Goal: Task Accomplishment & Management: Use online tool/utility

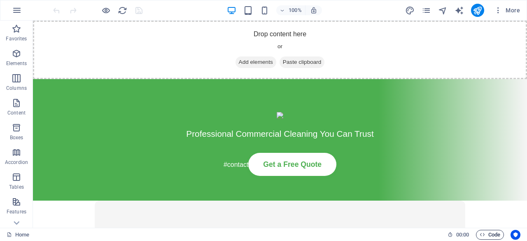
click at [494, 236] on span "Code" at bounding box center [490, 235] width 21 height 10
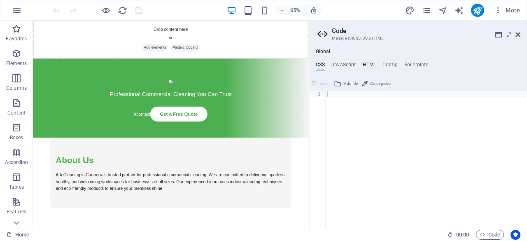
click at [366, 65] on h4 "HTML" at bounding box center [370, 66] width 14 height 9
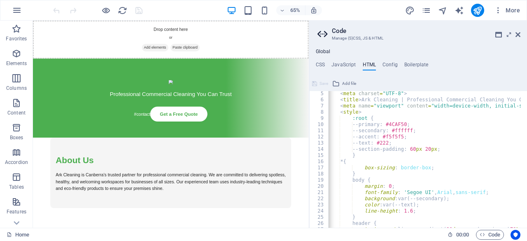
scroll to position [25, 0]
click at [491, 121] on div "< meta charset = "UTF-8" > < title > Ark Cleaning | Professional Commercial Cle…" at bounding box center [518, 161] width 383 height 143
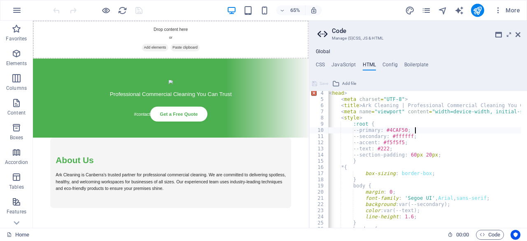
scroll to position [0, 0]
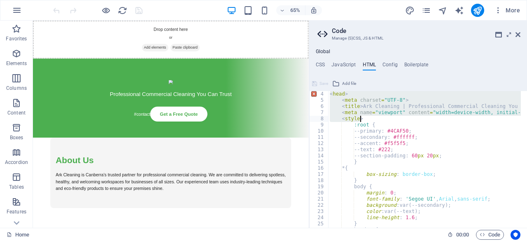
drag, startPoint x: 331, startPoint y: 94, endPoint x: 362, endPoint y: 117, distance: 38.5
click at [362, 117] on div "< head > < meta charset = "UTF-8" > < title > Ark Cleaning | Professional Comme…" at bounding box center [519, 162] width 383 height 143
paste textarea
type textarea "<meta name="viewport" content="width=device-width, initial-scale=1.0">"
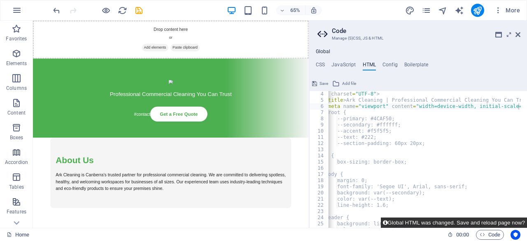
click at [460, 224] on button "Global HTML was changed. Save and reload page now?" at bounding box center [454, 222] width 146 height 10
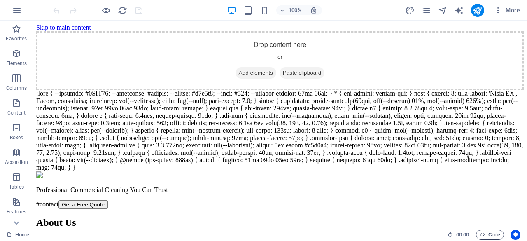
click at [486, 236] on span "Code" at bounding box center [490, 235] width 21 height 10
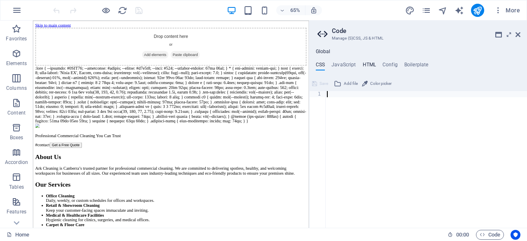
click at [366, 67] on h4 "HTML" at bounding box center [370, 66] width 14 height 9
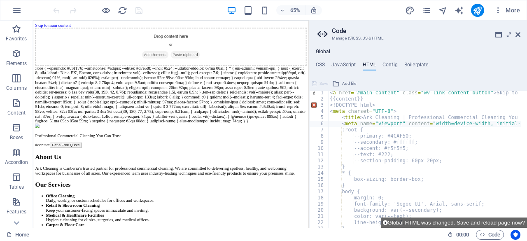
scroll to position [1, 0]
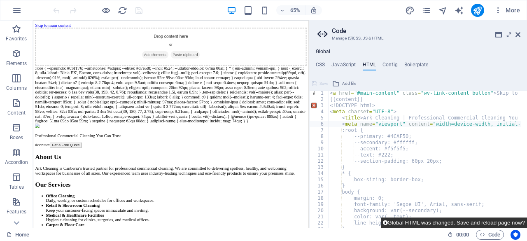
click at [423, 221] on button "Global HTML was changed. Save and reload page now?" at bounding box center [454, 222] width 146 height 10
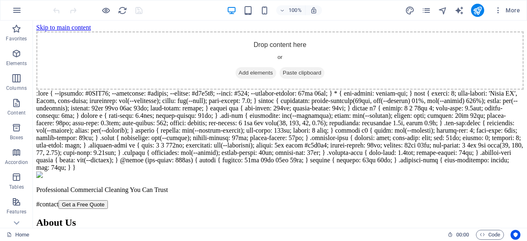
scroll to position [0, 0]
click at [120, 13] on icon "reload" at bounding box center [122, 10] width 9 height 9
click at [491, 238] on span "Code" at bounding box center [490, 235] width 21 height 10
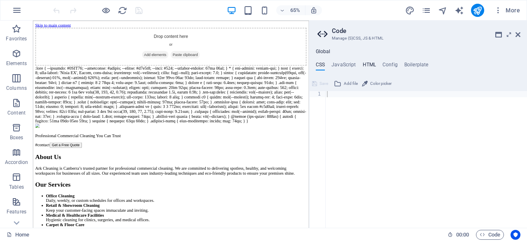
click at [368, 64] on h4 "HTML" at bounding box center [370, 66] width 14 height 9
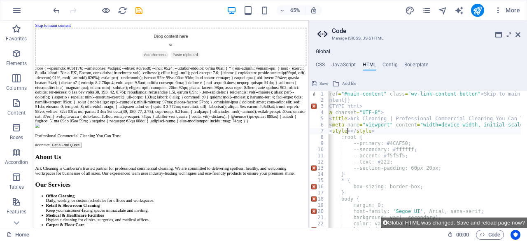
scroll to position [0, 2]
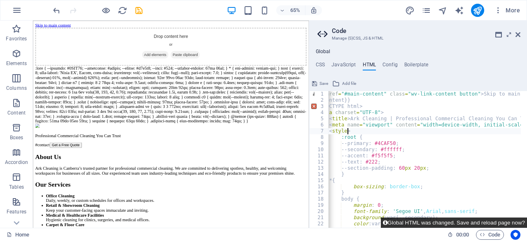
type textarea "<style>"
click at [450, 222] on button "Global HTML was changed. Save and reload page now?" at bounding box center [454, 222] width 146 height 10
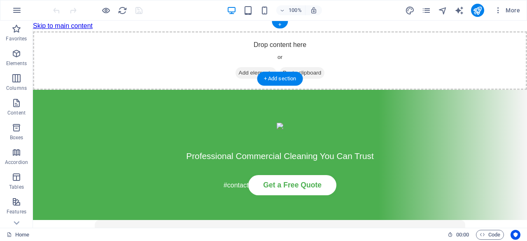
scroll to position [0, 0]
click at [492, 236] on span "Code" at bounding box center [490, 235] width 21 height 10
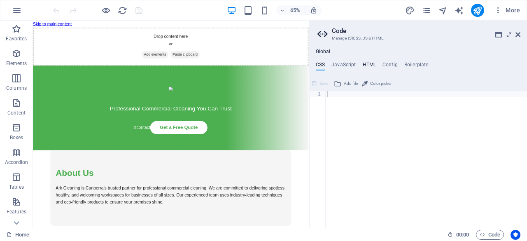
click at [368, 62] on h4 "HTML" at bounding box center [370, 66] width 14 height 9
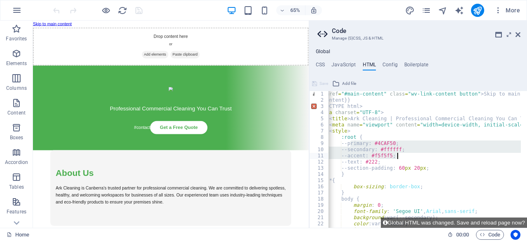
drag, startPoint x: 350, startPoint y: 145, endPoint x: 397, endPoint y: 158, distance: 48.8
click at [397, 158] on div "< a href = "#main-content" class = "wv-link-content button" > Skip to main cont…" at bounding box center [506, 162] width 383 height 143
paste textarea "accent: #e3f2fd;"
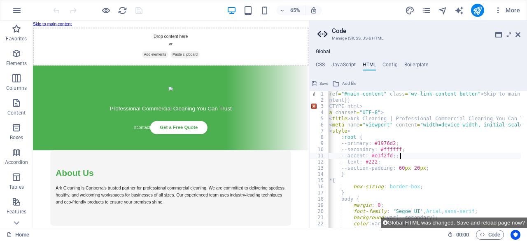
type textarea "--accent: #e3f2fd;"
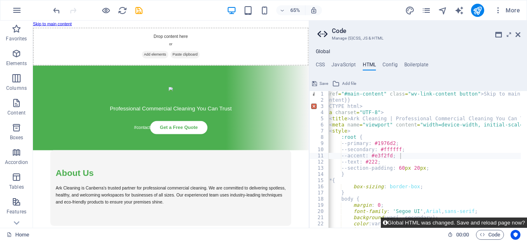
click at [436, 224] on button "Global HTML was changed. Save and reload page now?" at bounding box center [454, 222] width 146 height 10
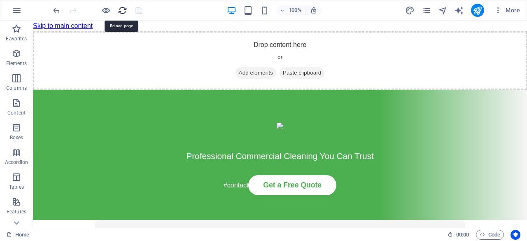
click at [121, 11] on icon "reload" at bounding box center [122, 10] width 9 height 9
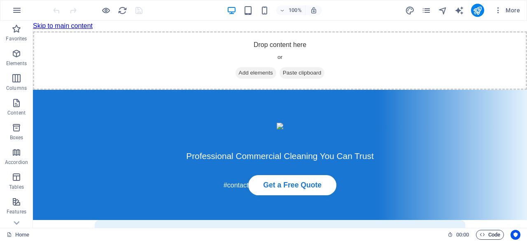
click at [494, 238] on span "Code" at bounding box center [490, 235] width 21 height 10
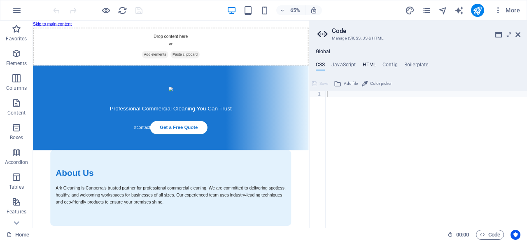
click at [365, 62] on h4 "HTML" at bounding box center [370, 66] width 14 height 9
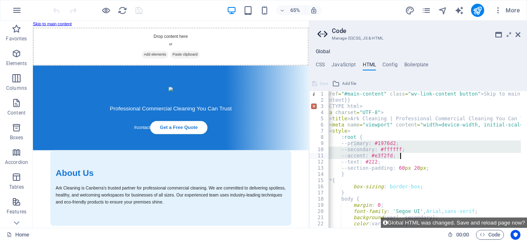
drag, startPoint x: 350, startPoint y: 143, endPoint x: 402, endPoint y: 154, distance: 52.7
click at [402, 154] on div "< a href = "#main-content" class = "wv-link-content button" > Skip to main cont…" at bounding box center [506, 162] width 383 height 143
type textarea "--secondary: #ffffff; --accent: #e3f2fd;"
paste textarea
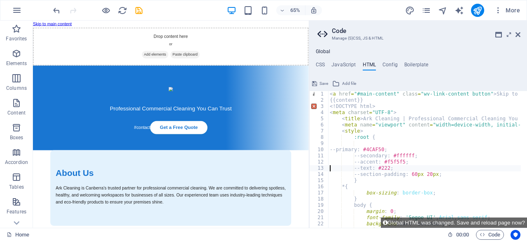
click at [330, 149] on div "< a href = "#main-content" class = "wv-link-content button" > Skip to main cont…" at bounding box center [519, 162] width 383 height 143
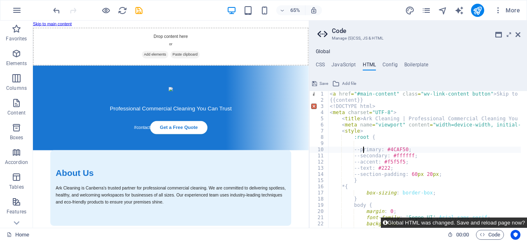
type textarea "--primary: #4CAF50;"
click at [434, 221] on button "Global HTML was changed. Save and reload page now?" at bounding box center [454, 222] width 146 height 10
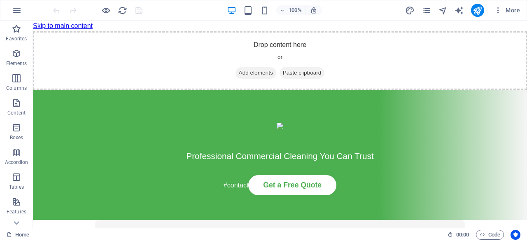
scroll to position [0, 0]
click at [494, 234] on span "Code" at bounding box center [490, 235] width 21 height 10
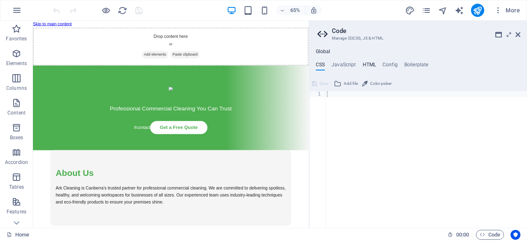
click at [366, 64] on h4 "HTML" at bounding box center [370, 66] width 14 height 9
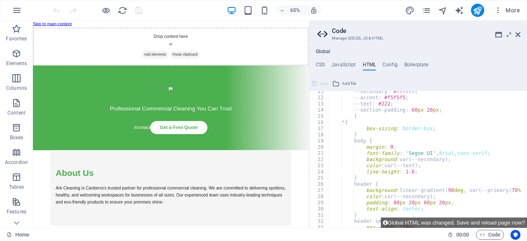
scroll to position [64, 0]
click at [509, 36] on icon at bounding box center [509, 34] width 0 height 7
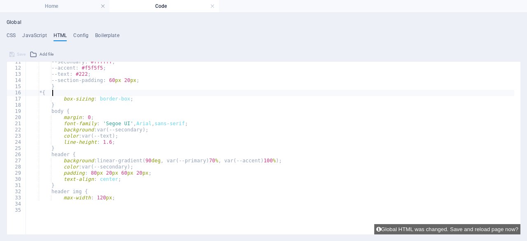
click at [53, 94] on div "--secondary : #ffffff ; --accent : #f5f5f5 ; --text : #222 ; --section-padding …" at bounding box center [270, 130] width 489 height 143
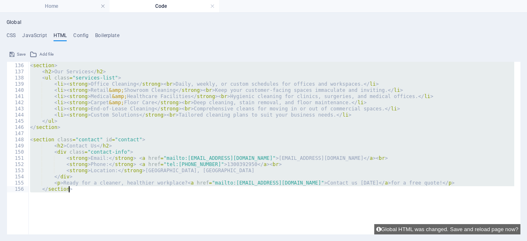
scroll to position [797, 0]
drag, startPoint x: 53, startPoint y: 93, endPoint x: 102, endPoint y: 243, distance: 157.8
click at [102, 240] on html "arkcleaning.com.au Home Code Favorites Elements Columns Content Boxes Accordion…" at bounding box center [263, 120] width 527 height 241
paste textarea
type textarea "<p>Ready for a cleaner, healthier workplace? <a href="mailto:admin@arkcleaning.…"
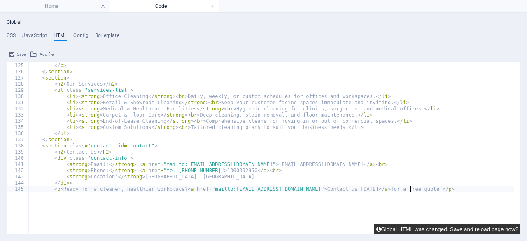
scroll to position [723, 0]
click at [431, 231] on button "Global HTML was changed. Save and reload page now?" at bounding box center [447, 229] width 146 height 10
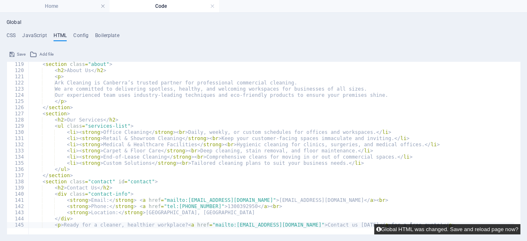
click at [431, 231] on button "Global HTML was changed. Save and reload page now?" at bounding box center [447, 229] width 146 height 10
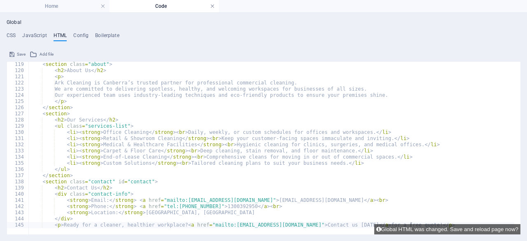
click at [212, 6] on link at bounding box center [212, 6] width 5 height 8
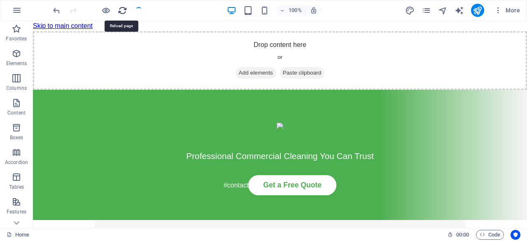
click at [120, 10] on icon "reload" at bounding box center [122, 10] width 9 height 9
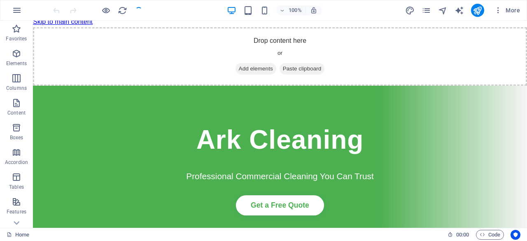
scroll to position [2, 0]
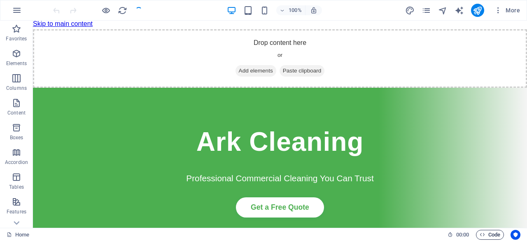
click at [497, 236] on span "Code" at bounding box center [490, 235] width 21 height 10
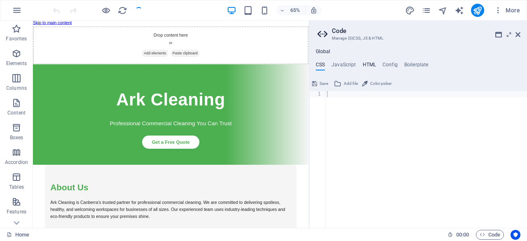
click at [371, 66] on h4 "HTML" at bounding box center [370, 66] width 14 height 9
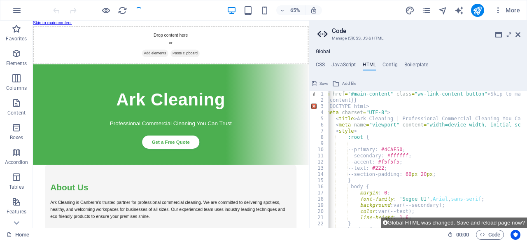
scroll to position [0, 0]
click at [373, 143] on div "< a href = "#main-content" class = "wv-link-content button" > Skip to main cont…" at bounding box center [513, 162] width 383 height 143
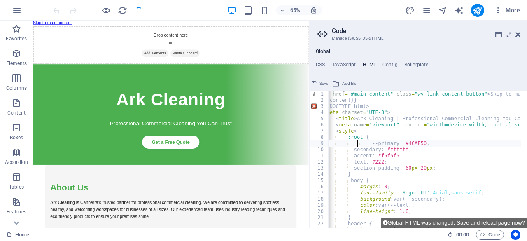
type textarea "--primary: #4CAF50;"
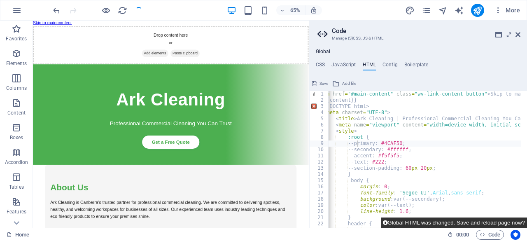
click at [450, 224] on button "Global HTML was changed. Save and reload page now?" at bounding box center [454, 222] width 146 height 10
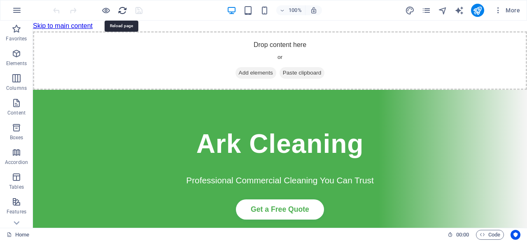
click at [118, 13] on icon "reload" at bounding box center [122, 10] width 9 height 9
click at [487, 235] on span "Code" at bounding box center [490, 235] width 21 height 10
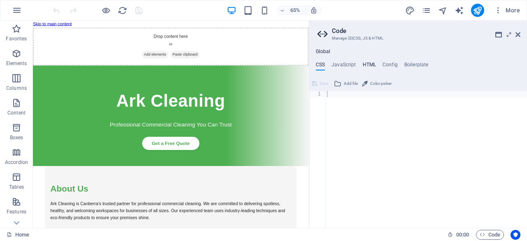
click at [366, 62] on h4 "HTML" at bounding box center [370, 66] width 14 height 9
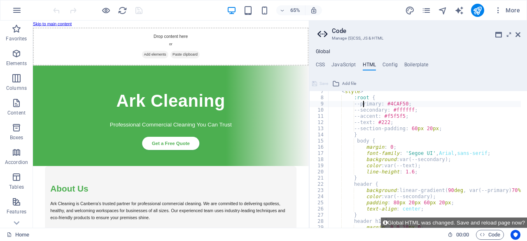
scroll to position [40, 0]
click at [406, 174] on div "< style > :root { --primary : #4CAF50 ; --secondary : #ffffff ; --accent : #f5f…" at bounding box center [519, 160] width 383 height 143
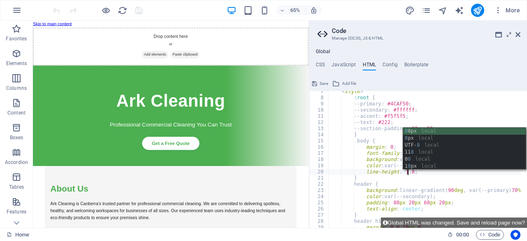
click at [445, 110] on div "< style > :root { --primary : #4CAF50 ; --secondary : #ffffff ; --accent : #f5f…" at bounding box center [519, 160] width 383 height 143
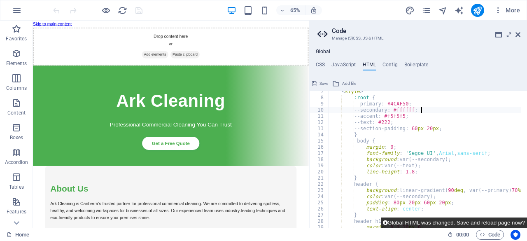
type textarea "--secondary: #ffffff;"
click at [456, 223] on button "Global HTML was changed. Save and reload page now?" at bounding box center [454, 222] width 146 height 10
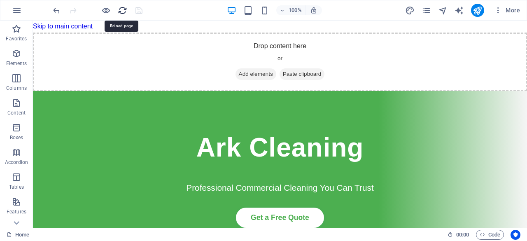
scroll to position [0, 0]
click at [123, 9] on icon "reload" at bounding box center [122, 10] width 9 height 9
click at [496, 235] on span "Code" at bounding box center [490, 235] width 21 height 10
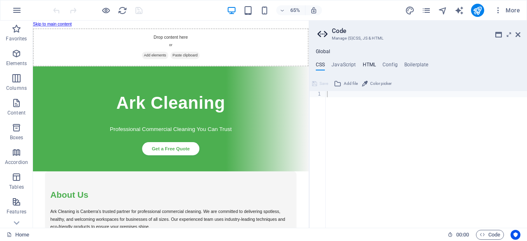
click at [365, 67] on h4 "HTML" at bounding box center [370, 66] width 14 height 9
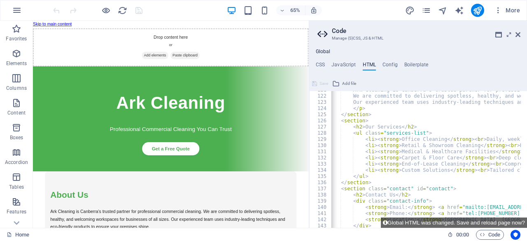
scroll to position [751, 0]
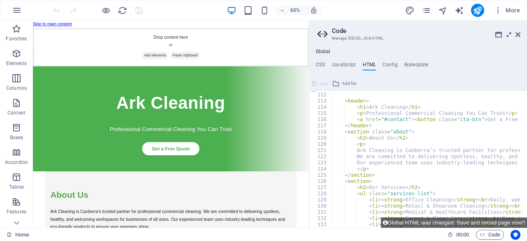
click at [509, 33] on icon at bounding box center [509, 34] width 0 height 7
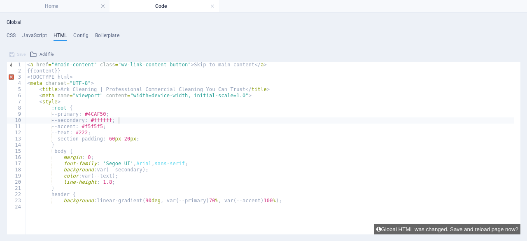
type textarea "<!DOCTYPE html>"
click at [75, 77] on div "< a href = "#main-content" class = "wv-link-content button" > Skip to main cont…" at bounding box center [270, 133] width 489 height 143
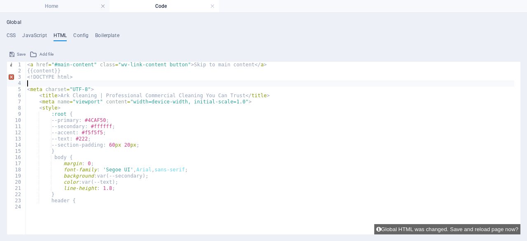
paste textarea "<a href="#main-content" class="wv-link-content button">Skip to main content</a>"
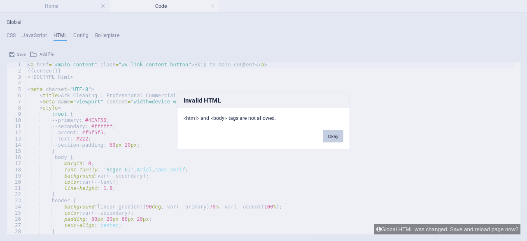
click at [329, 135] on button "Okay" at bounding box center [333, 136] width 21 height 12
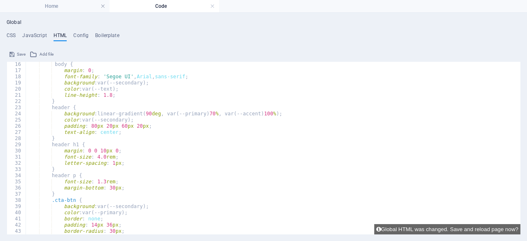
type textarea "text-align: center;"
click at [119, 134] on div "body { margin : 0 ; font-family : ' Segoe UI ' , Arial , sans-serif ; backgroun…" at bounding box center [270, 153] width 488 height 185
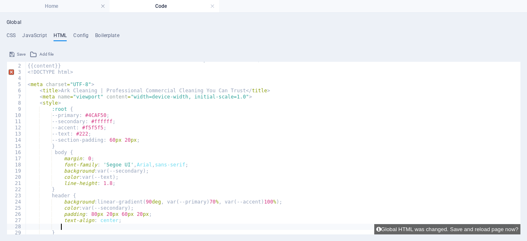
scroll to position [0, 0]
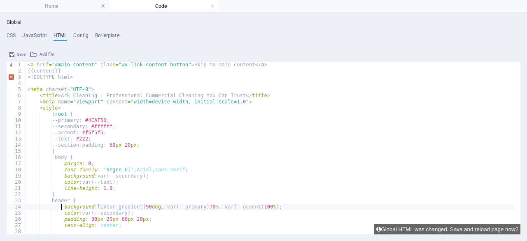
click at [61, 205] on div "< a href = "#main-content" class = "wv-link-content button" > Skip to main cont…" at bounding box center [270, 154] width 488 height 185
type textarea "background: linear-gradient(90deg, var(--primary) 70%, var(--accent) 100%);"
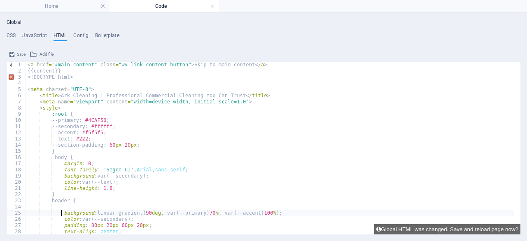
scroll to position [0, 2]
paste textarea "<img src="Outlook-zf5rlvaw <h1>Ark Cleaning</h1>"
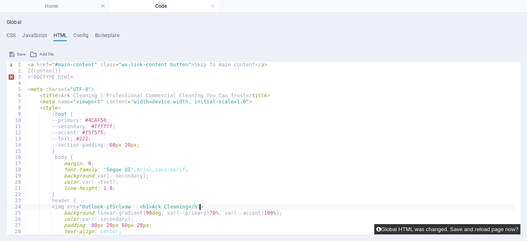
type textarea "<img src="Outlook-zf5rlvaw <h1>Ark Cleaning</h1>"
click at [399, 228] on button "Global HTML was changed. Save and reload page now?" at bounding box center [447, 229] width 146 height 10
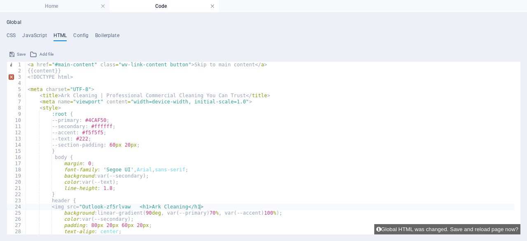
click at [213, 7] on link at bounding box center [212, 6] width 5 height 8
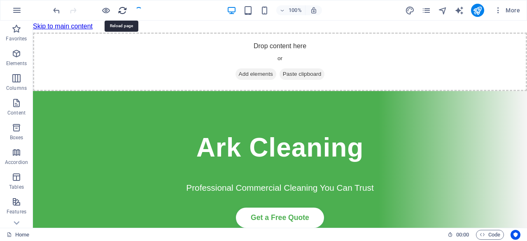
click at [120, 12] on icon "reload" at bounding box center [122, 10] width 9 height 9
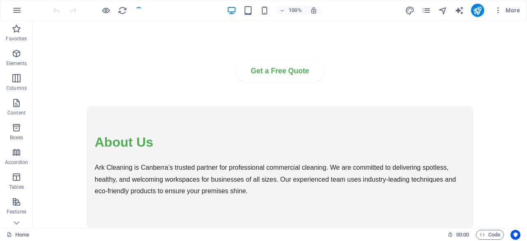
scroll to position [0, 0]
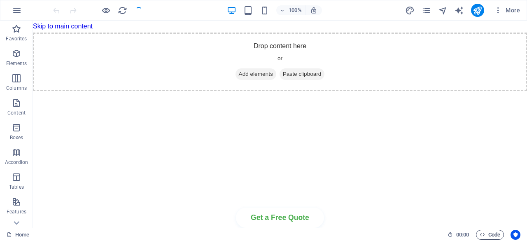
click at [491, 238] on span "Code" at bounding box center [490, 235] width 21 height 10
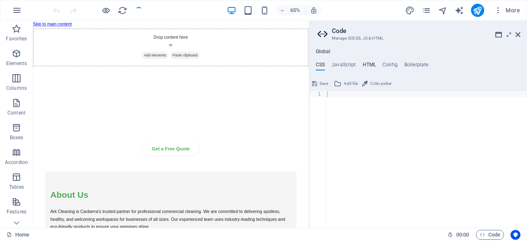
click at [366, 63] on h4 "HTML" at bounding box center [370, 66] width 14 height 9
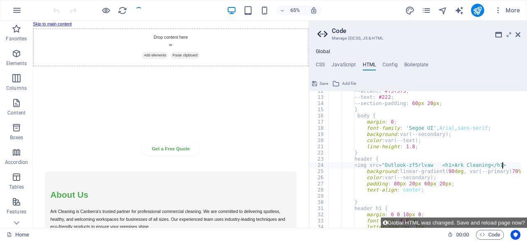
scroll to position [72, 0]
drag, startPoint x: 364, startPoint y: 167, endPoint x: 504, endPoint y: 165, distance: 139.6
click at [504, 165] on div "--accent : #f5f5f5 ; --text : #222 ; --section-padding : 60 px 20 px ; } body {…" at bounding box center [520, 158] width 383 height 143
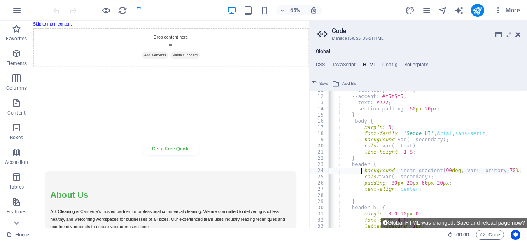
scroll to position [67, 0]
click at [349, 164] on div "--secondary : #ffffff ; --accent : #f5f5f5 ; --text : #222 ; --section-padding …" at bounding box center [517, 157] width 383 height 143
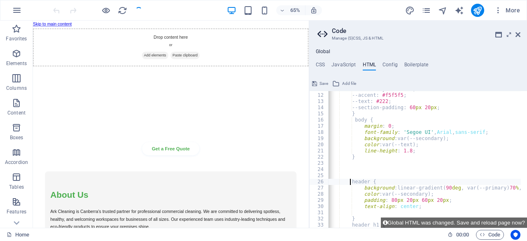
type textarea "header {"
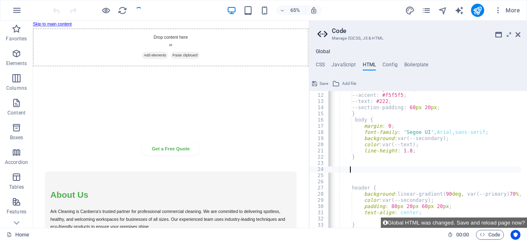
click at [352, 171] on div "--secondary : #ffffff ; --accent : #f5f5f5 ; --text : #222 ; --section-padding …" at bounding box center [517, 157] width 383 height 143
paste textarea
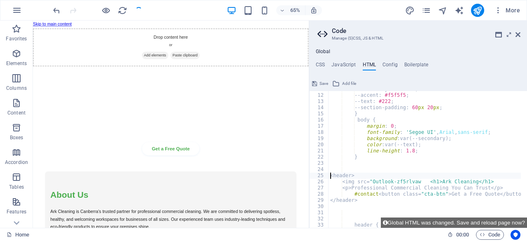
click at [330, 176] on div "--secondary : #ffffff ; --accent : #f5f5f5 ; --text : #222 ; --section-padding …" at bounding box center [520, 157] width 383 height 143
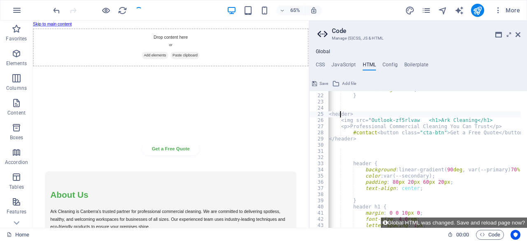
scroll to position [130, 0]
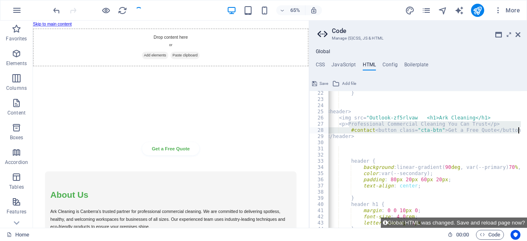
drag, startPoint x: 350, startPoint y: 125, endPoint x: 527, endPoint y: 132, distance: 176.4
click at [527, 132] on div "<header> 22 23 24 25 26 27 28 29 30 31 32 33 34 35 36 37 38 39 40 41 42 43 44 4…" at bounding box center [418, 159] width 218 height 137
type textarea "<p>Professional Commercial Cleaning You Can Trust</p> #contact<button class="ct…"
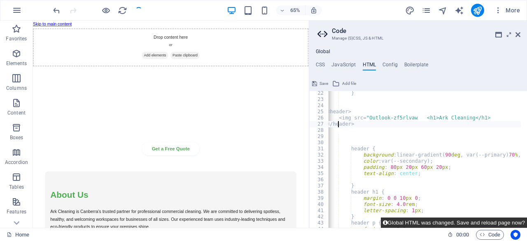
type textarea "</header>"
click at [452, 224] on button "Global HTML was changed. Save and reload page now?" at bounding box center [454, 222] width 146 height 10
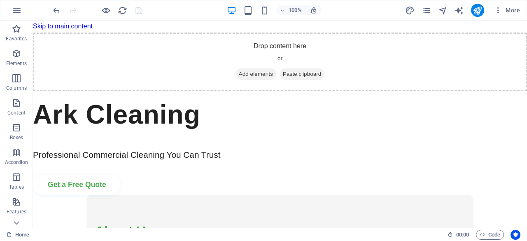
scroll to position [0, 0]
click at [123, 10] on icon "reload" at bounding box center [122, 10] width 9 height 9
click at [488, 234] on span "Code" at bounding box center [490, 235] width 21 height 10
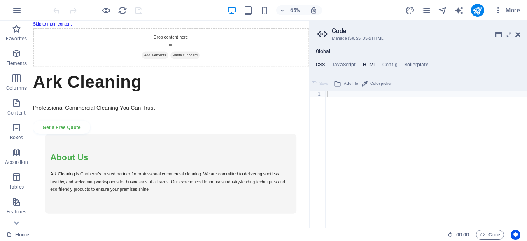
click at [368, 64] on h4 "HTML" at bounding box center [370, 66] width 14 height 9
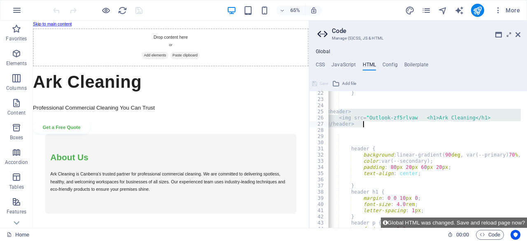
drag, startPoint x: 337, startPoint y: 112, endPoint x: 364, endPoint y: 125, distance: 29.9
click at [364, 125] on div "} < header > < img src = " Outlook-zf5rlvaw <h1>Ark Cleaning</h1> </ header > h…" at bounding box center [516, 161] width 383 height 143
type textarea "<img src="Outlook-zf5rlvaw <h1>Ark Cleaning</h1> </header>"
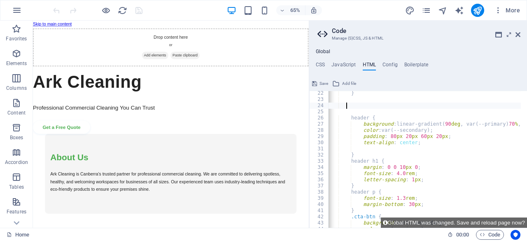
click at [346, 107] on div "} header { background : linear-gradient( 90 deg , var(--primary) 70 % , var(--a…" at bounding box center [516, 161] width 383 height 143
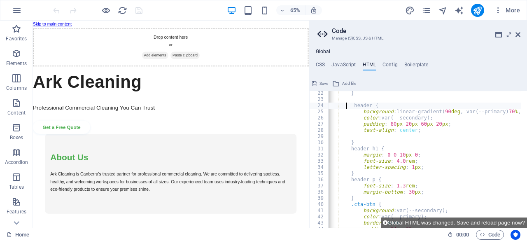
type textarea "header {"
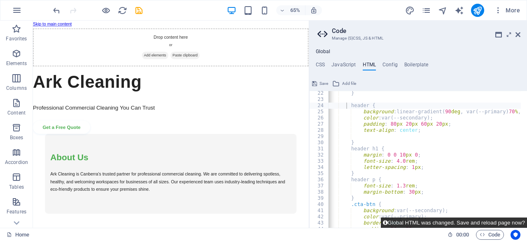
click at [430, 224] on button "Global HTML was changed. Save and reload page now?" at bounding box center [454, 222] width 146 height 10
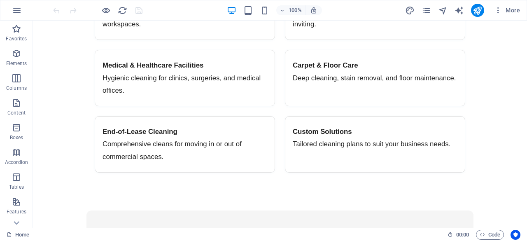
scroll to position [498, 0]
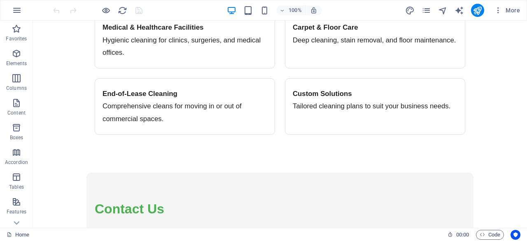
click at [492, 236] on span "Code" at bounding box center [490, 235] width 21 height 10
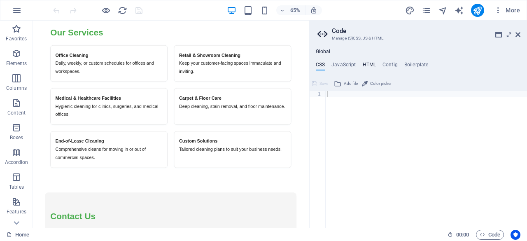
click at [366, 65] on h4 "HTML" at bounding box center [370, 66] width 14 height 9
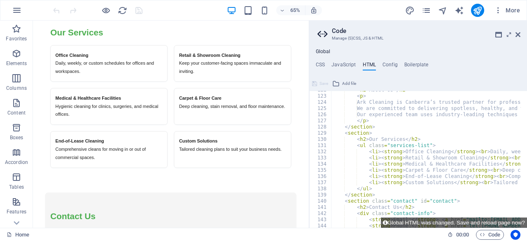
scroll to position [777, 0]
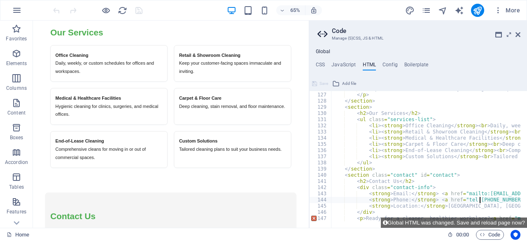
click at [479, 202] on div "Our experienced team uses industry-leading techniques and eco-friendly products…" at bounding box center [522, 157] width 383 height 143
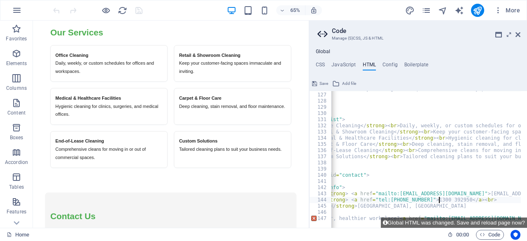
click at [438, 201] on div "Our experienced team uses industry-leading techniques and eco-friendly products…" at bounding box center [431, 157] width 383 height 143
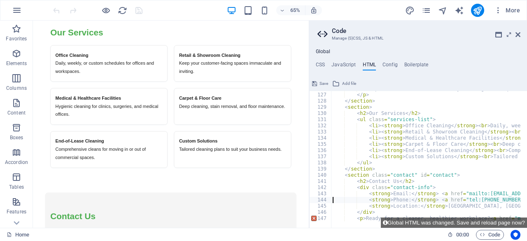
scroll to position [0, 0]
click at [489, 200] on div "Our experienced team uses industry-leading techniques and eco-friendly products…" at bounding box center [522, 157] width 383 height 143
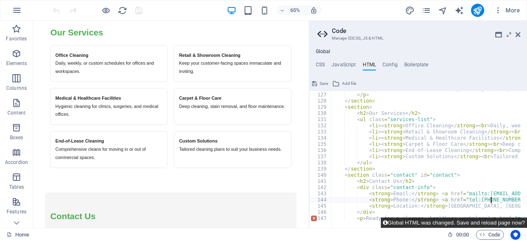
type textarea "<strong>Phone:</strong> <a href="tel:1300 329 950">1300 329 950</a><br>"
click at [477, 222] on button "Global HTML was changed. Save and reload page now?" at bounding box center [454, 222] width 146 height 10
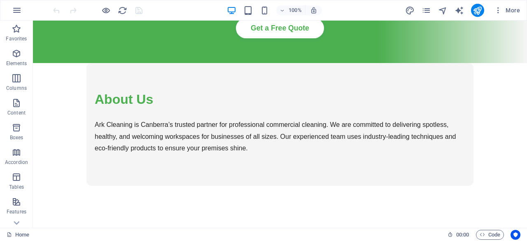
scroll to position [0, 0]
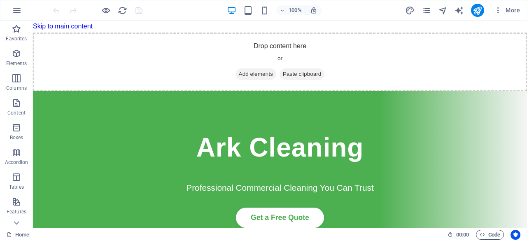
click at [490, 233] on span "Code" at bounding box center [490, 235] width 21 height 10
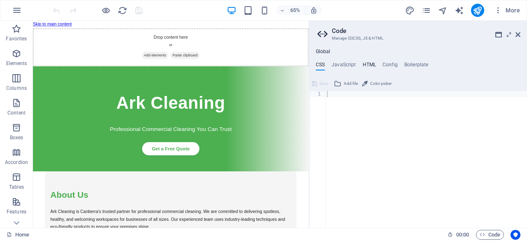
click at [365, 65] on h4 "HTML" at bounding box center [370, 66] width 14 height 9
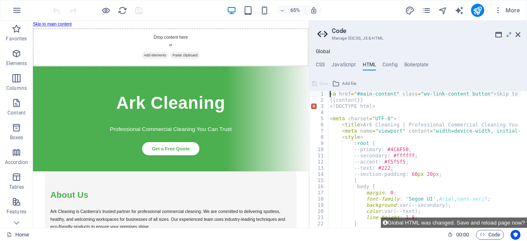
click at [331, 97] on div "< a href = "#main-content" class = "wv-link-content button" > Skip to main cont…" at bounding box center [519, 162] width 383 height 143
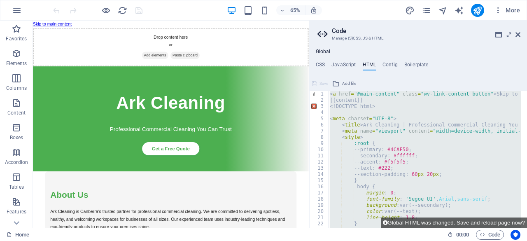
click at [330, 107] on div "< a href = "#main-content" class = "wv-link-content button" > Skip to main cont…" at bounding box center [424, 159] width 193 height 137
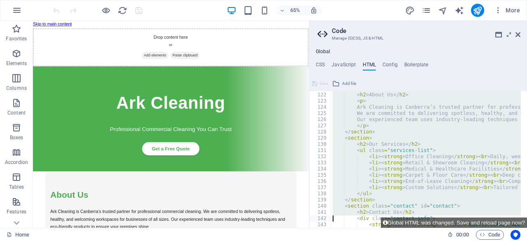
type textarea "</div> <p>Ready for a cleaner, healthier workplace? <a href="mailto:admin@arkcl…"
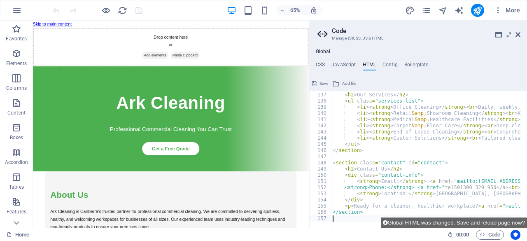
scroll to position [839, 0]
click at [460, 190] on div "< section > < h2 > Our Services </ h2 > < ul class = "services-list" > < li > <…" at bounding box center [520, 157] width 378 height 143
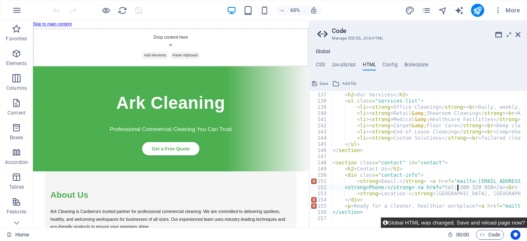
type textarea "<strong>Phone:</strong> <a href="tel:1300 329 950</a><br>"
click at [480, 224] on button "Global HTML was changed. Save and reload page now?" at bounding box center [454, 222] width 146 height 10
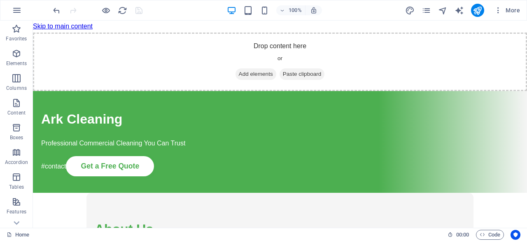
scroll to position [0, 0]
click at [124, 12] on icon "reload" at bounding box center [122, 10] width 9 height 9
click at [495, 234] on span "Code" at bounding box center [490, 235] width 21 height 10
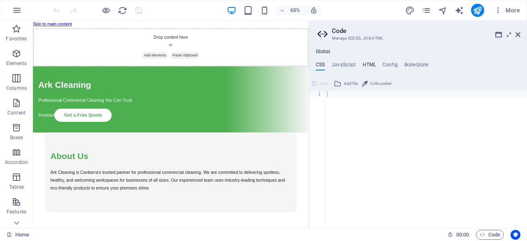
click at [375, 65] on h4 "HTML" at bounding box center [370, 66] width 14 height 9
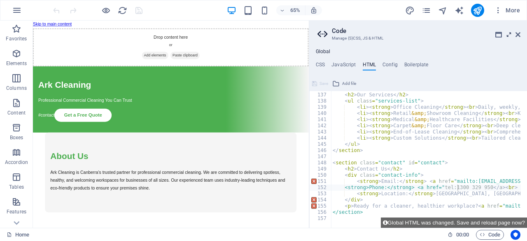
click at [509, 34] on icon at bounding box center [509, 34] width 0 height 7
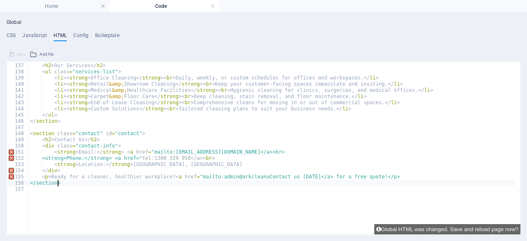
click at [73, 183] on div "< section > < h2 > Our Services </ h2 > < ul class = "services-list" > < li > <…" at bounding box center [271, 127] width 486 height 143
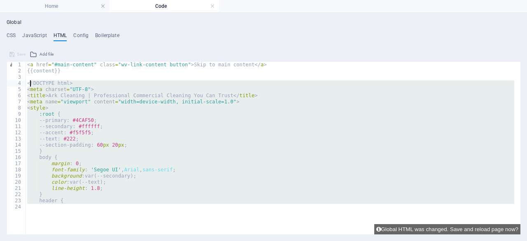
type textarea "<!DOCTYPE html>"
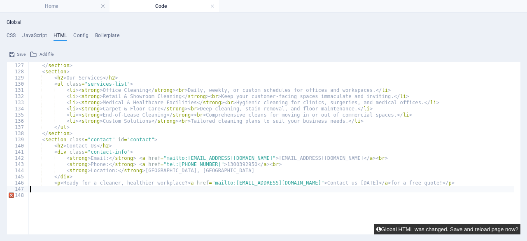
scroll to position [741, 0]
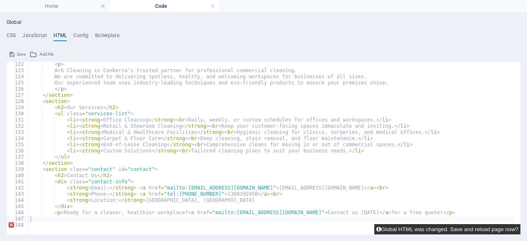
click at [422, 226] on button "Global HTML was changed. Save and reload page now?" at bounding box center [447, 229] width 146 height 10
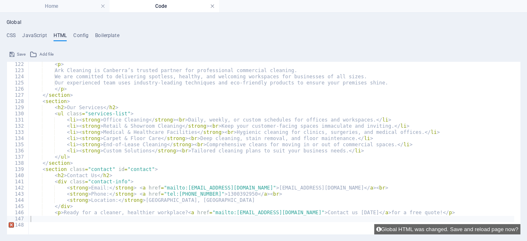
click at [215, 7] on link at bounding box center [212, 6] width 5 height 8
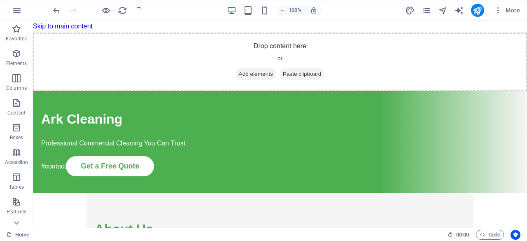
click at [171, 11] on div "100% More" at bounding box center [287, 10] width 472 height 13
click at [121, 13] on icon "reload" at bounding box center [122, 10] width 9 height 9
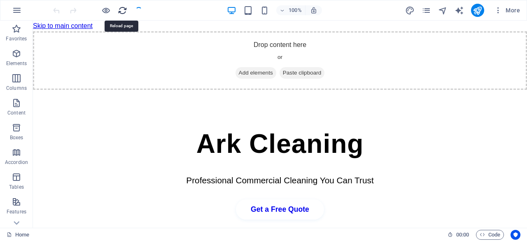
scroll to position [0, 0]
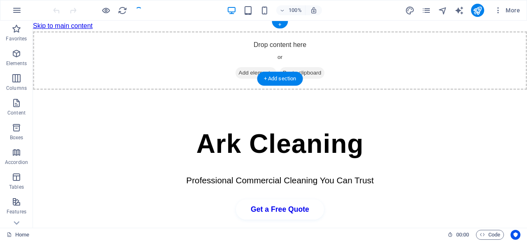
click at [175, 41] on div "Drop content here or Add elements Paste clipboard" at bounding box center [280, 60] width 494 height 58
click at [486, 235] on span "Code" at bounding box center [490, 235] width 21 height 10
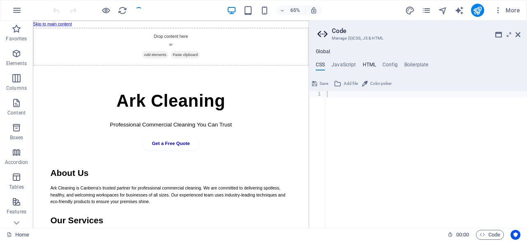
click at [366, 63] on h4 "HTML" at bounding box center [370, 66] width 14 height 9
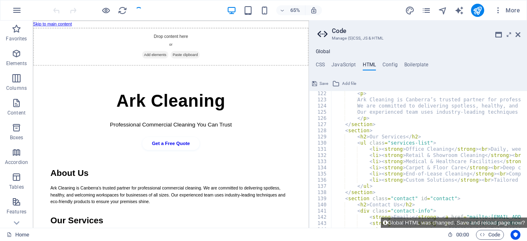
click at [379, 182] on header "Ark Cleaning Professional Commercial Cleaning You Can Trust Get a Free Quote" at bounding box center [245, 167] width 424 height 154
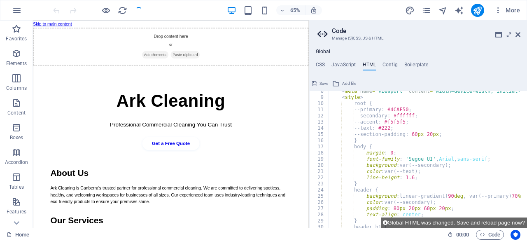
scroll to position [47, 0]
click at [438, 168] on div "< meta name = "viewport" content = "width=device-width, initial-scale=1.0" > < …" at bounding box center [519, 159] width 383 height 143
click at [436, 165] on div "< meta name = "viewport" content = "width=device-width, initial-scale=1.0" > < …" at bounding box center [519, 159] width 383 height 143
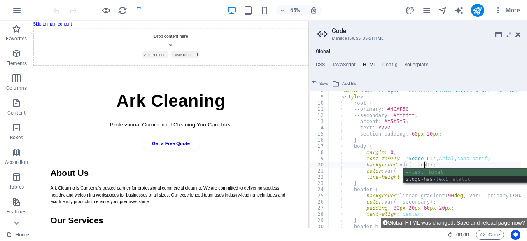
scroll to position [0, 7]
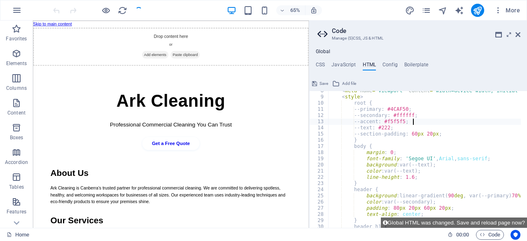
click at [489, 121] on div "< meta name = "viewport" content = "width=device-width, initial-scale=1.0" > < …" at bounding box center [519, 159] width 383 height 143
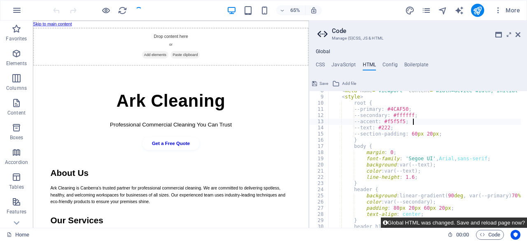
type textarea "--accent: #f5f5f5;"
click at [450, 225] on button "Global HTML was changed. Save and reload page now?" at bounding box center [454, 222] width 146 height 10
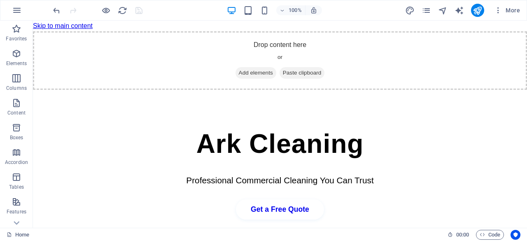
scroll to position [0, 0]
click at [495, 235] on span "Code" at bounding box center [490, 235] width 21 height 10
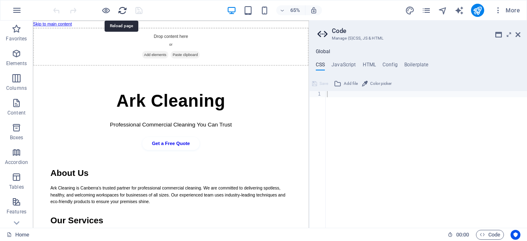
click at [127, 13] on icon "reload" at bounding box center [122, 10] width 9 height 9
click at [122, 12] on icon "reload" at bounding box center [122, 10] width 9 height 9
click at [371, 65] on h4 "HTML" at bounding box center [370, 66] width 14 height 9
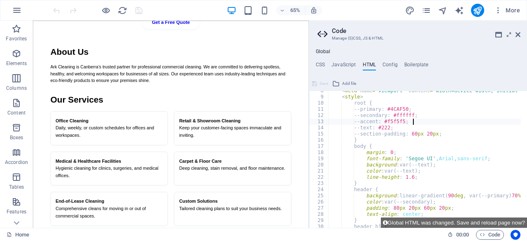
scroll to position [214, 0]
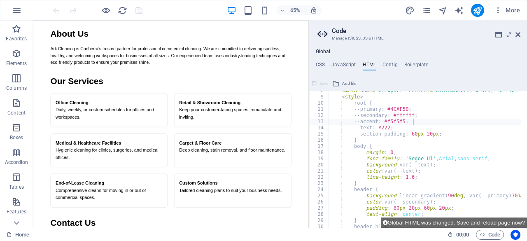
click at [240, 194] on li "Medical & Healthcare Facilities Hygienic cleaning for clinics, surgeries, and m…" at bounding box center [150, 220] width 180 height 52
click at [509, 36] on icon at bounding box center [509, 34] width 0 height 7
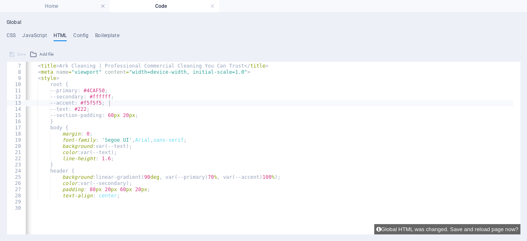
scroll to position [0, 0]
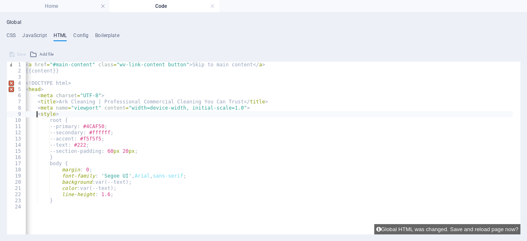
click at [36, 116] on div "< a href = "#main-content" class = "wv-link-content button" > Skip to main cont…" at bounding box center [268, 133] width 489 height 143
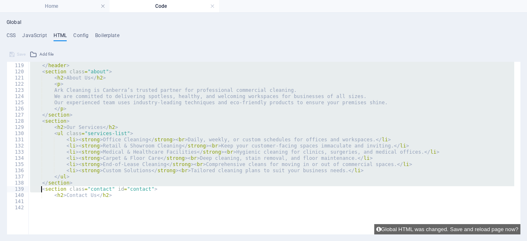
scroll to position [747, 0]
type textarea "<p>Ready for a cleaner, healthier workplace? <a href="mailto:admin@arkcleaning.…"
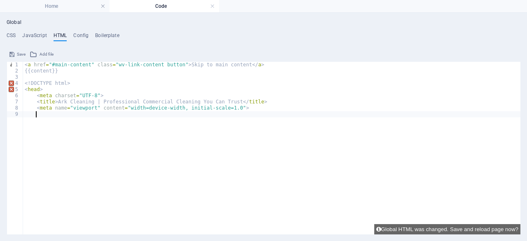
paste textarea
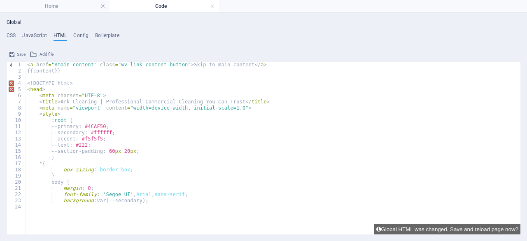
scroll to position [0, 0]
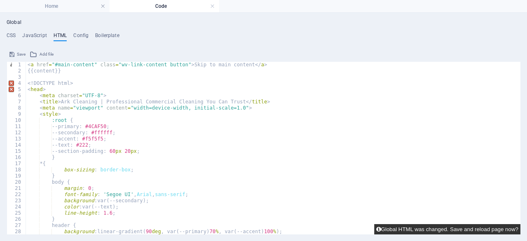
click at [435, 226] on button "Global HTML was changed. Save and reload page now?" at bounding box center [447, 229] width 146 height 10
click at [447, 230] on button "Global HTML was changed. Save and reload page now?" at bounding box center [447, 229] width 146 height 10
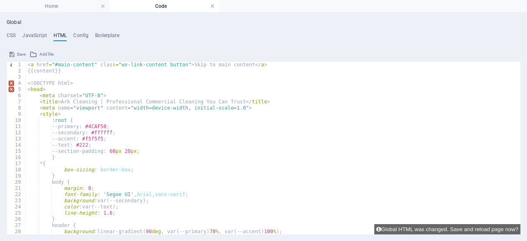
click at [212, 5] on link at bounding box center [212, 6] width 5 height 8
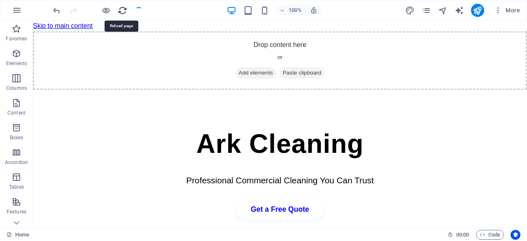
click at [125, 14] on icon "reload" at bounding box center [122, 10] width 9 height 9
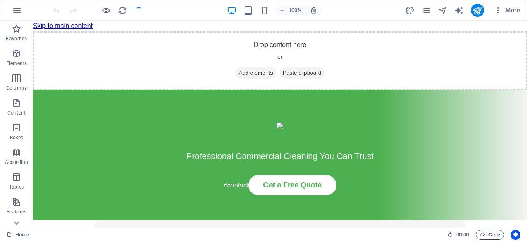
click at [488, 237] on span "Code" at bounding box center [490, 235] width 21 height 10
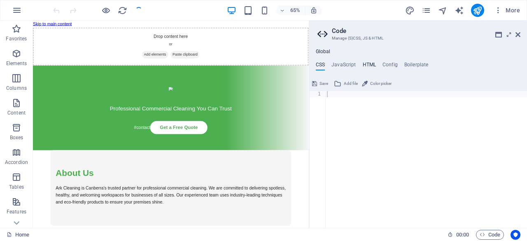
click at [366, 62] on h4 "HTML" at bounding box center [370, 66] width 14 height 9
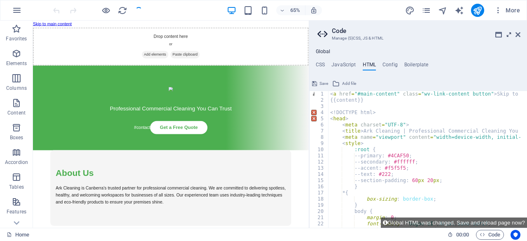
click at [509, 33] on icon at bounding box center [509, 34] width 0 height 7
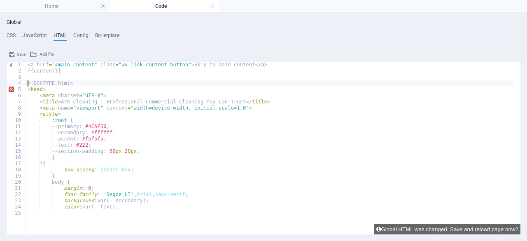
click at [28, 82] on div "< a href = "#main-content" class = "wv-link-content button" > Skip to main cont…" at bounding box center [270, 136] width 488 height 149
drag, startPoint x: 28, startPoint y: 82, endPoint x: 217, endPoint y: 120, distance: 192.4
click at [217, 120] on div "< a href = "#main-content" class = "wv-link-content button" > Skip to main cont…" at bounding box center [270, 136] width 488 height 149
type textarea ":root {"
click at [29, 79] on div "< a href = "#main-content" class = "wv-link-content button" > Skip to main cont…" at bounding box center [270, 136] width 488 height 149
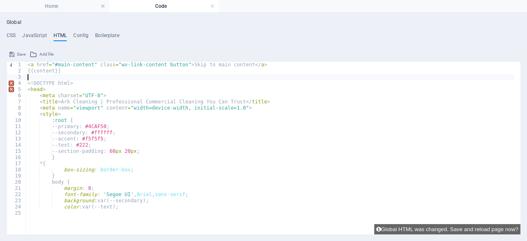
paste textarea "<meta name="viewport" content="width=device-width, initial-scale=1.0">"
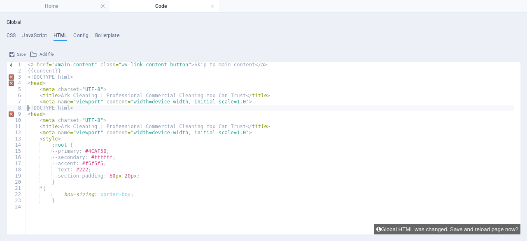
click at [27, 109] on div "< a href = "#main-content" class = "wv-link-content button" > Skip to main cont…" at bounding box center [270, 133] width 488 height 143
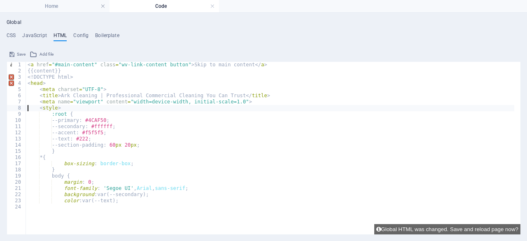
type textarea "<style>"
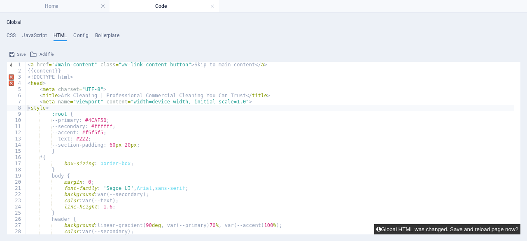
click at [405, 229] on button "Global HTML was changed. Save and reload page now?" at bounding box center [447, 229] width 146 height 10
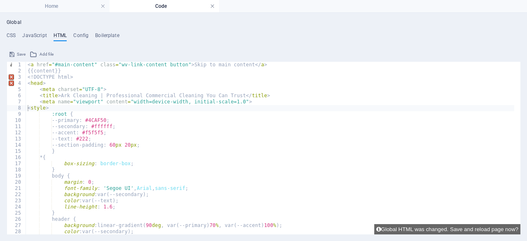
click at [213, 7] on link at bounding box center [212, 6] width 5 height 8
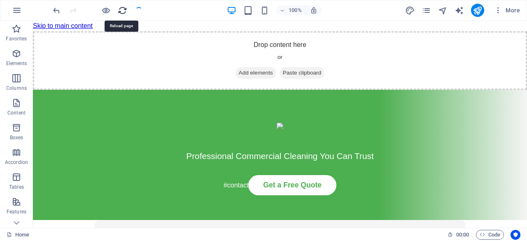
click at [122, 9] on icon "reload" at bounding box center [122, 10] width 9 height 9
click at [121, 13] on icon "reload" at bounding box center [122, 10] width 9 height 9
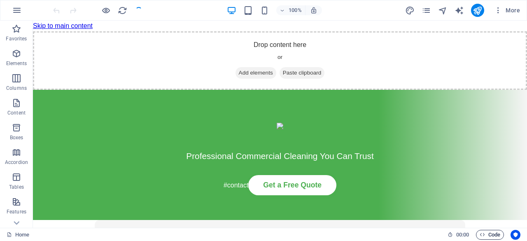
click at [495, 237] on span "Code" at bounding box center [490, 235] width 21 height 10
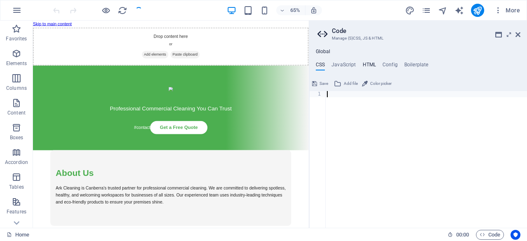
click at [364, 62] on h4 "HTML" at bounding box center [370, 66] width 14 height 9
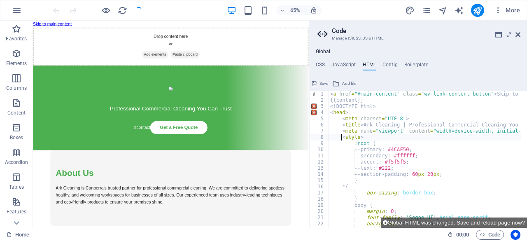
scroll to position [0, 1]
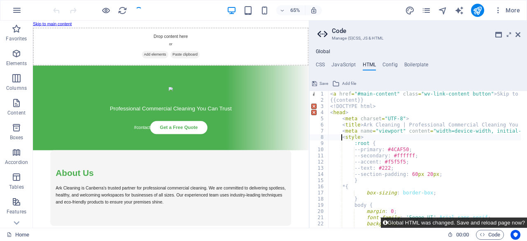
type textarea "<style>"
click at [469, 222] on button "Global HTML was changed. Save and reload page now?" at bounding box center [454, 222] width 146 height 10
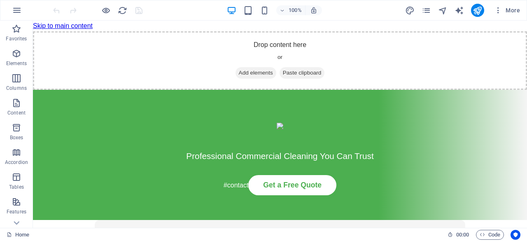
scroll to position [0, 0]
click at [121, 14] on div at bounding box center [97, 10] width 92 height 13
click at [494, 235] on span "Code" at bounding box center [490, 235] width 21 height 10
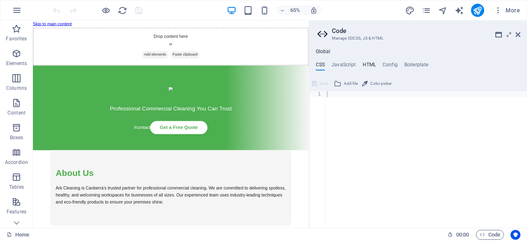
click at [368, 65] on h4 "HTML" at bounding box center [370, 66] width 14 height 9
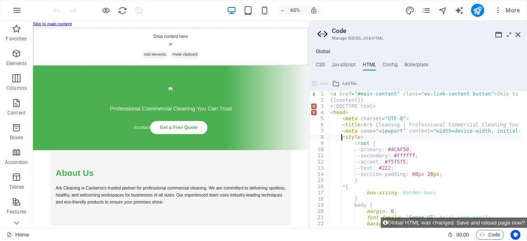
type textarea "<style>"
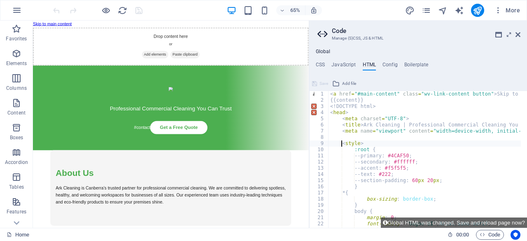
scroll to position [0, 1]
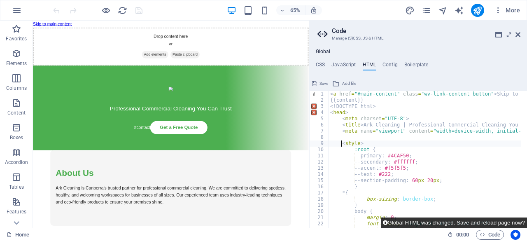
click at [475, 222] on button "Global HTML was changed. Save and reload page now?" at bounding box center [454, 222] width 146 height 10
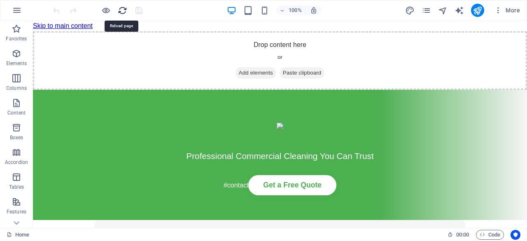
scroll to position [0, 0]
click at [121, 12] on icon "reload" at bounding box center [122, 10] width 9 height 9
click at [482, 235] on icon "button" at bounding box center [482, 234] width 5 height 5
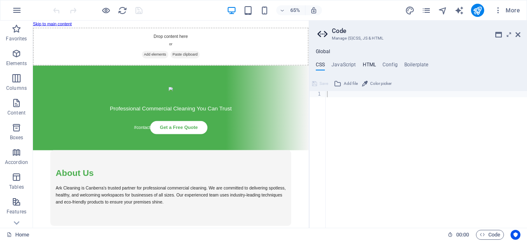
click at [364, 64] on h4 "HTML" at bounding box center [370, 66] width 14 height 9
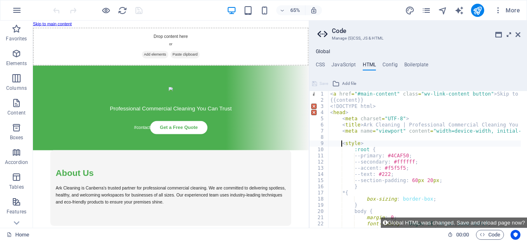
click at [509, 35] on icon at bounding box center [509, 34] width 0 height 7
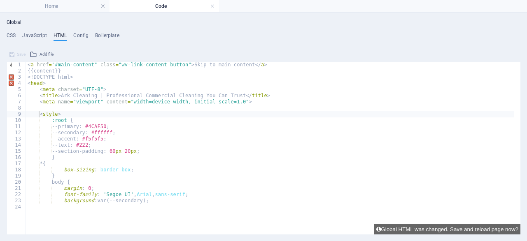
type textarea "<!DOCTYPE html>"
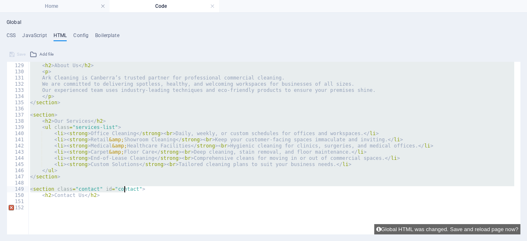
scroll to position [815, 0]
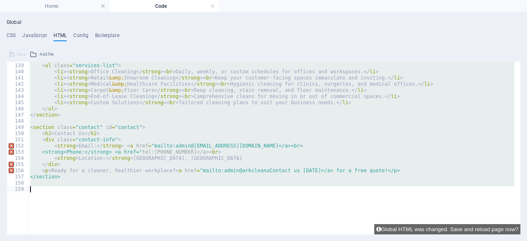
drag, startPoint x: 27, startPoint y: 78, endPoint x: 123, endPoint y: 244, distance: 191.7
click at [123, 240] on html "arkcleaning.com.au Home Code Favorites Elements Columns Content Boxes Accordion…" at bounding box center [263, 120] width 527 height 241
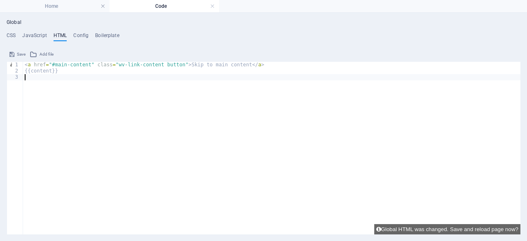
paste textarea
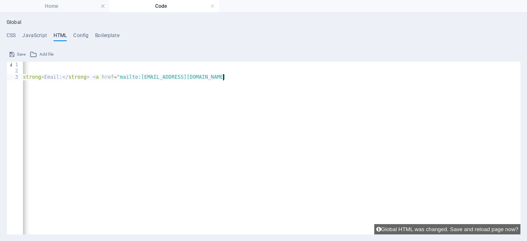
scroll to position [0, 9722]
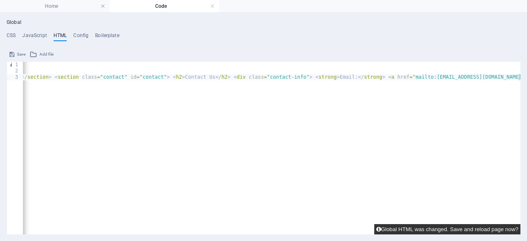
click at [411, 227] on button "Global HTML was changed. Save and reload page now?" at bounding box center [447, 229] width 146 height 10
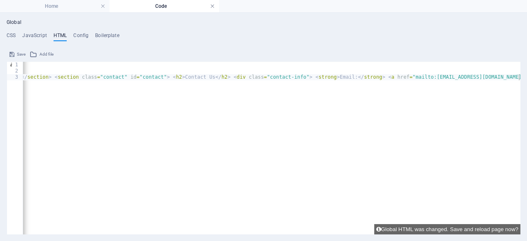
click at [212, 6] on link at bounding box center [212, 6] width 5 height 8
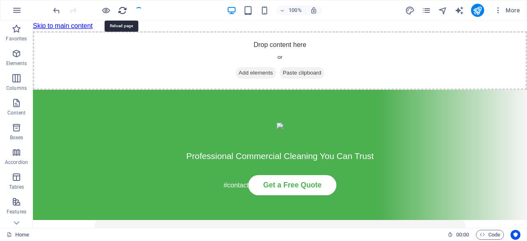
click at [125, 9] on icon "reload" at bounding box center [122, 10] width 9 height 9
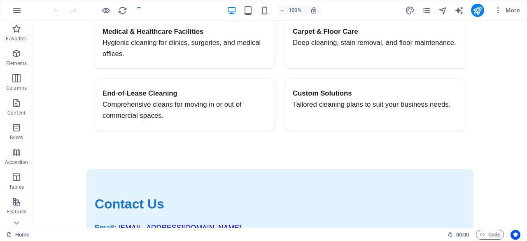
scroll to position [474, 0]
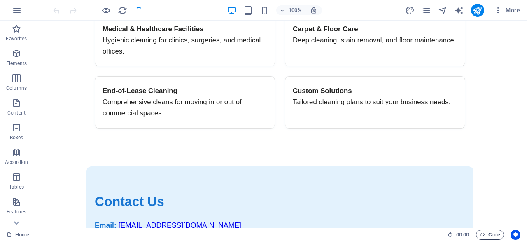
click at [495, 233] on span "Code" at bounding box center [490, 235] width 21 height 10
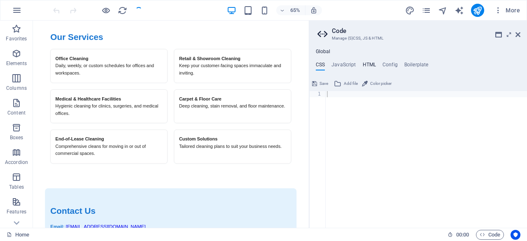
click at [363, 63] on h4 "HTML" at bounding box center [370, 66] width 14 height 9
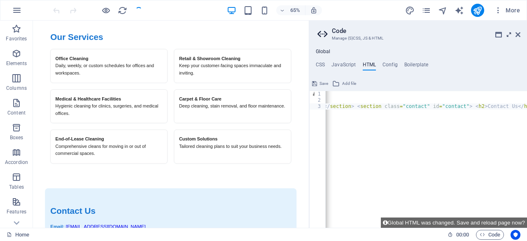
click at [505, 36] on header "Code Manage (S)CSS, JS & HTML" at bounding box center [418, 31] width 203 height 21
click at [509, 37] on icon at bounding box center [509, 34] width 0 height 7
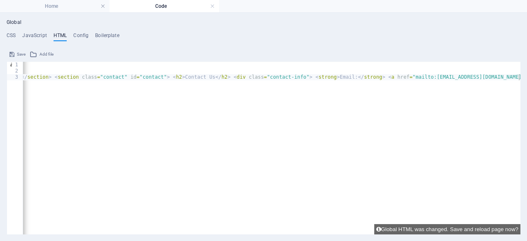
click at [366, 76] on div "< a href = "#main-content" class = "wv-link-content button" > Skip to main cont…" at bounding box center [271, 148] width 497 height 173
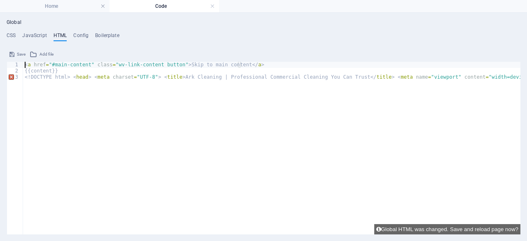
type textarea "{{content}}"
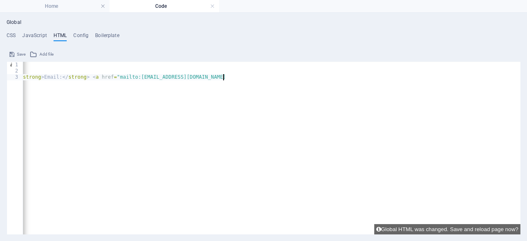
scroll to position [0, 32]
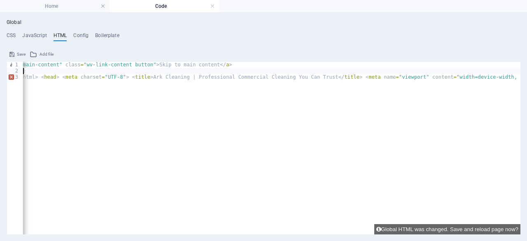
type textarea "<a href="#main-content" class="wv-link-content button">Skip to main content</a>"
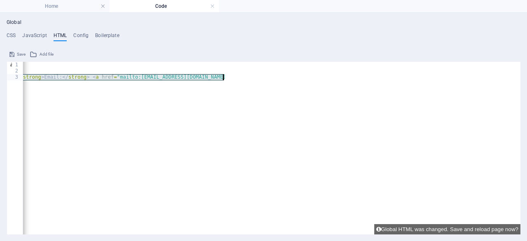
scroll to position [0, 9722]
drag, startPoint x: 24, startPoint y: 77, endPoint x: 99, endPoint y: 98, distance: 77.9
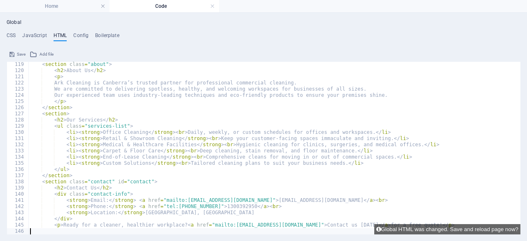
scroll to position [729, 0]
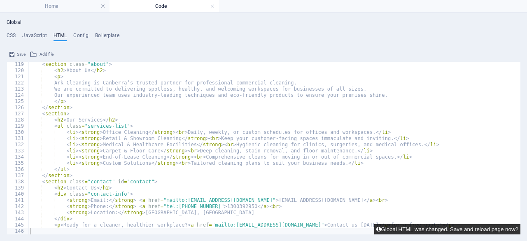
click at [430, 232] on button "Global HTML was changed. Save and reload page now?" at bounding box center [447, 229] width 146 height 10
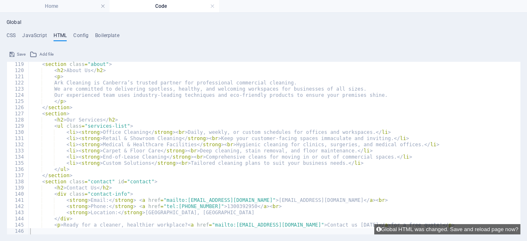
click at [176, 207] on div "< section class = "about" > < h2 > About Us </ h2 > < p > Ark Cleaning is Canbe…" at bounding box center [271, 153] width 486 height 185
click at [187, 209] on div "< section class = "about" > < h2 > About Us </ h2 > < p > Ark Cleaning is Canbe…" at bounding box center [271, 153] width 486 height 185
click at [216, 208] on div "< section class = "about" > < h2 > About Us </ h2 > < p > Ark Cleaning is Canbe…" at bounding box center [271, 153] width 486 height 185
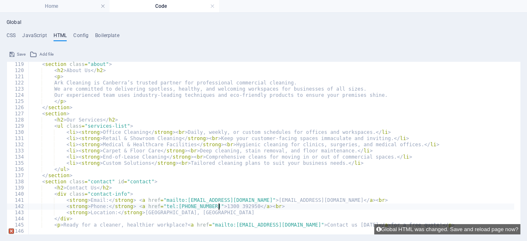
scroll to position [0, 15]
click at [225, 209] on div "< section class = "about" > < h2 > About Us </ h2 > < p > Ark Cleaning is Canbe…" at bounding box center [271, 153] width 486 height 185
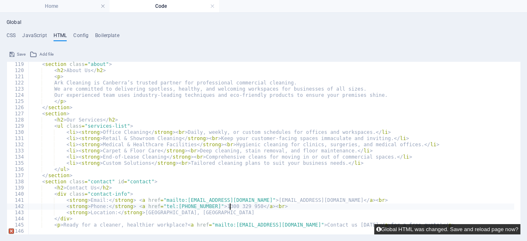
type textarea "<strong>Phone:</strong> <a href="tel:1300 329 950">1300 329 950</a><br>"
click at [446, 228] on button "Global HTML was changed. Save and reload page now?" at bounding box center [447, 229] width 146 height 10
click at [447, 229] on button "Global HTML was changed. Save and reload page now?" at bounding box center [447, 229] width 146 height 10
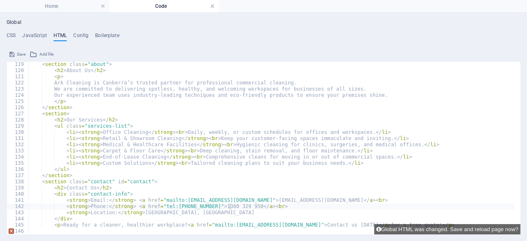
click at [212, 8] on link at bounding box center [212, 6] width 5 height 8
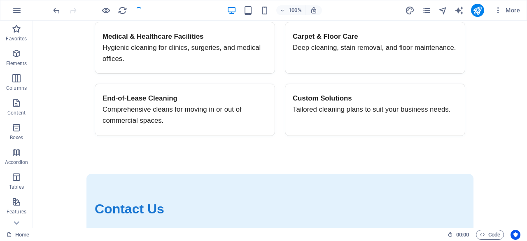
scroll to position [474, 0]
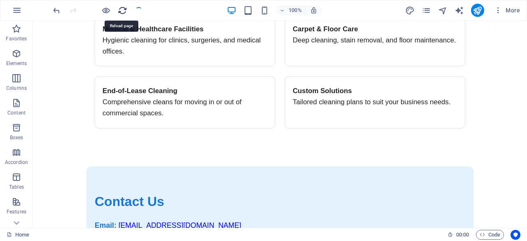
click at [119, 6] on icon "reload" at bounding box center [122, 10] width 9 height 9
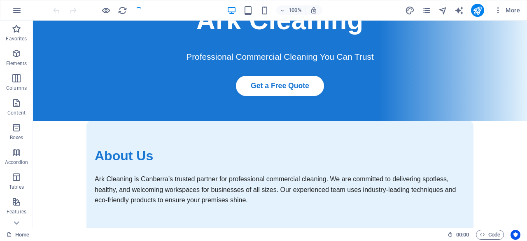
scroll to position [0, 0]
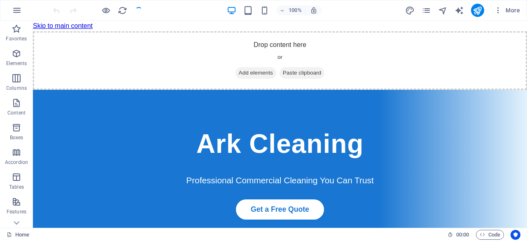
drag, startPoint x: 523, startPoint y: 63, endPoint x: 550, endPoint y: 21, distance: 50.0
click at [493, 233] on span "Code" at bounding box center [490, 235] width 21 height 10
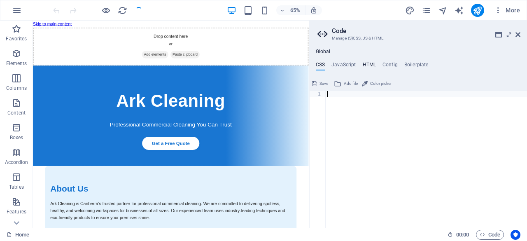
click at [370, 65] on h4 "HTML" at bounding box center [370, 66] width 14 height 9
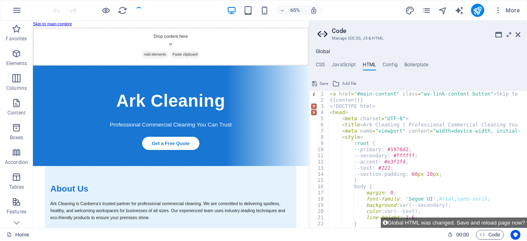
click at [509, 34] on icon at bounding box center [509, 34] width 0 height 7
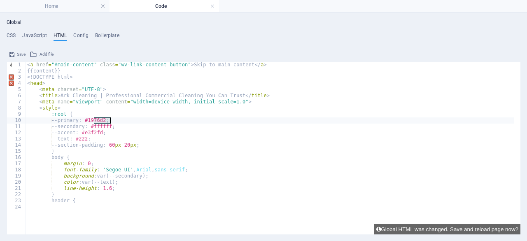
drag, startPoint x: 95, startPoint y: 121, endPoint x: 111, endPoint y: 119, distance: 16.2
click at [111, 119] on div "< a href = "#main-content" class = "wv-link-content button" > Skip to main cont…" at bounding box center [270, 133] width 489 height 143
paste textarea "4CAF50"
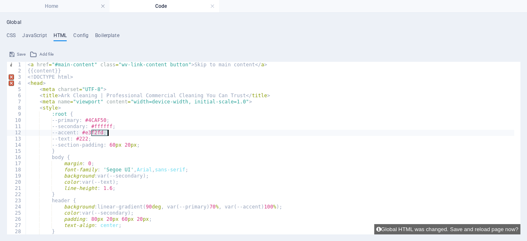
drag, startPoint x: 91, startPoint y: 135, endPoint x: 107, endPoint y: 133, distance: 16.2
click at [107, 133] on div "< a href = "#main-content" class = "wv-link-content button" > Skip to main cont…" at bounding box center [270, 151] width 488 height 179
paste textarea "#F5F5F5"
click at [95, 135] on div "< a href = "#main-content" class = "wv-link-content button" > Skip to main cont…" at bounding box center [270, 154] width 488 height 185
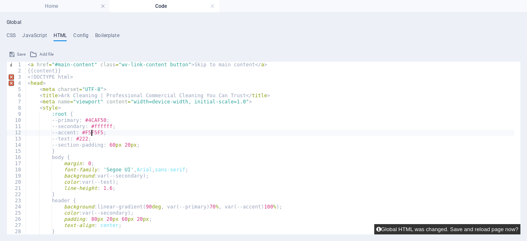
click at [449, 226] on button "Global HTML was changed. Save and reload page now?" at bounding box center [447, 229] width 146 height 10
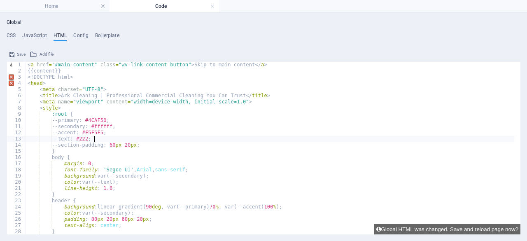
click at [94, 140] on div "< a href = "#main-content" class = "wv-link-content button" > Skip to main cont…" at bounding box center [270, 154] width 488 height 185
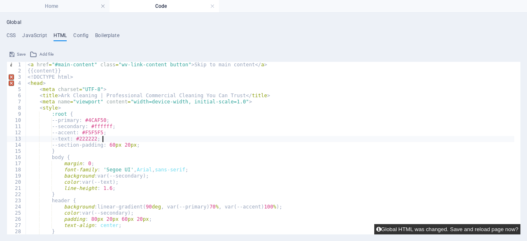
type textarea "--text: #222222;"
click at [430, 230] on button "Global HTML was changed. Save and reload page now?" at bounding box center [447, 229] width 146 height 10
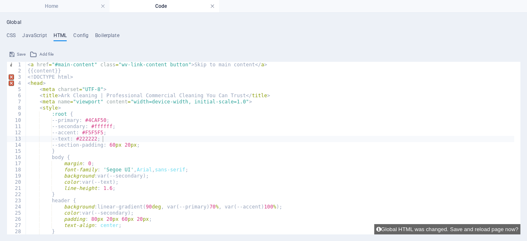
click at [212, 7] on link at bounding box center [212, 6] width 5 height 8
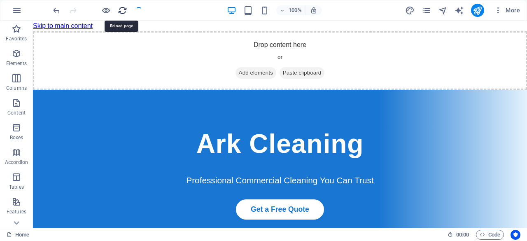
click at [119, 14] on icon "reload" at bounding box center [122, 10] width 9 height 9
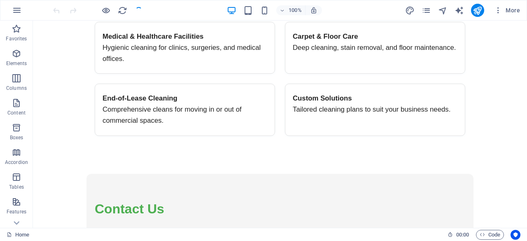
scroll to position [474, 0]
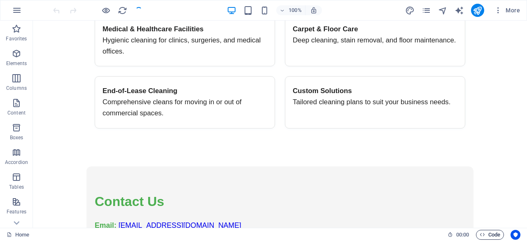
click at [498, 236] on span "Code" at bounding box center [490, 235] width 21 height 10
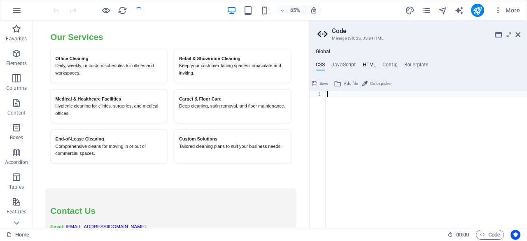
click at [365, 67] on h4 "HTML" at bounding box center [370, 66] width 14 height 9
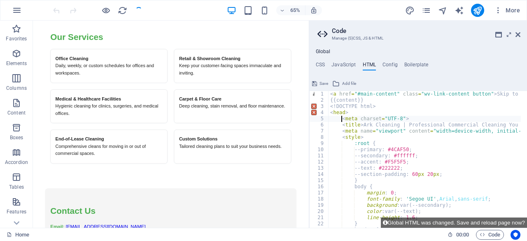
click at [341, 119] on div "< a href = "#main-content" class = "wv-link-content button" > Skip to main cont…" at bounding box center [520, 165] width 383 height 149
type textarea "<meta charset="UTF-8">"
click at [515, 38] on header "Code Manage (S)CSS, JS & HTML" at bounding box center [418, 31] width 203 height 21
click at [518, 35] on icon at bounding box center [518, 34] width 5 height 7
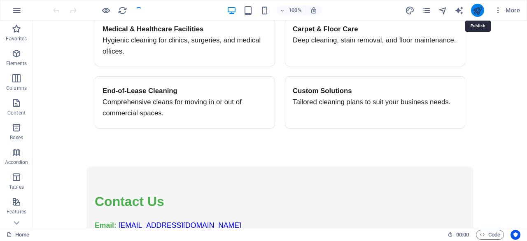
click at [475, 9] on icon "publish" at bounding box center [477, 10] width 9 height 9
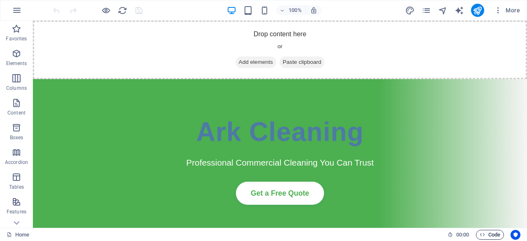
click at [484, 235] on icon "button" at bounding box center [482, 234] width 5 height 5
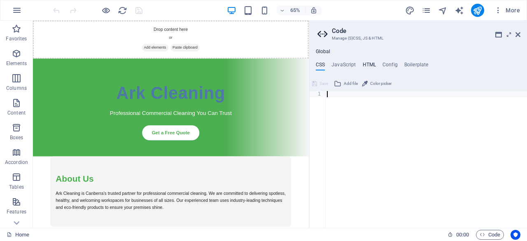
click at [364, 62] on h4 "HTML" at bounding box center [370, 66] width 14 height 9
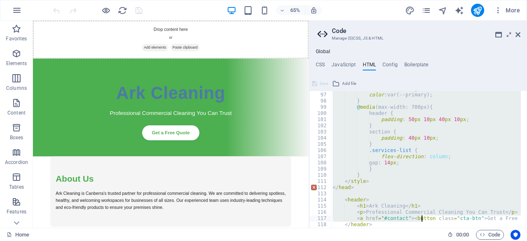
scroll to position [0, 193]
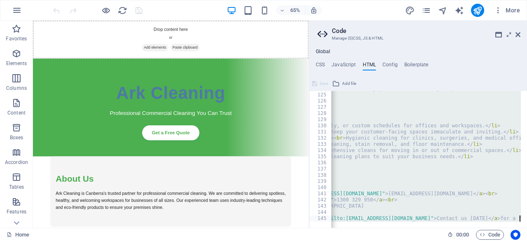
drag, startPoint x: 329, startPoint y: 93, endPoint x: 421, endPoint y: 255, distance: 185.9
click at [421, 240] on html "arkcleaning.com.au Home Favorites Elements Columns Content Boxes Accordion Tabl…" at bounding box center [263, 120] width 527 height 241
type textarea "</div> <p>Ready for a cleaner, healthier workplace? <a href="mailto:admin@arkcl…"
click at [509, 34] on icon at bounding box center [509, 34] width 0 height 7
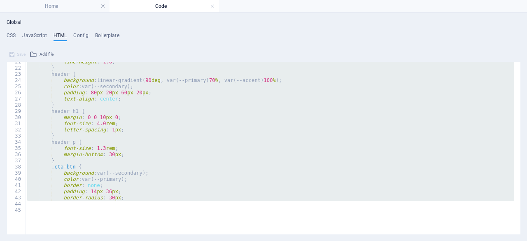
scroll to position [127, 0]
click at [49, 106] on div "line-height : 1.6 ; } header { background : linear-gradient( 90 deg , var(--pri…" at bounding box center [270, 148] width 489 height 173
type textarea "}"
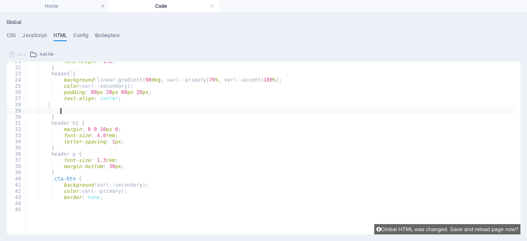
scroll to position [0, 2]
click at [51, 107] on div "line-height : 1.6 ; } header { background : linear-gradient( 90 deg , var(--pri…" at bounding box center [270, 129] width 489 height 143
paste textarea
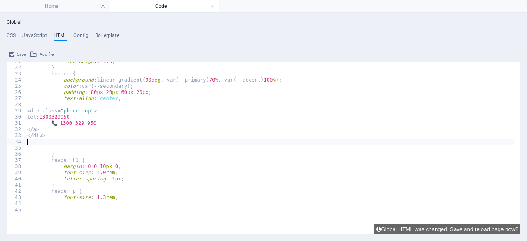
click at [26, 111] on div "21 22 23 24 25 26 27 28 29 30 31 32 33 34 35 36 37 38 39 40 41 42 43 44 45" at bounding box center [16, 148] width 19 height 173
click at [28, 111] on div "line-height : 1.6 ; } header { background : linear-gradient( 90 deg , var(--pri…" at bounding box center [270, 147] width 488 height 179
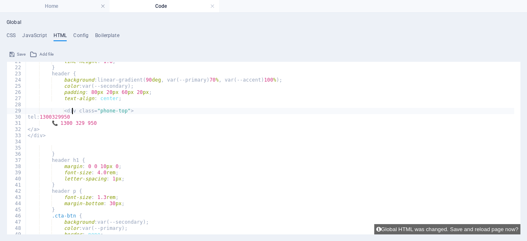
click at [35, 119] on div "line-height : 1.6 ; } header { background : linear-gradient( 90 deg , var(--pri…" at bounding box center [270, 150] width 488 height 185
click at [39, 118] on div "line-height : 1.6 ; } header { background : linear-gradient( 90 deg , var(--pri…" at bounding box center [270, 150] width 488 height 185
click at [49, 123] on div "line-height : 1.6 ; } header { background : linear-gradient( 90 deg , var(--pri…" at bounding box center [270, 150] width 488 height 185
click at [34, 131] on div "line-height : 1.6 ; } header { background : linear-gradient( 90 deg , var(--pri…" at bounding box center [270, 150] width 488 height 185
click at [39, 133] on div "line-height : 1.6 ; } header { background : linear-gradient( 90 deg , var(--pri…" at bounding box center [270, 150] width 488 height 185
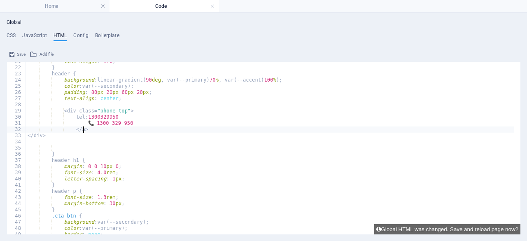
click at [28, 135] on div "line-height : 1.6 ; } header { background : linear-gradient( 90 deg , var(--pri…" at bounding box center [270, 150] width 488 height 185
type textarea "</div>"
click at [59, 144] on div "line-height : 1.6 ; } header { background : linear-gradient( 90 deg , var(--pri…" at bounding box center [270, 150] width 488 height 185
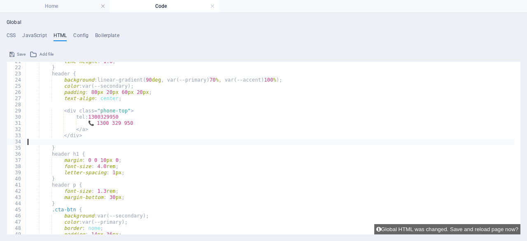
type textarea "}"
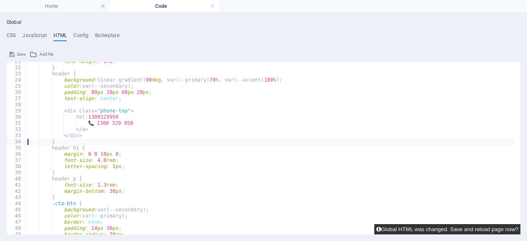
click at [408, 231] on button "Global HTML was changed. Save and reload page now?" at bounding box center [447, 229] width 146 height 10
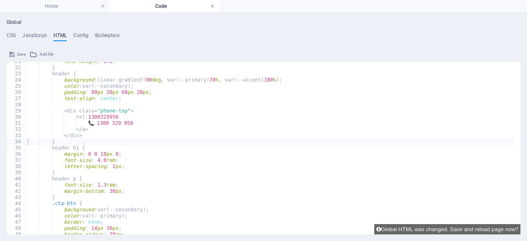
click at [212, 6] on link at bounding box center [212, 6] width 5 height 8
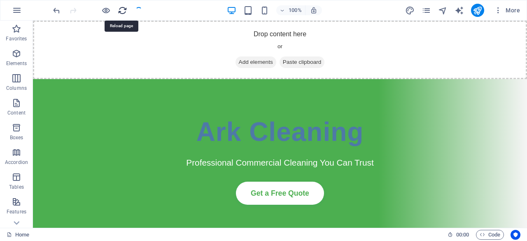
click at [119, 12] on icon "reload" at bounding box center [122, 10] width 9 height 9
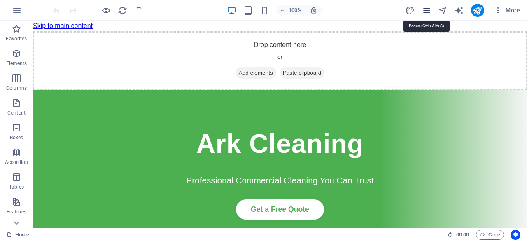
click at [425, 11] on icon "pages" at bounding box center [426, 10] width 9 height 9
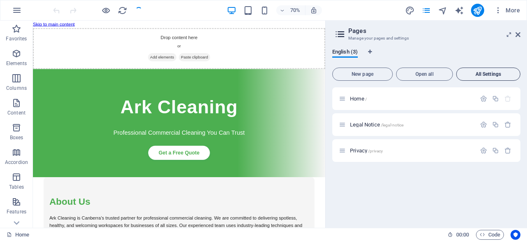
click at [499, 78] on button "All Settings" at bounding box center [488, 74] width 64 height 13
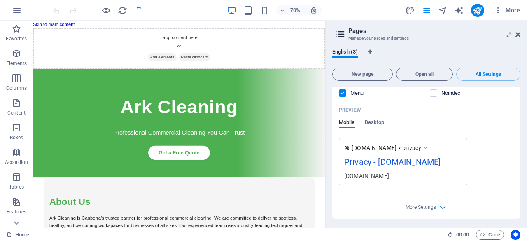
scroll to position [793, 0]
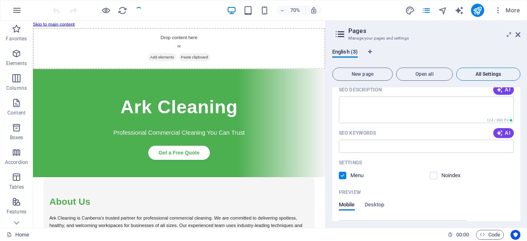
click at [491, 74] on span "All Settings" at bounding box center [488, 74] width 57 height 5
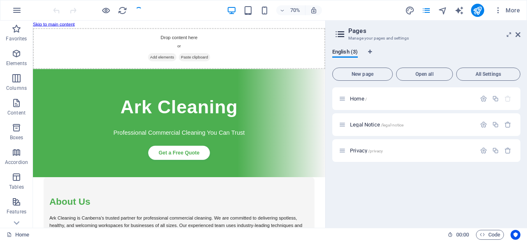
click at [338, 35] on icon at bounding box center [340, 34] width 12 height 12
click at [483, 73] on span "All Settings" at bounding box center [488, 74] width 57 height 5
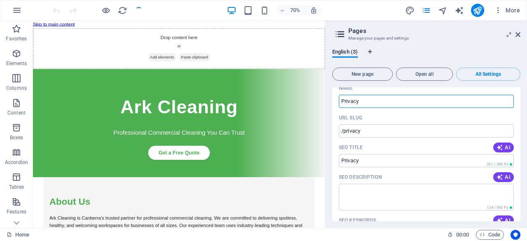
scroll to position [652, 0]
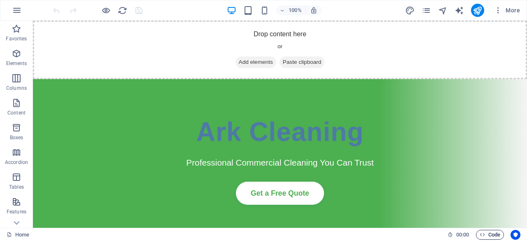
click at [498, 238] on span "Code" at bounding box center [490, 235] width 21 height 10
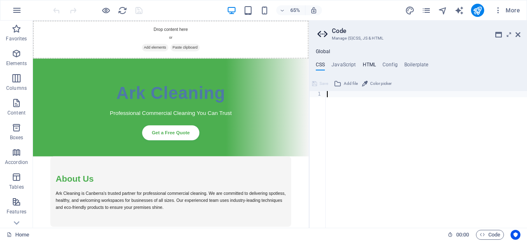
click at [371, 63] on h4 "HTML" at bounding box center [370, 66] width 14 height 9
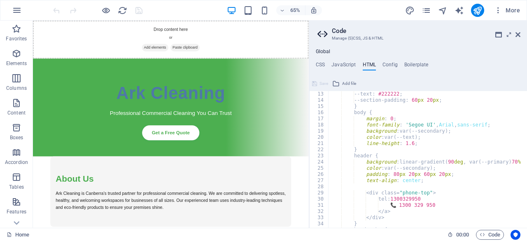
scroll to position [99, 0]
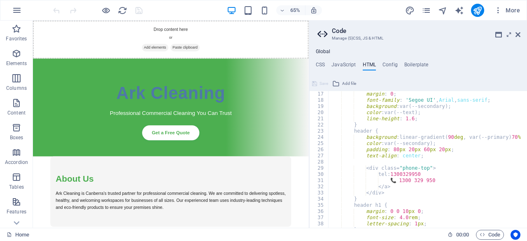
click at [387, 181] on div "margin : 0 ; font-family : ' Segoe UI ' , Arial , sans-serif ; background : var…" at bounding box center [519, 162] width 383 height 143
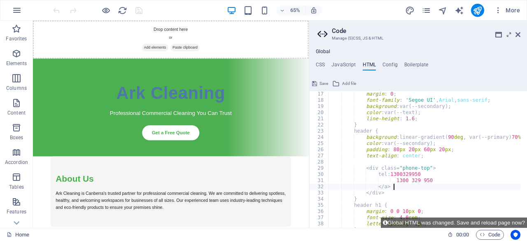
click at [394, 186] on div "margin : 0 ; font-family : ' Segoe UI ' , Arial , sans-serif ; background : var…" at bounding box center [519, 162] width 383 height 143
click at [385, 182] on div "margin : 0 ; font-family : ' Segoe UI ' , Arial , sans-serif ; background : var…" at bounding box center [519, 162] width 383 height 143
click at [386, 183] on div "margin : 0 ; font-family : ' Segoe UI ' , Arial , sans-serif ; background : var…" at bounding box center [519, 162] width 383 height 143
click at [476, 170] on div "margin : 0 ; font-family : ' Segoe UI ' , Arial , sans-serif ; background : var…" at bounding box center [519, 162] width 383 height 143
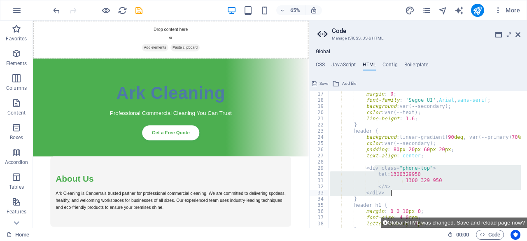
drag, startPoint x: 376, startPoint y: 171, endPoint x: 396, endPoint y: 191, distance: 29.1
click at [396, 191] on div "margin : 0 ; font-family : ' Segoe UI ' , Arial , sans-serif ; background : var…" at bounding box center [519, 162] width 383 height 143
type textarea "</a> </div>"
paste textarea
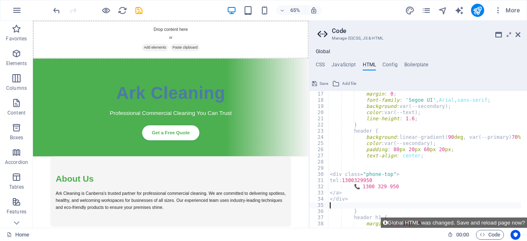
click at [329, 175] on div "margin : 0 ; font-family : ' Segoe UI ' , Arial , sans-serif ; background : var…" at bounding box center [519, 162] width 383 height 143
type textarea "<div class="phone-top">"
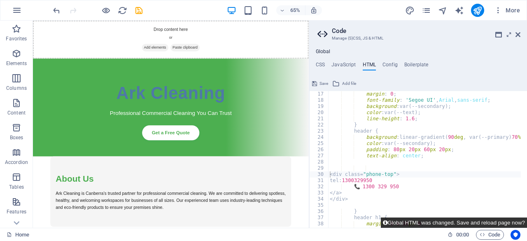
drag, startPoint x: 416, startPoint y: 224, endPoint x: 383, endPoint y: 204, distance: 38.8
click at [416, 224] on button "Global HTML was changed. Save and reload page now?" at bounding box center [454, 222] width 146 height 10
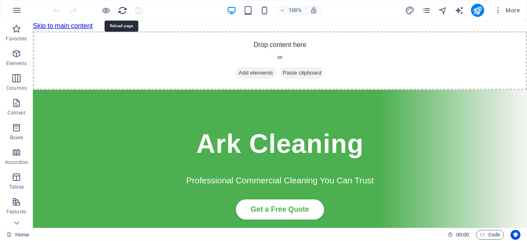
click at [121, 12] on icon "reload" at bounding box center [122, 10] width 9 height 9
click at [494, 233] on span "Code" at bounding box center [490, 235] width 21 height 10
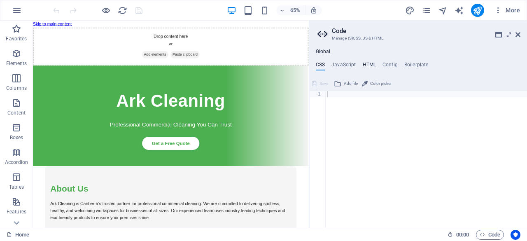
click at [366, 65] on h4 "HTML" at bounding box center [370, 66] width 14 height 9
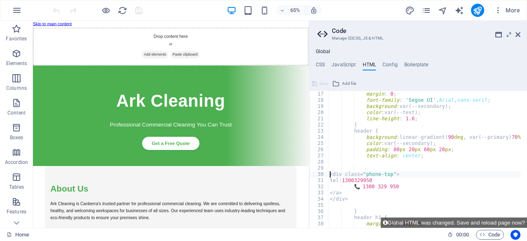
click at [329, 174] on div "margin : 0 ; font-family : ' Segoe UI ' , Arial , sans-serif ; background : var…" at bounding box center [519, 162] width 383 height 143
click at [341, 182] on div "margin : 0 ; font-family : ' Segoe UI ' , Arial , sans-serif ; background : var…" at bounding box center [519, 162] width 383 height 143
click at [350, 188] on div "margin : 0 ; font-family : ' Segoe UI ' , Arial , sans-serif ; background : var…" at bounding box center [519, 162] width 383 height 143
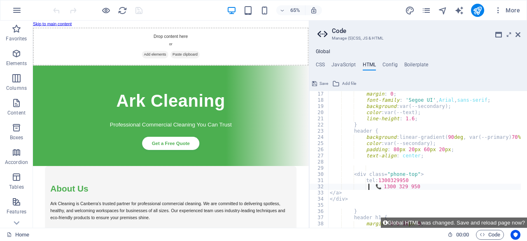
scroll to position [0, 3]
click at [339, 191] on div "margin : 0 ; font-family : ' Segoe UI ' , Arial , sans-serif ; background : var…" at bounding box center [519, 162] width 383 height 143
click at [342, 192] on div "margin : 0 ; font-family : ' Segoe UI ' , Arial , sans-serif ; background : var…" at bounding box center [519, 162] width 383 height 143
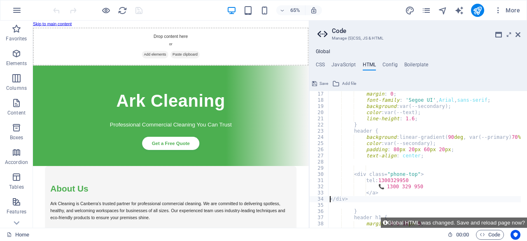
click at [329, 200] on div "margin : 0 ; font-family : ' Segoe UI ' , Arial , sans-serif ; background : var…" at bounding box center [519, 162] width 383 height 143
click at [366, 185] on div "margin : 0 ; font-family : ' Segoe UI ' , Arial , sans-serif ; background : var…" at bounding box center [519, 162] width 383 height 143
click at [366, 182] on div "margin : 0 ; font-family : ' Segoe UI ' , Arial , sans-serif ; background : var…" at bounding box center [519, 162] width 383 height 143
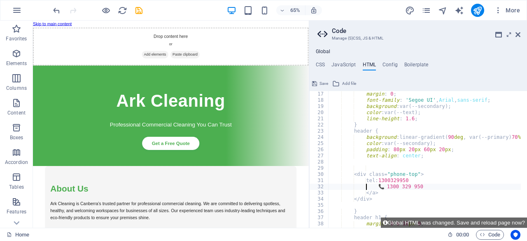
click at [366, 188] on div "margin : 0 ; font-family : ' Segoe UI ' , Arial , sans-serif ; background : var…" at bounding box center [519, 162] width 383 height 143
click at [363, 193] on div "margin : 0 ; font-family : ' Segoe UI ' , Arial , sans-serif ; background : var…" at bounding box center [519, 162] width 383 height 143
type textarea "</a>"
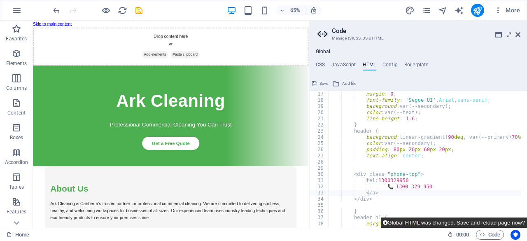
drag, startPoint x: 418, startPoint y: 222, endPoint x: 385, endPoint y: 201, distance: 38.8
click at [418, 222] on button "Global HTML was changed. Save and reload page now?" at bounding box center [454, 222] width 146 height 10
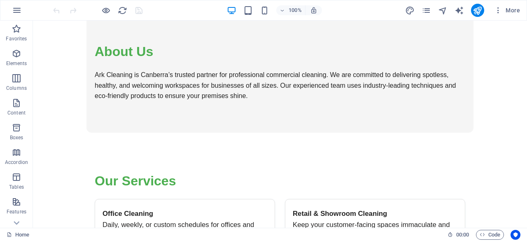
scroll to position [227, 0]
click at [499, 11] on icon "button" at bounding box center [498, 10] width 8 height 8
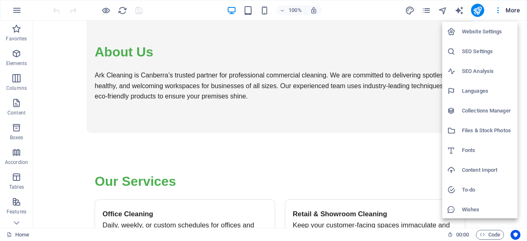
click at [478, 55] on h6 "SEO Settings" at bounding box center [487, 52] width 51 height 10
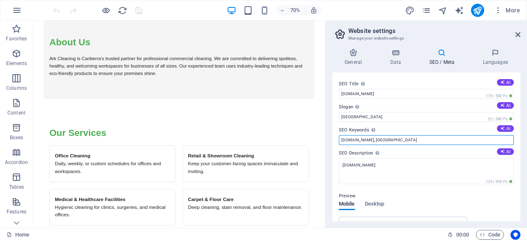
click at [405, 142] on input "[DOMAIN_NAME], [GEOGRAPHIC_DATA]" at bounding box center [426, 140] width 175 height 10
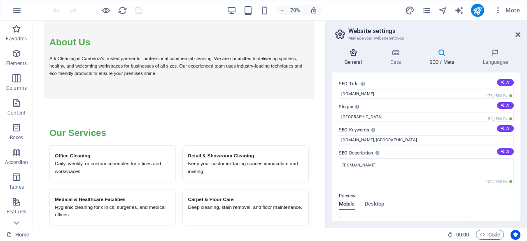
click at [355, 58] on h4 "General" at bounding box center [354, 57] width 45 height 17
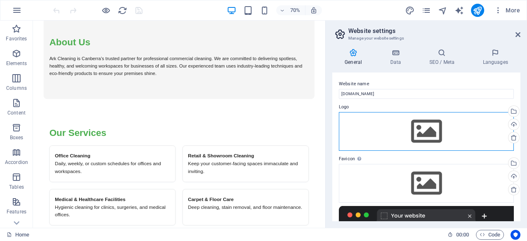
click at [422, 138] on div "Drag files here, click to choose files or select files from Files or our free s…" at bounding box center [426, 131] width 175 height 39
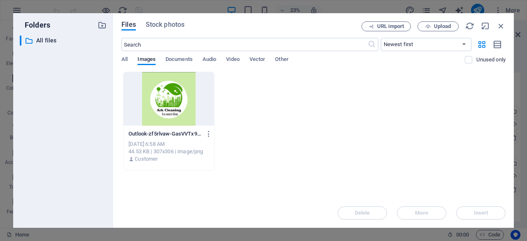
click at [164, 104] on div at bounding box center [169, 99] width 91 height 54
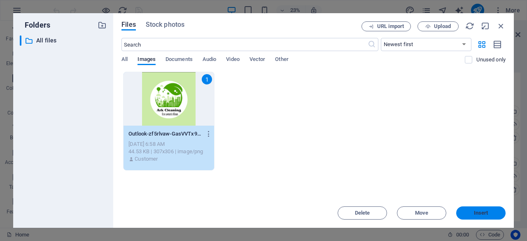
click at [475, 213] on span "Insert" at bounding box center [481, 212] width 14 height 5
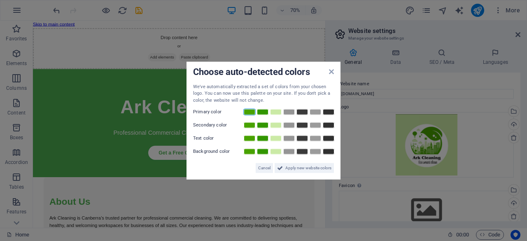
click at [252, 111] on link at bounding box center [249, 112] width 12 height 7
click at [306, 168] on span "Apply new website colors" at bounding box center [308, 168] width 46 height 10
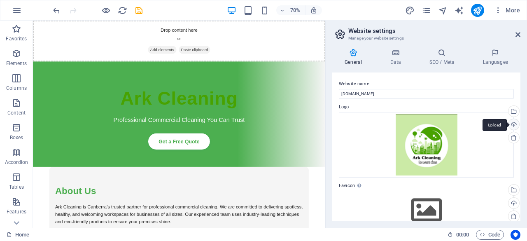
click at [512, 124] on div "Upload" at bounding box center [513, 125] width 12 height 12
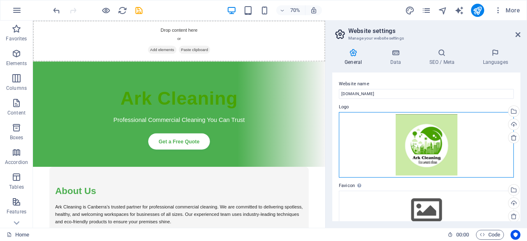
click at [380, 132] on div "Drag files here, click to choose files or select files from Files or our free s…" at bounding box center [426, 144] width 175 height 65
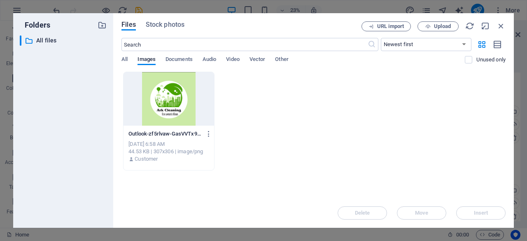
click at [182, 94] on div at bounding box center [169, 99] width 91 height 54
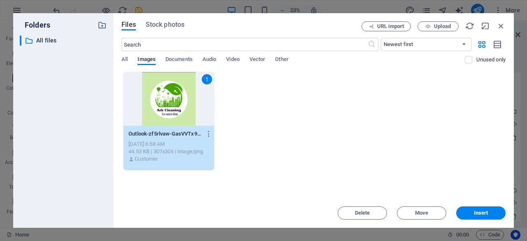
click at [490, 210] on button "Insert" at bounding box center [480, 212] width 49 height 13
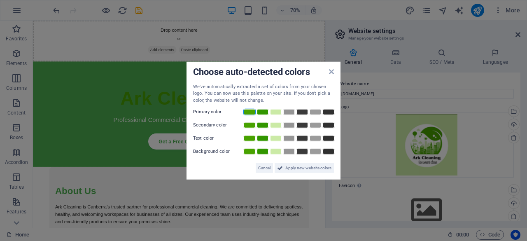
click at [250, 112] on link at bounding box center [249, 112] width 12 height 7
click at [303, 169] on span "Apply new website colors" at bounding box center [308, 168] width 46 height 10
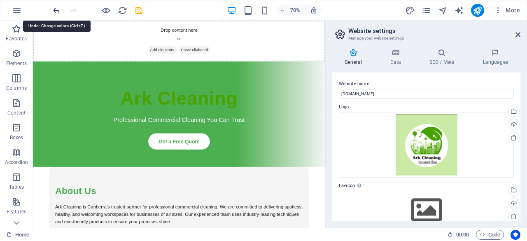
click at [57, 9] on icon "undo" at bounding box center [56, 10] width 9 height 9
click at [58, 10] on icon "undo" at bounding box center [56, 10] width 9 height 9
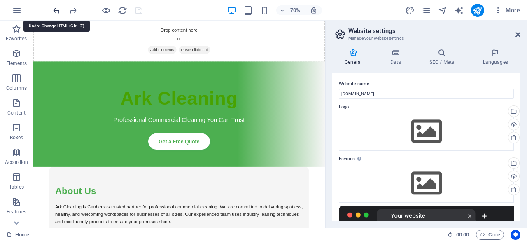
click at [58, 10] on icon "undo" at bounding box center [56, 10] width 9 height 9
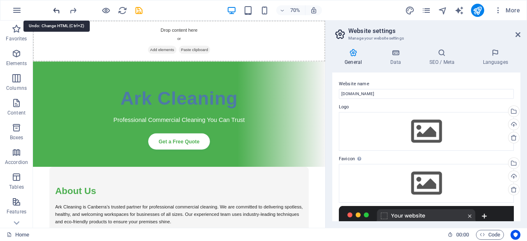
click at [58, 10] on icon "undo" at bounding box center [56, 10] width 9 height 9
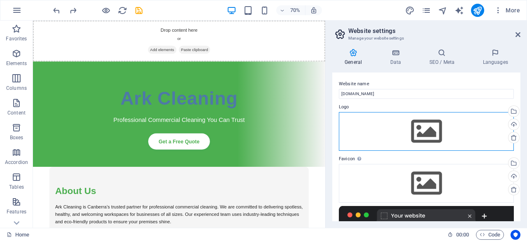
click at [434, 131] on div "Drag files here, click to choose files or select files from Files or our free s…" at bounding box center [426, 131] width 175 height 39
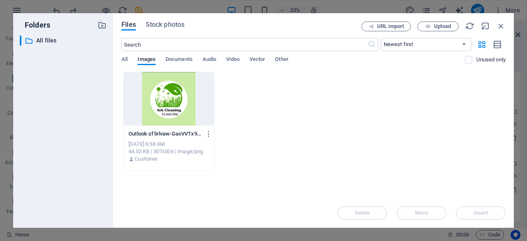
click at [161, 103] on div at bounding box center [169, 99] width 91 height 54
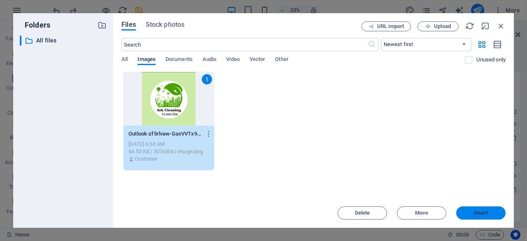
click at [489, 214] on span "Insert" at bounding box center [481, 212] width 43 height 5
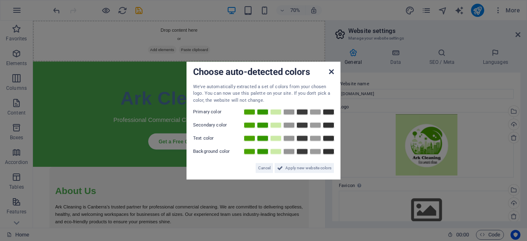
click at [331, 69] on icon at bounding box center [331, 71] width 5 height 7
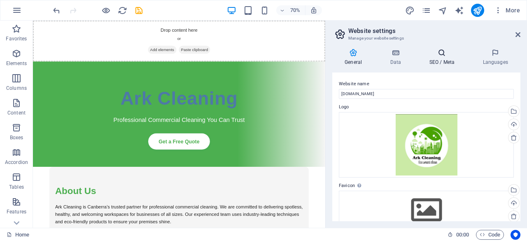
click at [434, 62] on h4 "SEO / Meta" at bounding box center [444, 57] width 54 height 17
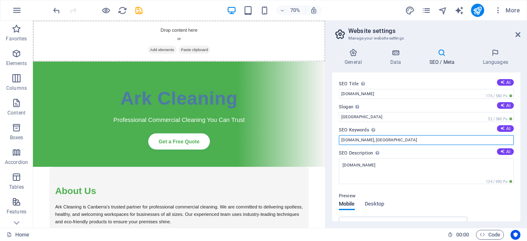
click at [416, 138] on input "[DOMAIN_NAME], [GEOGRAPHIC_DATA]" at bounding box center [426, 140] width 175 height 10
type input "a"
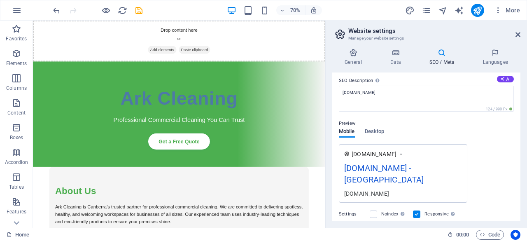
scroll to position [82, 0]
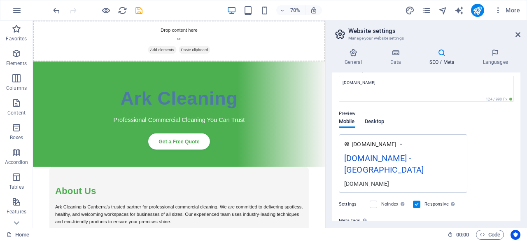
type input "Commercial Cleaning Canberra"
click at [380, 120] on span "Desktop" at bounding box center [375, 123] width 20 height 12
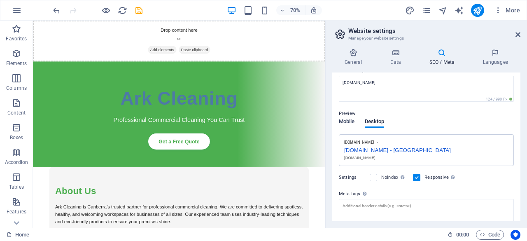
click at [346, 121] on span "Mobile" at bounding box center [347, 123] width 16 height 12
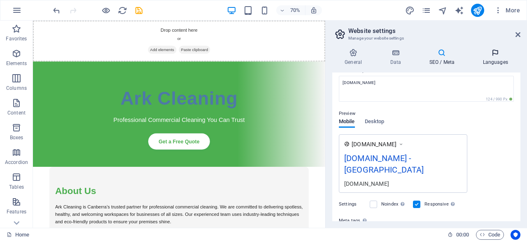
click at [496, 62] on h4 "Languages" at bounding box center [495, 57] width 50 height 17
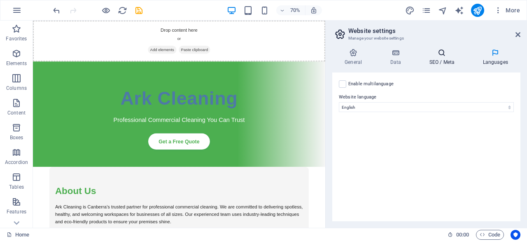
click at [444, 62] on h4 "SEO / Meta" at bounding box center [444, 57] width 54 height 17
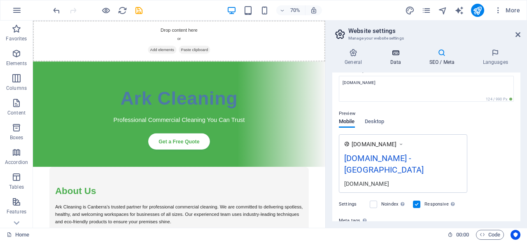
click at [389, 58] on h4 "Data" at bounding box center [397, 57] width 39 height 17
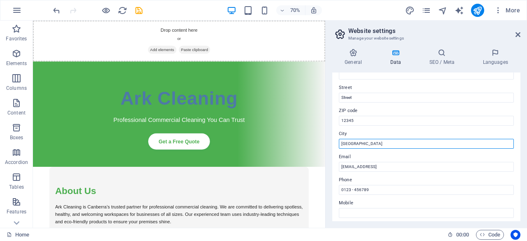
click at [356, 140] on input "[GEOGRAPHIC_DATA]" at bounding box center [426, 144] width 175 height 10
type input "B"
type input "Canberra"
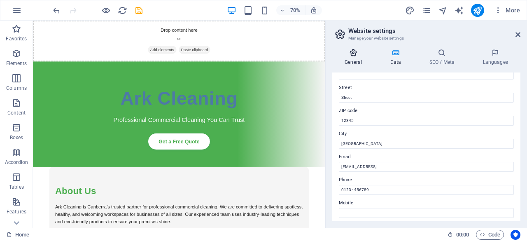
click at [356, 60] on h4 "General" at bounding box center [354, 57] width 45 height 17
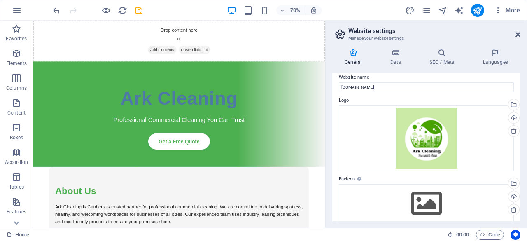
scroll to position [0, 0]
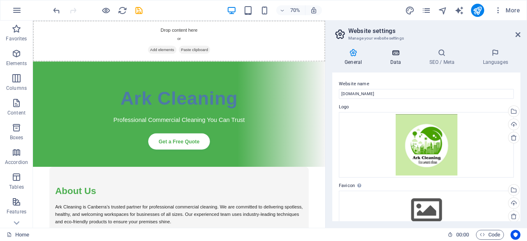
click at [394, 59] on h4 "Data" at bounding box center [397, 57] width 39 height 17
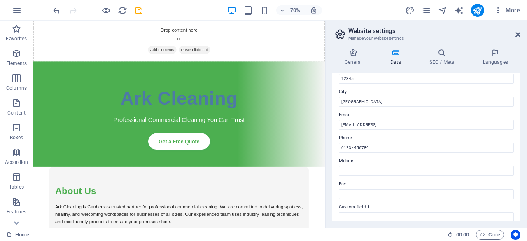
scroll to position [123, 0]
click at [359, 56] on icon at bounding box center [353, 53] width 42 height 8
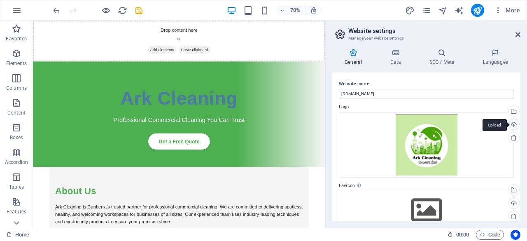
click at [514, 126] on div "Upload" at bounding box center [513, 125] width 12 height 12
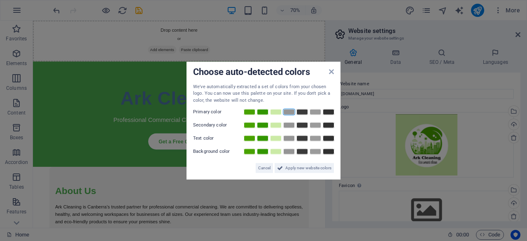
click at [290, 112] on link at bounding box center [289, 112] width 12 height 7
click at [260, 171] on span "Cancel" at bounding box center [264, 168] width 12 height 10
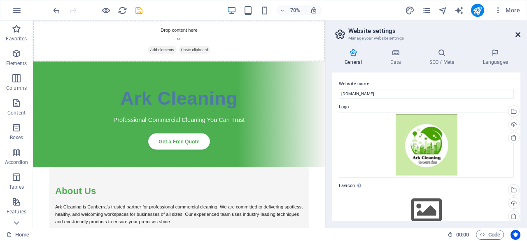
click at [516, 34] on icon at bounding box center [518, 34] width 5 height 7
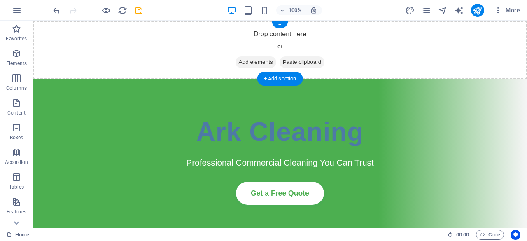
drag, startPoint x: 254, startPoint y: 63, endPoint x: 127, endPoint y: 71, distance: 127.1
click at [254, 63] on span "Add elements" at bounding box center [256, 62] width 41 height 12
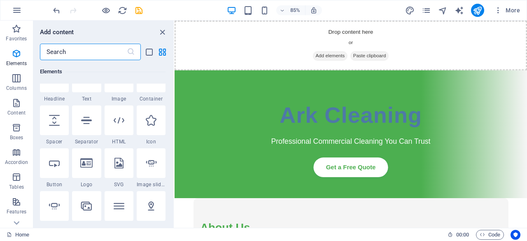
scroll to position [110, 0]
click at [91, 163] on icon at bounding box center [86, 162] width 12 height 11
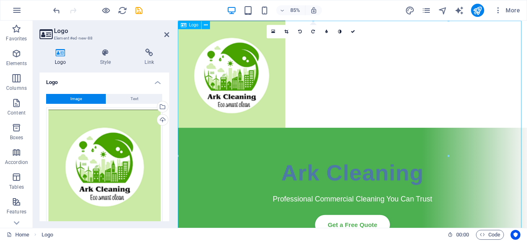
click at [221, 54] on div at bounding box center [383, 84] width 411 height 126
click at [288, 31] on icon at bounding box center [287, 31] width 4 height 4
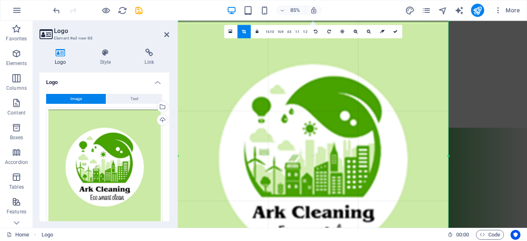
click at [294, 54] on div at bounding box center [313, 156] width 271 height 270
click at [296, 35] on link "1:1" at bounding box center [298, 31] width 8 height 13
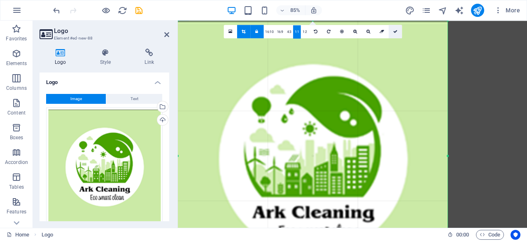
click at [396, 32] on icon at bounding box center [395, 31] width 4 height 4
type input "771"
select select "px"
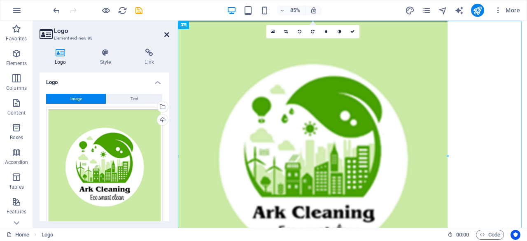
click at [166, 35] on icon at bounding box center [166, 34] width 5 height 7
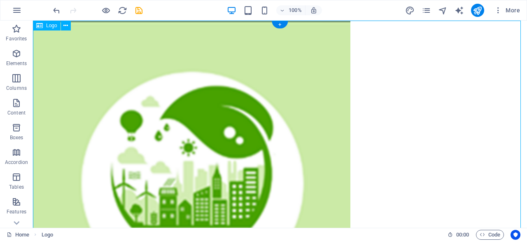
click at [137, 28] on div at bounding box center [280, 179] width 494 height 317
click at [121, 14] on icon "reload" at bounding box center [122, 10] width 9 height 9
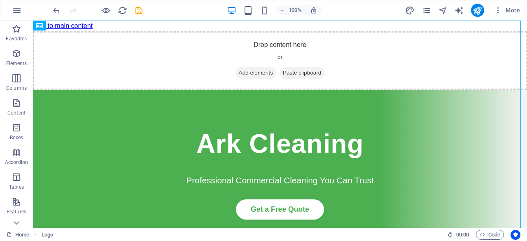
scroll to position [0, 0]
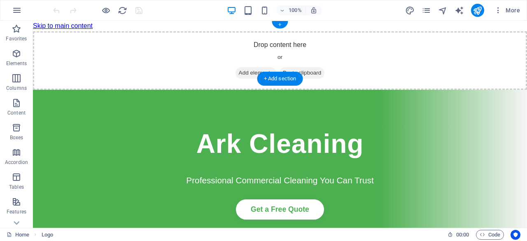
click at [238, 67] on span "Add elements" at bounding box center [256, 73] width 41 height 12
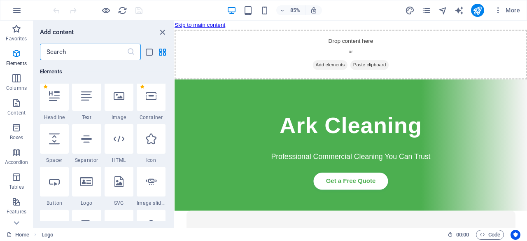
scroll to position [95, 0]
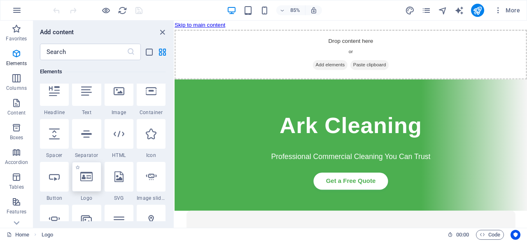
click at [89, 182] on div at bounding box center [86, 177] width 29 height 30
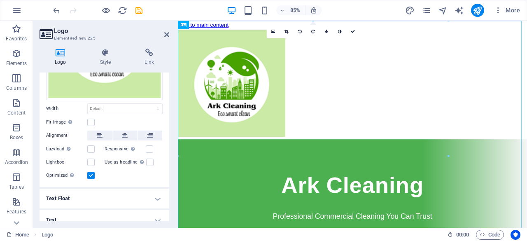
scroll to position [130, 0]
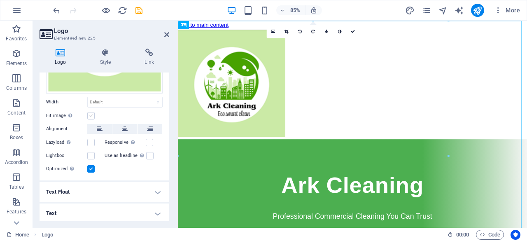
click at [90, 114] on label at bounding box center [90, 115] width 7 height 7
click at [0, 0] on input "Fit image Automatically fit image to a fixed width and height" at bounding box center [0, 0] width 0 height 0
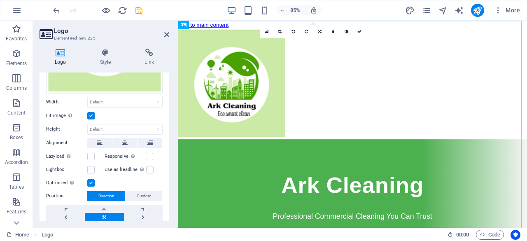
drag, startPoint x: 167, startPoint y: 151, endPoint x: 170, endPoint y: 125, distance: 26.5
click at [170, 125] on div "Logo Style Link Logo Image Text Drag files here, click to choose files or selec…" at bounding box center [104, 135] width 143 height 186
click at [170, 113] on div "Logo Style Link Logo Image Text Drag files here, click to choose files or selec…" at bounding box center [104, 135] width 143 height 186
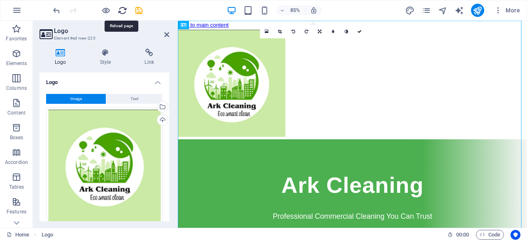
click at [125, 13] on icon "reload" at bounding box center [122, 10] width 9 height 9
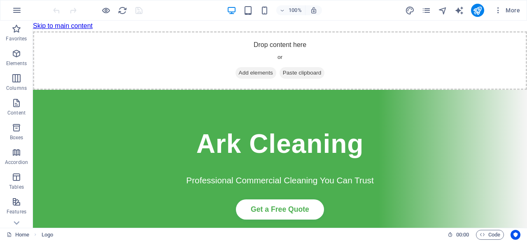
click at [134, 135] on h1 "Ark Cleaning" at bounding box center [280, 144] width 478 height 42
drag, startPoint x: 136, startPoint y: 136, endPoint x: 123, endPoint y: 33, distance: 104.6
click at [128, 97] on header "Ark Cleaning Professional Commercial Cleaning You Can Trust Get a Free Quote" at bounding box center [280, 167] width 494 height 154
click at [252, 67] on span "Add elements" at bounding box center [256, 73] width 41 height 12
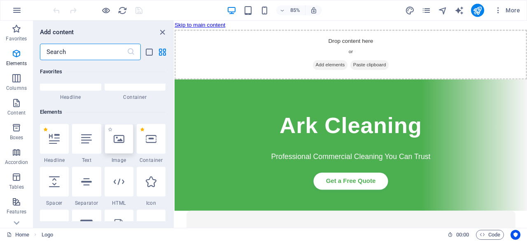
scroll to position [124, 0]
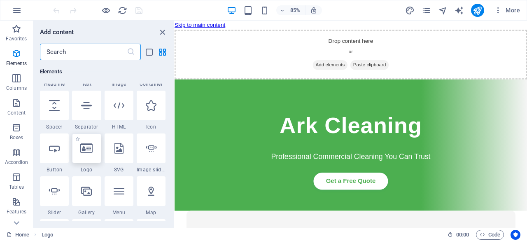
click at [89, 149] on icon at bounding box center [86, 148] width 12 height 11
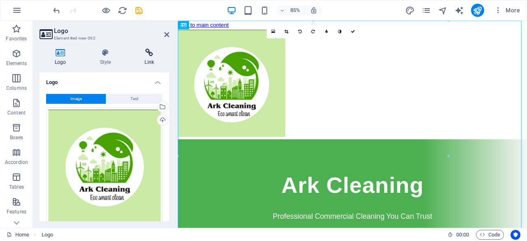
click at [150, 56] on icon at bounding box center [149, 53] width 40 height 8
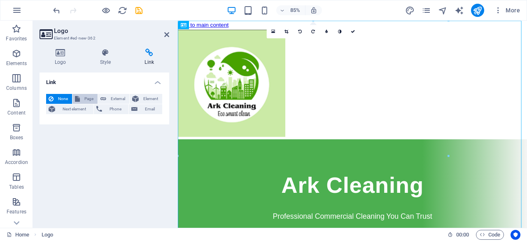
click at [87, 99] on span "Page" at bounding box center [88, 99] width 13 height 10
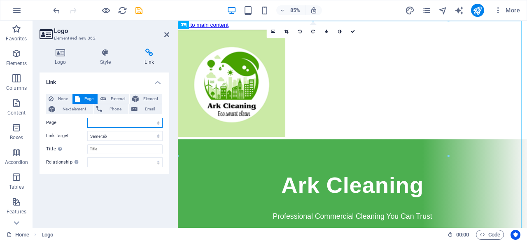
click at [101, 124] on select "Home Legal Notice Privacy" at bounding box center [124, 123] width 75 height 10
select select "0"
click at [87, 118] on select "Home Legal Notice Privacy" at bounding box center [124, 123] width 75 height 10
click at [100, 178] on div "Link None Page External Element Next element Phone Email Page Home Legal Notice…" at bounding box center [105, 146] width 130 height 149
click at [114, 160] on select "alternate author bookmark external help license next nofollow noreferrer noopen…" at bounding box center [124, 162] width 75 height 10
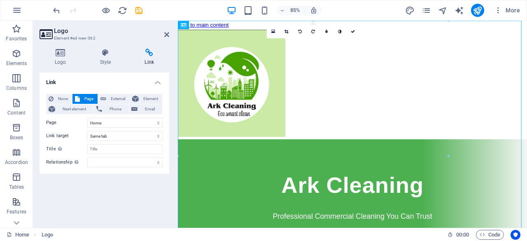
click at [112, 200] on div "Link None Page External Element Next element Phone Email Page Home Legal Notice…" at bounding box center [105, 146] width 130 height 149
click at [100, 137] on select "New tab Same tab Overlay" at bounding box center [124, 136] width 75 height 10
click at [98, 136] on select "New tab Same tab Overlay" at bounding box center [124, 136] width 75 height 10
click at [99, 137] on select "New tab Same tab Overlay" at bounding box center [124, 136] width 75 height 10
select select "overlay"
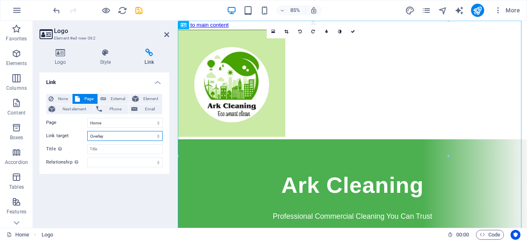
click at [87, 131] on select "New tab Same tab Overlay" at bounding box center [124, 136] width 75 height 10
click at [99, 186] on div "Link None Page External Element Next element Phone Email Page Home Legal Notice…" at bounding box center [105, 146] width 130 height 149
click at [136, 97] on icon at bounding box center [135, 99] width 7 height 10
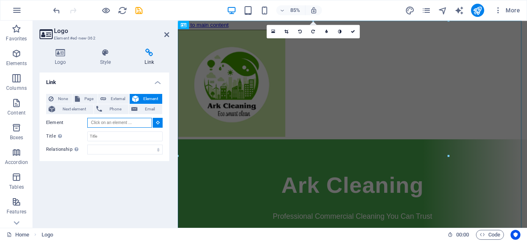
click at [142, 124] on input "Element" at bounding box center [119, 123] width 65 height 10
type input "g"
type input "h"
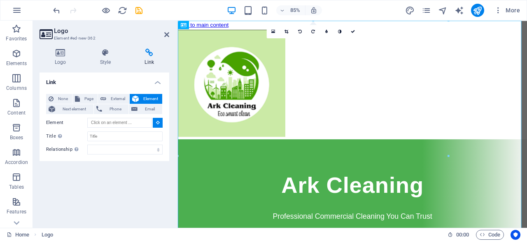
click at [119, 179] on div "Link None Page External Element Next element Phone Email Page Home Legal Notice…" at bounding box center [105, 146] width 130 height 149
click at [58, 54] on icon at bounding box center [61, 53] width 42 height 8
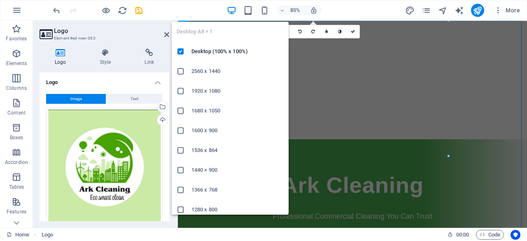
click at [179, 112] on icon at bounding box center [181, 111] width 8 height 8
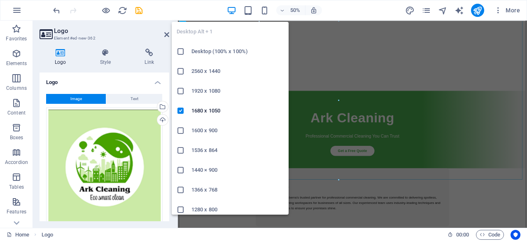
click at [178, 188] on icon at bounding box center [181, 190] width 8 height 8
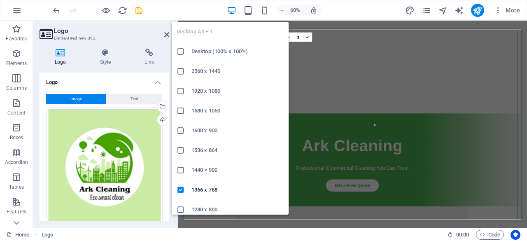
click at [184, 109] on icon at bounding box center [181, 111] width 8 height 8
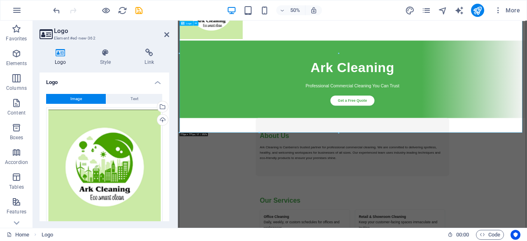
scroll to position [82, 0]
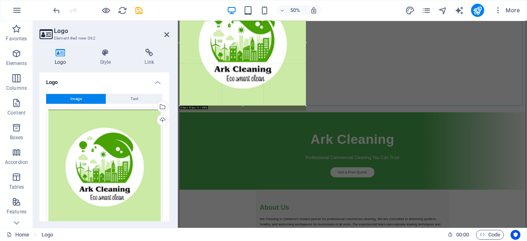
drag, startPoint x: 338, startPoint y: 138, endPoint x: 386, endPoint y: 140, distance: 47.4
type input "613"
select select "px"
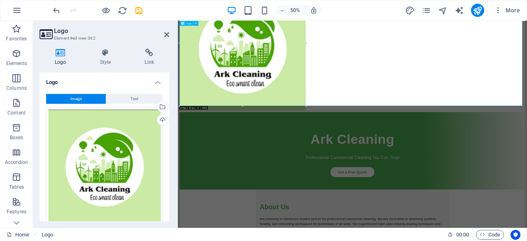
scroll to position [0, 0]
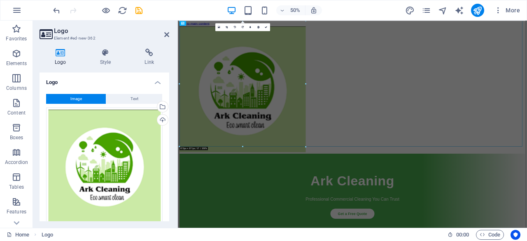
drag, startPoint x: 235, startPoint y: 59, endPoint x: 257, endPoint y: 338, distance: 279.6
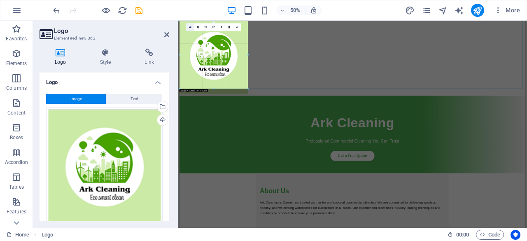
drag, startPoint x: 305, startPoint y: 145, endPoint x: 190, endPoint y: 27, distance: 165.1
type input "332"
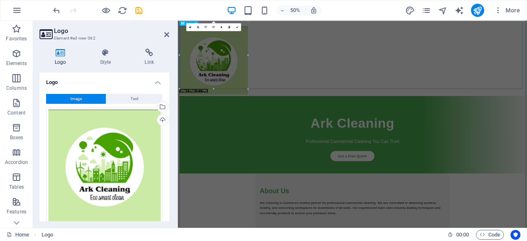
click at [380, 103] on div at bounding box center [526, 101] width 692 height 140
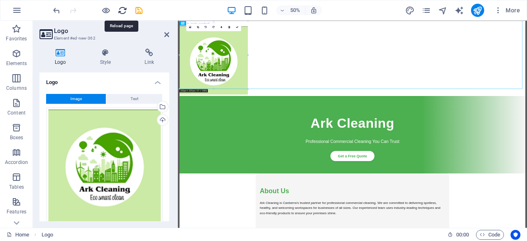
click at [121, 9] on icon "reload" at bounding box center [122, 10] width 9 height 9
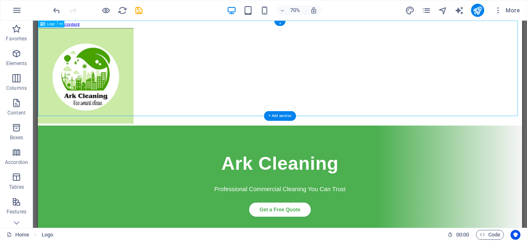
click at [527, 103] on div at bounding box center [384, 101] width 692 height 140
click at [60, 25] on icon at bounding box center [60, 24] width 3 height 6
click at [149, 61] on div at bounding box center [384, 101] width 692 height 140
click at [53, 48] on div at bounding box center [384, 101] width 692 height 140
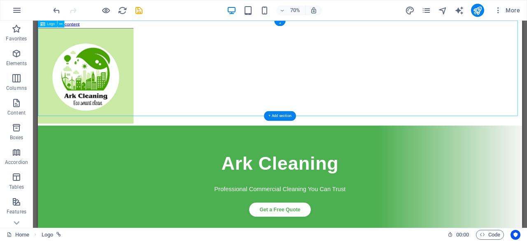
drag, startPoint x: 104, startPoint y: 46, endPoint x: 109, endPoint y: 59, distance: 14.6
click at [109, 59] on div at bounding box center [384, 101] width 692 height 140
drag, startPoint x: 78, startPoint y: 45, endPoint x: 155, endPoint y: 196, distance: 168.7
click at [88, 71] on div at bounding box center [384, 101] width 692 height 140
click at [63, 80] on div at bounding box center [384, 101] width 692 height 140
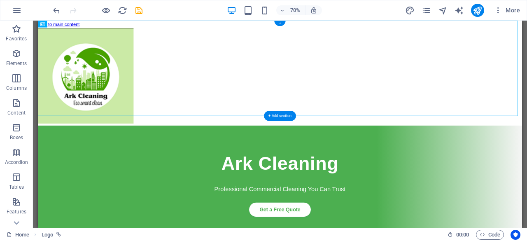
click at [280, 23] on div "+" at bounding box center [279, 23] width 11 height 5
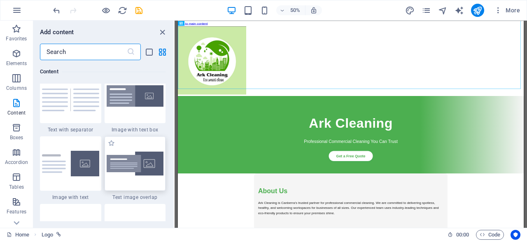
scroll to position [1482, 0]
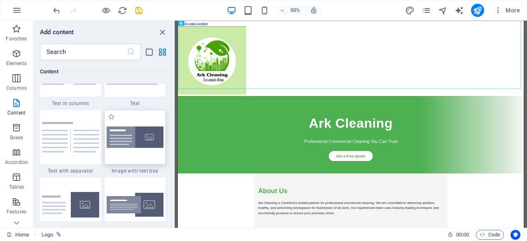
click at [124, 140] on img at bounding box center [135, 137] width 57 height 22
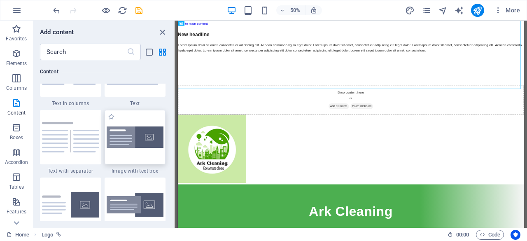
select select "rem"
select select "px"
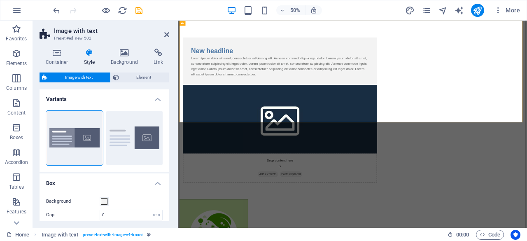
click at [527, 148] on figure at bounding box center [380, 216] width 389 height 137
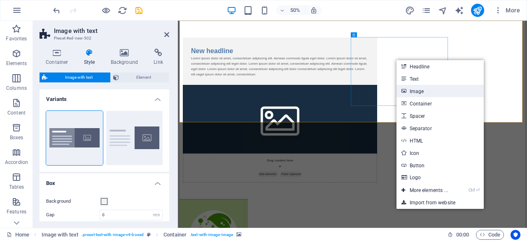
click at [409, 93] on link "Image" at bounding box center [440, 91] width 87 height 12
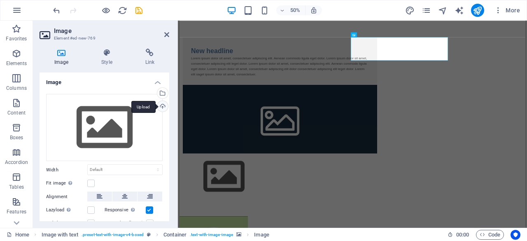
click at [163, 103] on div "Upload" at bounding box center [162, 107] width 12 height 12
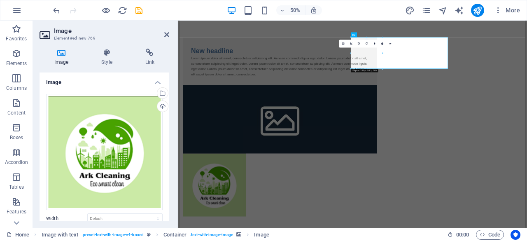
drag, startPoint x: 562, startPoint y: 90, endPoint x: 628, endPoint y: 155, distance: 92.0
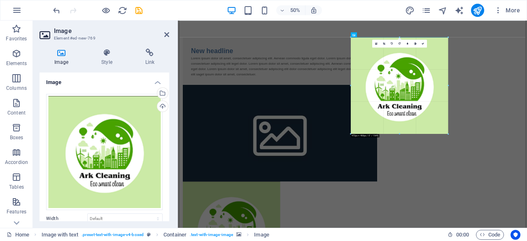
drag, startPoint x: 378, startPoint y: 63, endPoint x: 512, endPoint y: 136, distance: 153.1
type input "472"
select select "px"
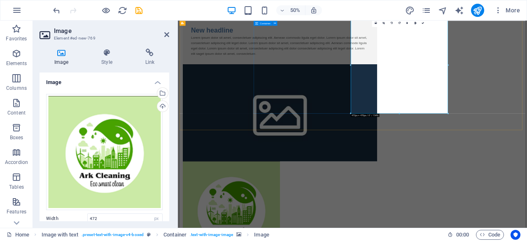
scroll to position [124, 0]
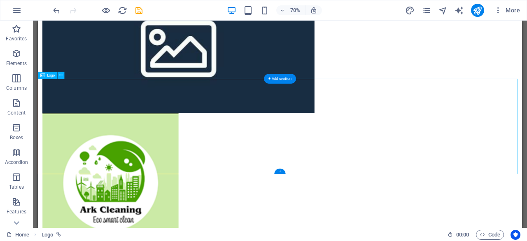
scroll to position [206, 0]
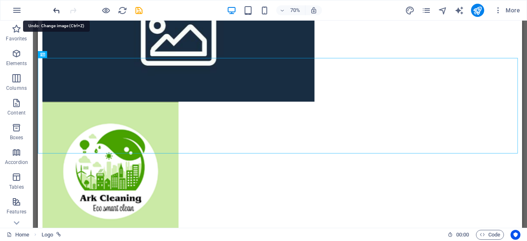
click at [56, 10] on icon "undo" at bounding box center [56, 10] width 9 height 9
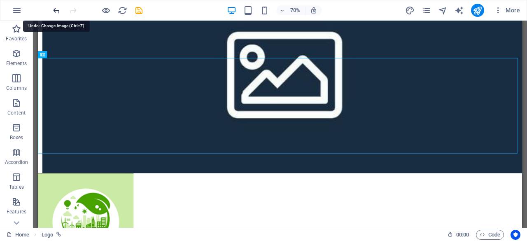
scroll to position [0, 0]
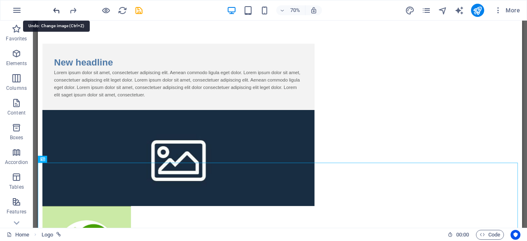
click at [56, 10] on icon "undo" at bounding box center [56, 10] width 9 height 9
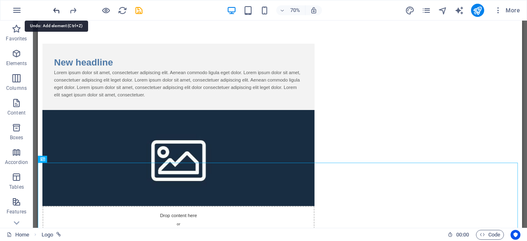
click at [56, 10] on icon "undo" at bounding box center [56, 10] width 9 height 9
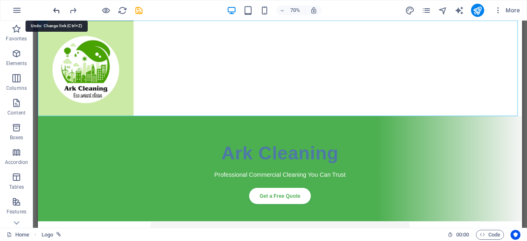
click at [56, 10] on icon "undo" at bounding box center [56, 10] width 9 height 9
click at [57, 13] on icon "undo" at bounding box center [56, 10] width 9 height 9
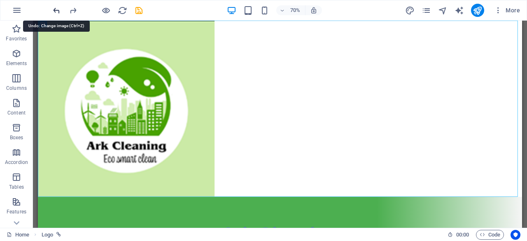
click at [57, 13] on icon "undo" at bounding box center [56, 10] width 9 height 9
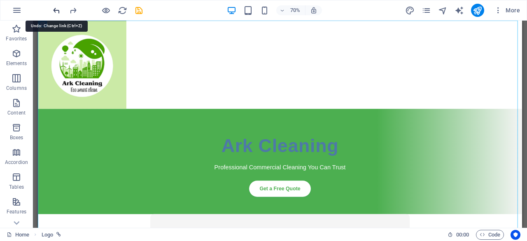
click at [57, 13] on icon "undo" at bounding box center [56, 10] width 9 height 9
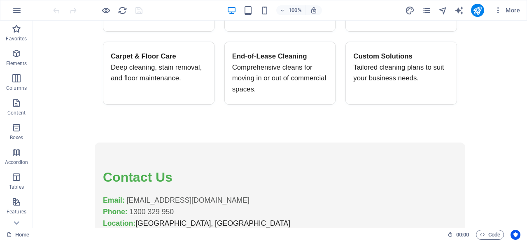
scroll to position [474, 0]
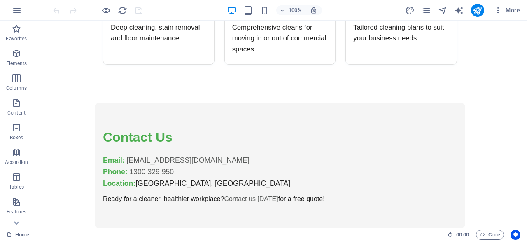
click at [282, 122] on section "Contact Us Email: [EMAIL_ADDRESS][DOMAIN_NAME] Phone: [PHONE_NUMBER] Location: …" at bounding box center [280, 166] width 371 height 126
drag, startPoint x: 264, startPoint y: 103, endPoint x: 257, endPoint y: 83, distance: 20.8
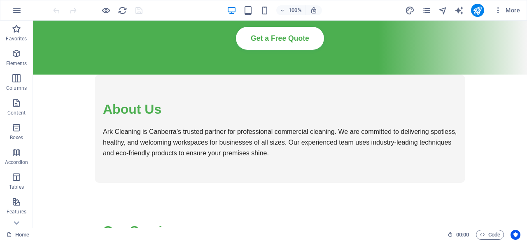
scroll to position [145, 0]
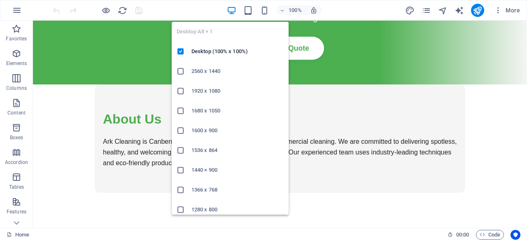
click at [179, 71] on icon at bounding box center [181, 71] width 8 height 8
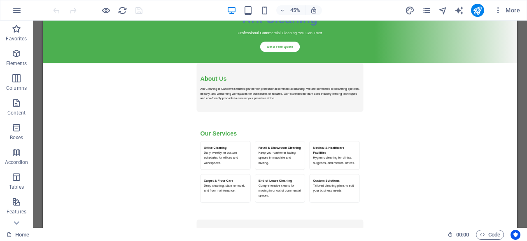
scroll to position [104, 0]
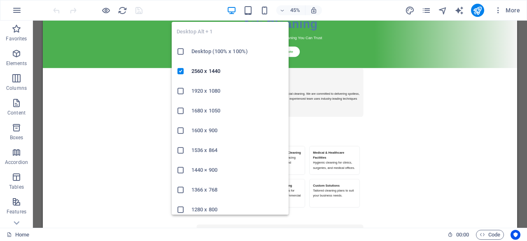
click at [181, 90] on icon at bounding box center [181, 91] width 8 height 8
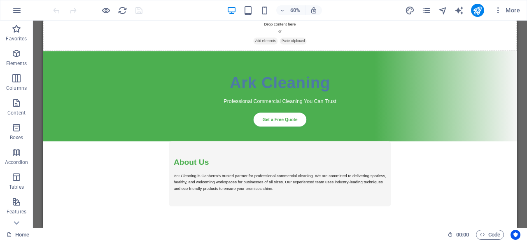
scroll to position [0, 0]
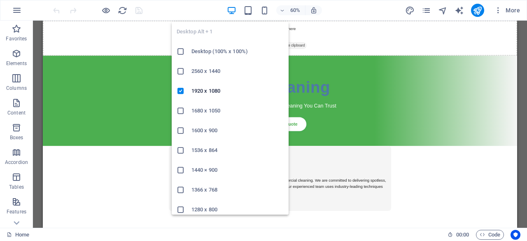
click at [180, 114] on icon at bounding box center [181, 111] width 8 height 8
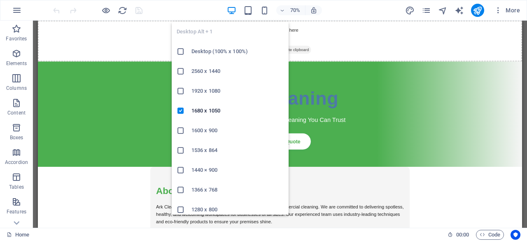
click at [180, 132] on icon at bounding box center [181, 130] width 8 height 8
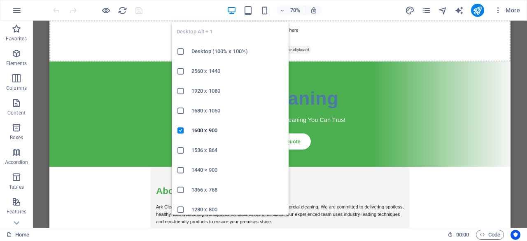
click at [183, 209] on icon at bounding box center [181, 209] width 8 height 8
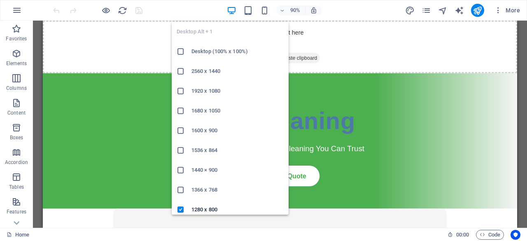
click at [227, 6] on icon "button" at bounding box center [231, 10] width 9 height 9
click at [180, 53] on icon at bounding box center [181, 51] width 8 height 8
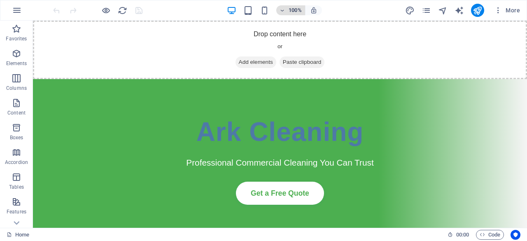
click at [280, 10] on icon "button" at bounding box center [283, 10] width 6 height 5
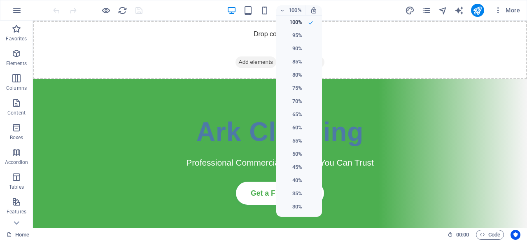
click at [280, 11] on div at bounding box center [263, 120] width 527 height 241
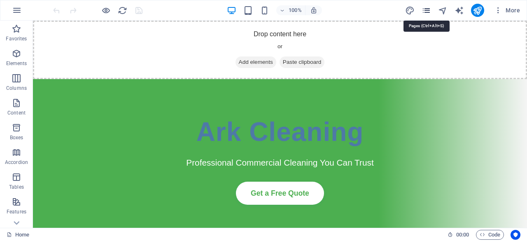
click at [425, 10] on icon "pages" at bounding box center [426, 10] width 9 height 9
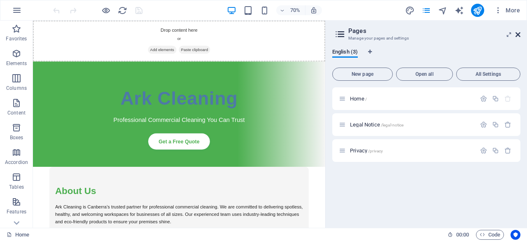
click at [518, 31] on icon at bounding box center [518, 34] width 5 height 7
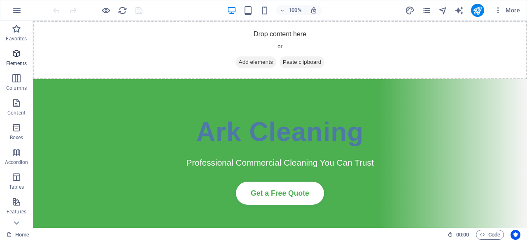
click at [16, 55] on icon "button" at bounding box center [17, 54] width 10 height 10
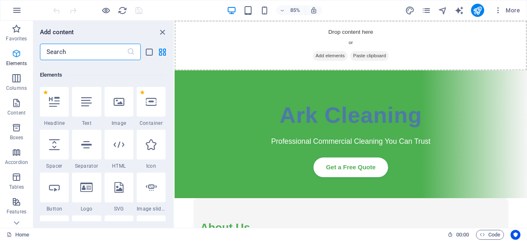
scroll to position [88, 0]
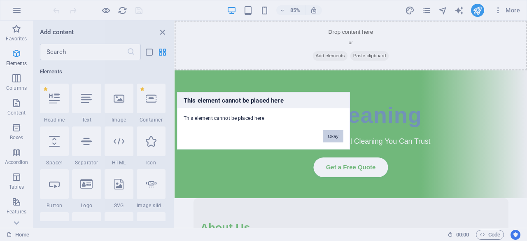
click at [329, 134] on button "Okay" at bounding box center [333, 136] width 21 height 12
click at [329, 136] on button "Okay" at bounding box center [333, 136] width 21 height 12
click at [324, 137] on button "Okay" at bounding box center [333, 136] width 21 height 12
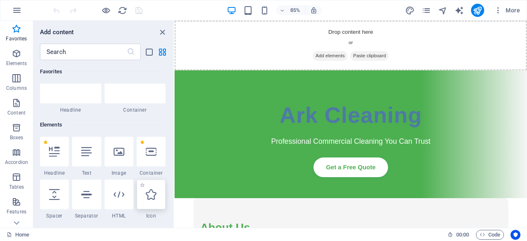
scroll to position [47, 0]
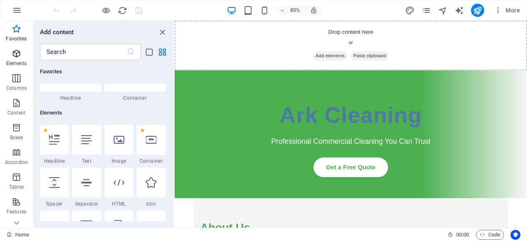
click at [16, 61] on p "Elements" at bounding box center [16, 63] width 21 height 7
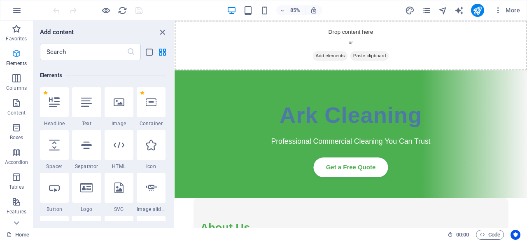
scroll to position [88, 0]
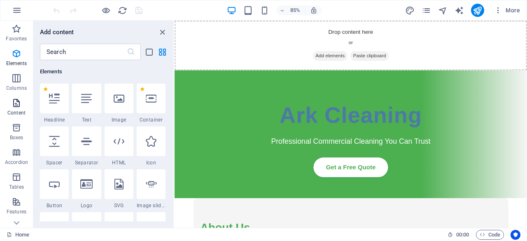
click at [14, 108] on span "Content" at bounding box center [16, 108] width 33 height 20
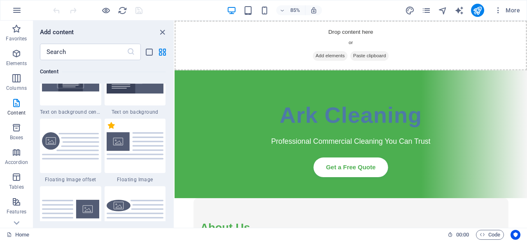
scroll to position [1770, 0]
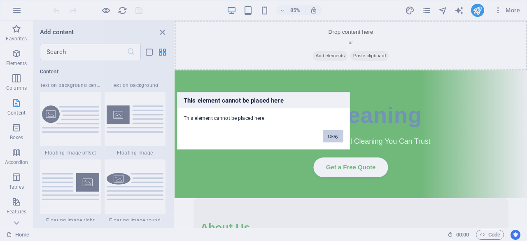
click at [332, 136] on button "Okay" at bounding box center [333, 136] width 21 height 12
click at [329, 135] on button "Okay" at bounding box center [333, 136] width 21 height 12
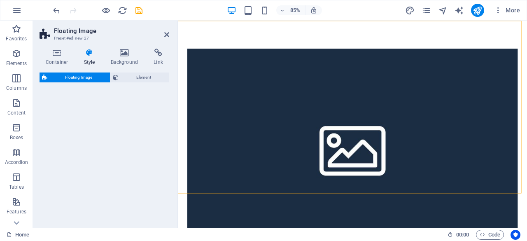
select select "%"
select select "rem"
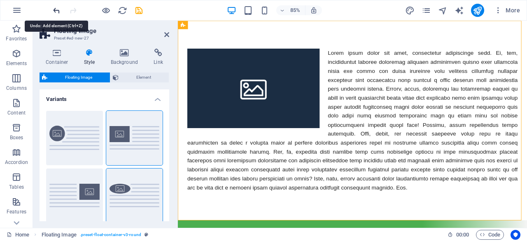
click at [54, 12] on icon "undo" at bounding box center [56, 10] width 9 height 9
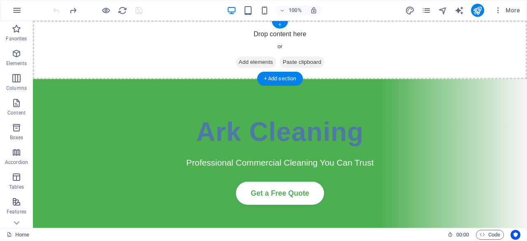
click at [256, 58] on span "Add elements" at bounding box center [256, 62] width 41 height 12
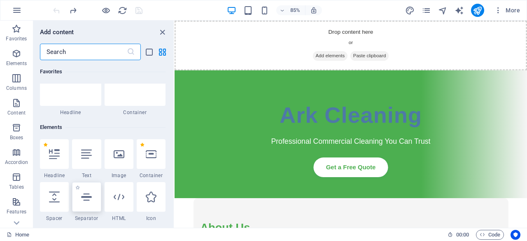
scroll to position [82, 0]
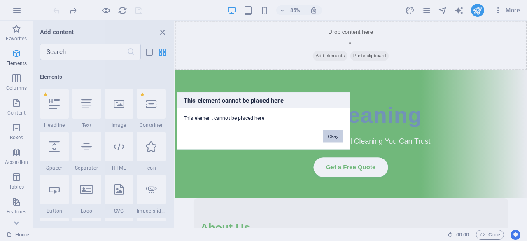
click at [338, 136] on button "Okay" at bounding box center [333, 136] width 21 height 12
click at [338, 134] on button "Okay" at bounding box center [333, 136] width 21 height 12
click at [334, 133] on button "Okay" at bounding box center [333, 136] width 21 height 12
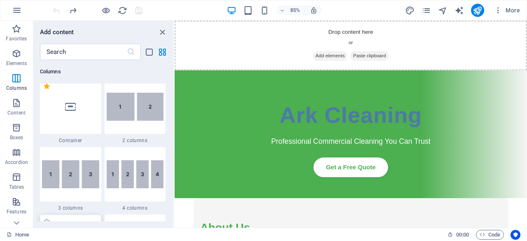
scroll to position [453, 0]
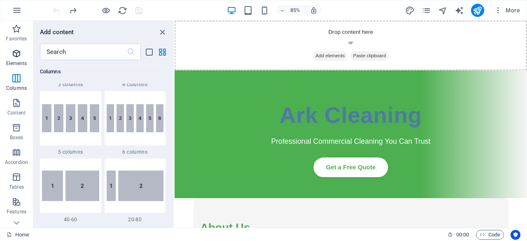
click at [11, 58] on span "Elements" at bounding box center [16, 59] width 33 height 20
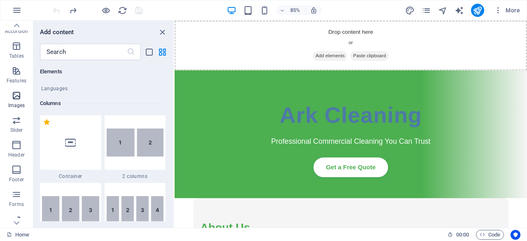
scroll to position [163, 0]
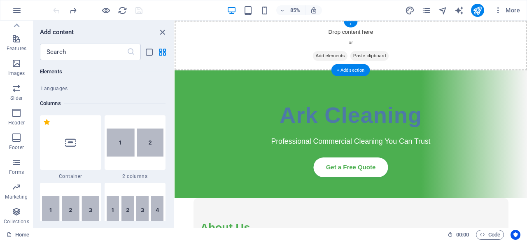
click at [340, 63] on span "Add elements" at bounding box center [357, 62] width 41 height 12
click at [340, 65] on span "Add elements" at bounding box center [357, 62] width 41 height 12
click at [15, 62] on icon "button" at bounding box center [17, 63] width 10 height 10
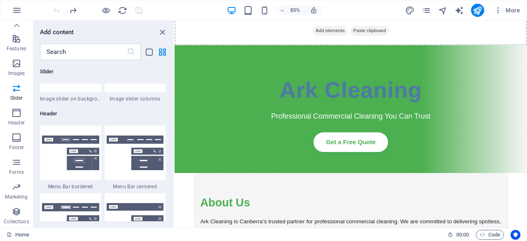
scroll to position [41, 0]
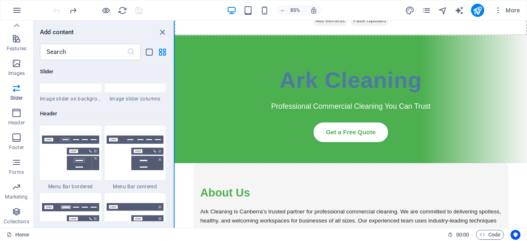
drag, startPoint x: 173, startPoint y: 161, endPoint x: 174, endPoint y: 169, distance: 7.8
click at [174, 169] on div "Favorites Elements Columns Content Boxes Accordion Tables Features Images Slide…" at bounding box center [87, 124] width 175 height 207
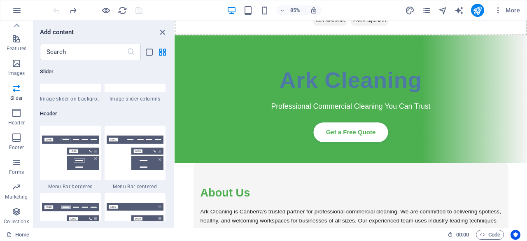
drag, startPoint x: 171, startPoint y: 159, endPoint x: 169, endPoint y: 166, distance: 8.2
click at [172, 169] on div "Favorites 1 Star Headline 1 Star Container Elements 1 Star Headline 1 Star Text…" at bounding box center [103, 140] width 140 height 161
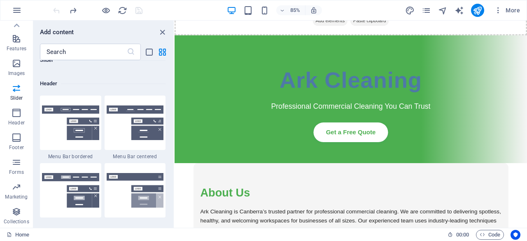
scroll to position [0, 0]
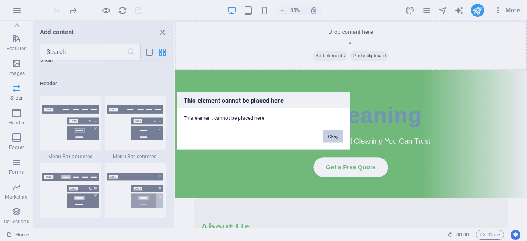
click at [337, 138] on button "Okay" at bounding box center [333, 136] width 21 height 12
click at [337, 133] on button "Okay" at bounding box center [333, 136] width 21 height 12
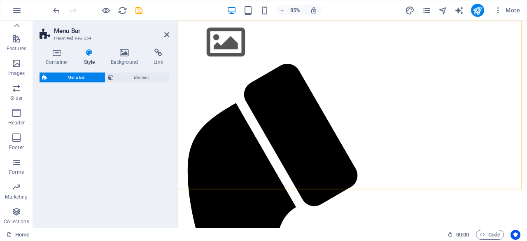
select select "rem"
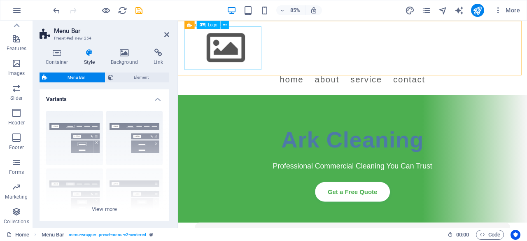
drag, startPoint x: 229, startPoint y: 59, endPoint x: 366, endPoint y: 53, distance: 138.1
click at [366, 53] on div "Menu Home About Service Contact" at bounding box center [383, 64] width 402 height 87
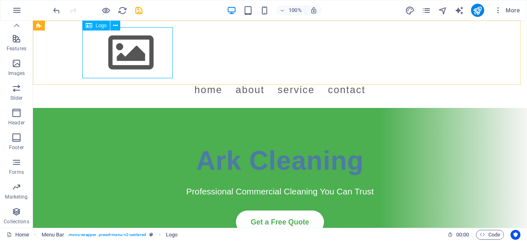
click at [96, 26] on span "Logo" at bounding box center [101, 25] width 11 height 5
click at [126, 58] on div at bounding box center [280, 52] width 389 height 51
click at [126, 60] on div at bounding box center [280, 52] width 389 height 51
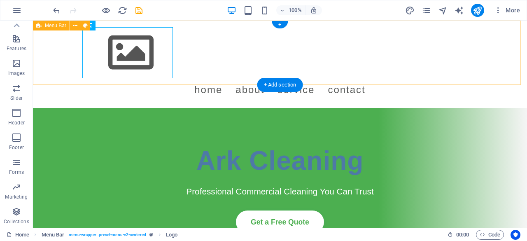
click at [494, 58] on div "Menu Home About Service Contact" at bounding box center [280, 64] width 494 height 87
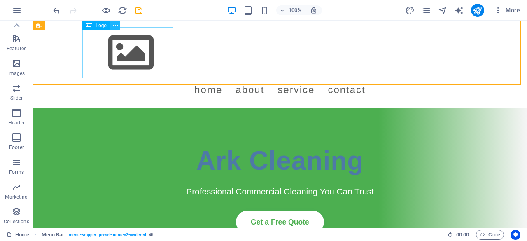
click at [115, 23] on icon at bounding box center [115, 25] width 5 height 9
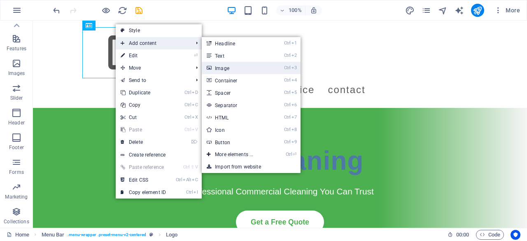
click at [225, 67] on link "Ctrl 3 Image" at bounding box center [236, 68] width 68 height 12
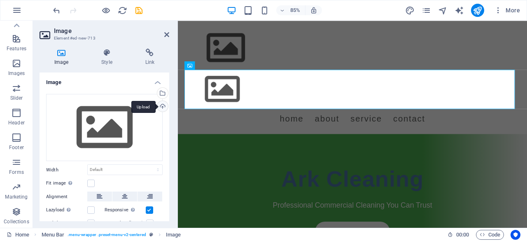
click at [163, 107] on div "Upload" at bounding box center [162, 107] width 12 height 12
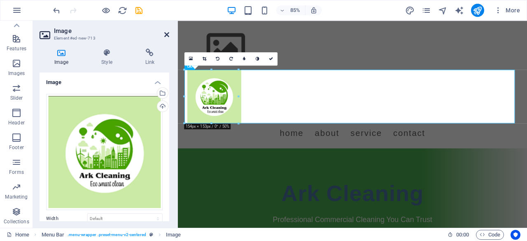
click at [166, 35] on icon at bounding box center [166, 34] width 5 height 7
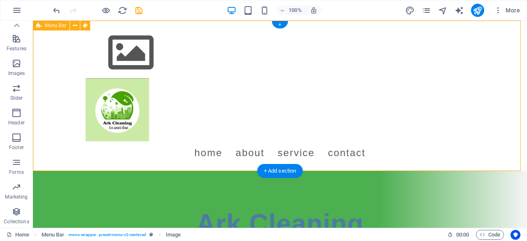
click at [217, 59] on div "Menu Home About Service Contact" at bounding box center [280, 96] width 494 height 150
click at [167, 39] on div at bounding box center [280, 52] width 389 height 51
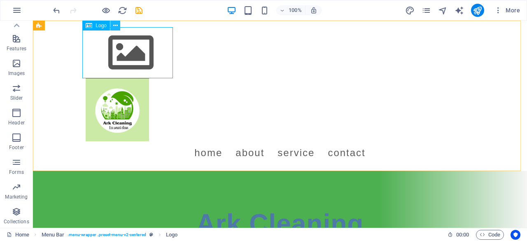
click at [116, 23] on icon at bounding box center [115, 25] width 5 height 9
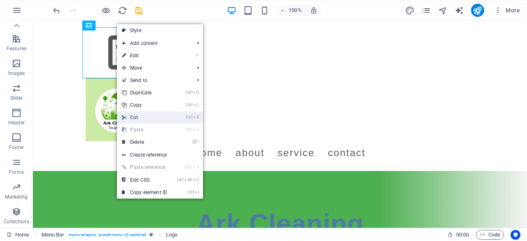
click at [134, 118] on link "Ctrl X Cut" at bounding box center [144, 117] width 55 height 12
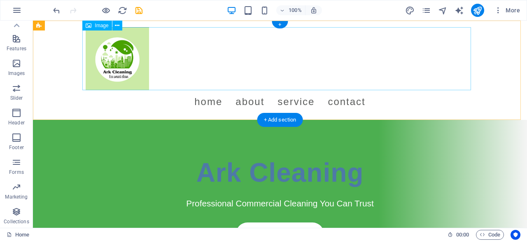
click at [201, 49] on figure at bounding box center [280, 58] width 389 height 63
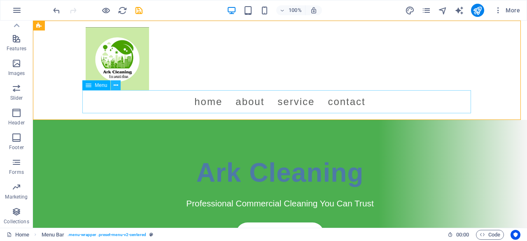
click at [114, 86] on icon at bounding box center [116, 85] width 5 height 9
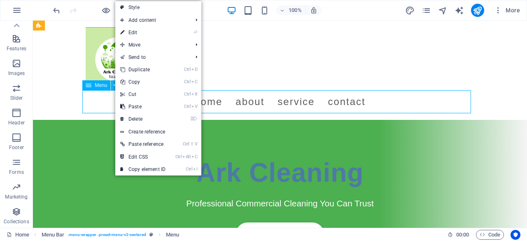
click at [114, 88] on icon at bounding box center [116, 85] width 5 height 9
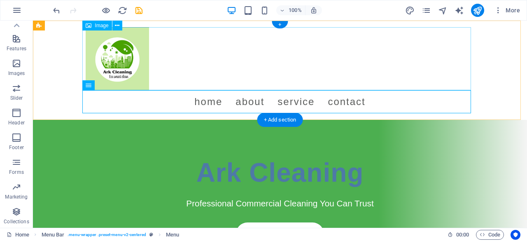
click at [294, 61] on figure at bounding box center [280, 58] width 389 height 63
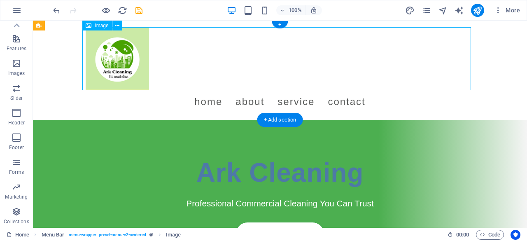
click at [208, 55] on figure at bounding box center [280, 58] width 389 height 63
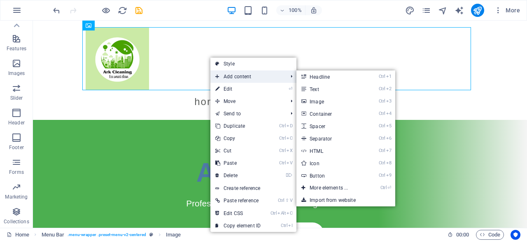
click at [227, 79] on span "Add content" at bounding box center [247, 76] width 74 height 12
click at [317, 90] on link "Ctrl 2 Text" at bounding box center [330, 89] width 68 height 12
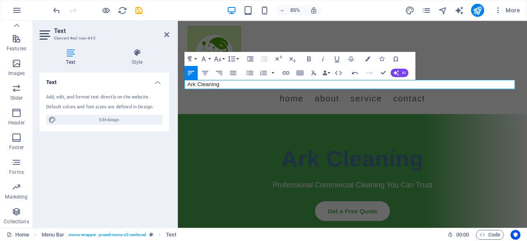
click at [133, 157] on div "Text Add, edit, and format text directly on the website. Default colors and fon…" at bounding box center [105, 146] width 130 height 149
click at [495, 64] on figure at bounding box center [383, 58] width 389 height 63
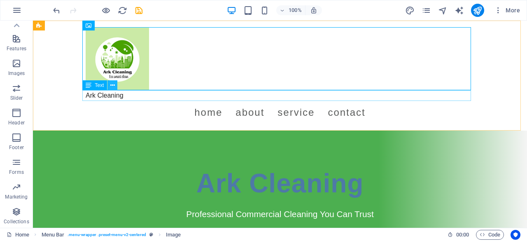
click at [111, 84] on icon at bounding box center [112, 85] width 5 height 9
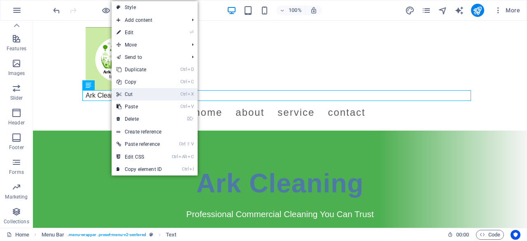
click at [128, 96] on link "Ctrl X Cut" at bounding box center [139, 94] width 55 height 12
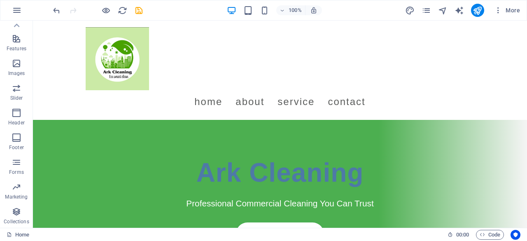
click at [134, 166] on h1 "Ark Cleaning" at bounding box center [280, 173] width 478 height 40
click at [54, 8] on icon "undo" at bounding box center [56, 10] width 9 height 9
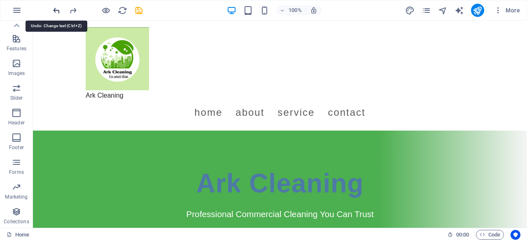
click at [54, 8] on icon "undo" at bounding box center [56, 10] width 9 height 9
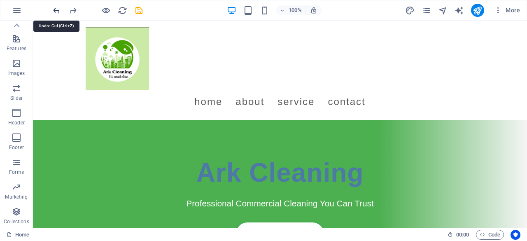
click at [54, 8] on icon "undo" at bounding box center [56, 10] width 9 height 9
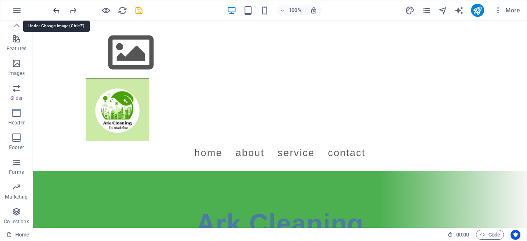
click at [54, 8] on icon "undo" at bounding box center [56, 10] width 9 height 9
click at [54, 9] on icon "undo" at bounding box center [56, 10] width 9 height 9
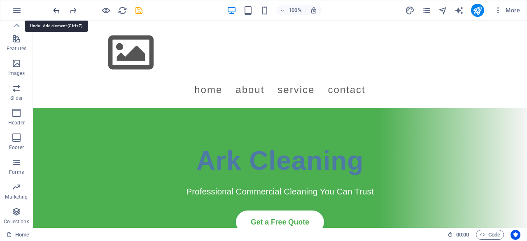
click at [54, 9] on icon "undo" at bounding box center [56, 10] width 9 height 9
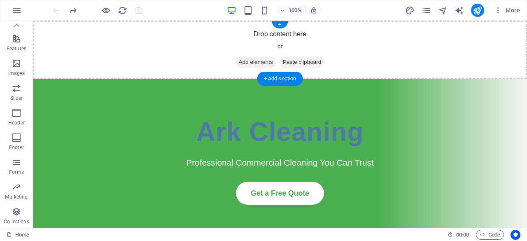
drag, startPoint x: 253, startPoint y: 62, endPoint x: 112, endPoint y: 62, distance: 141.6
click at [253, 62] on span "Add elements" at bounding box center [256, 62] width 41 height 12
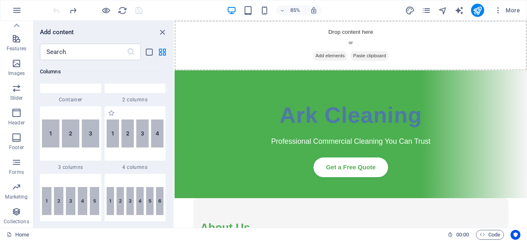
scroll to position [453, 0]
click at [164, 34] on icon "close panel" at bounding box center [162, 32] width 9 height 9
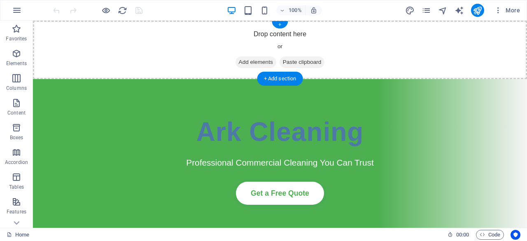
click at [250, 62] on span "Add elements" at bounding box center [256, 62] width 41 height 12
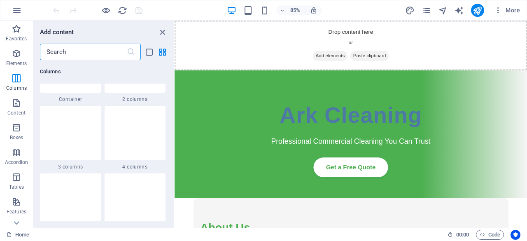
scroll to position [494, 0]
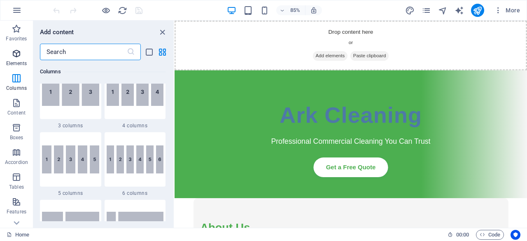
click at [19, 58] on icon "button" at bounding box center [17, 54] width 10 height 10
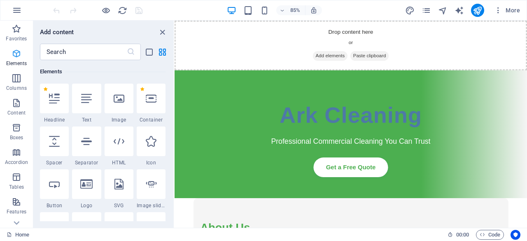
scroll to position [88, 0]
click at [10, 134] on p "Boxes" at bounding box center [17, 137] width 14 height 7
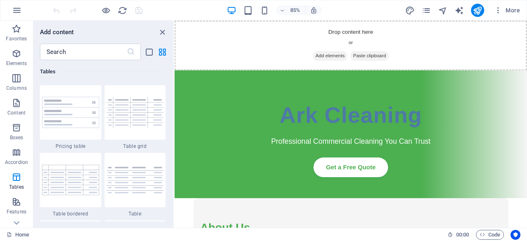
scroll to position [2930, 0]
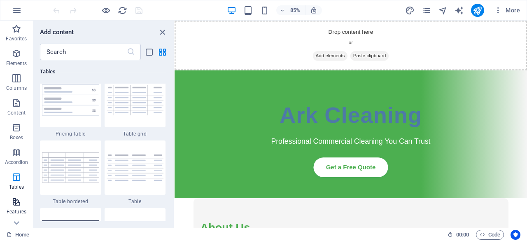
click at [13, 210] on p "Features" at bounding box center [17, 211] width 20 height 7
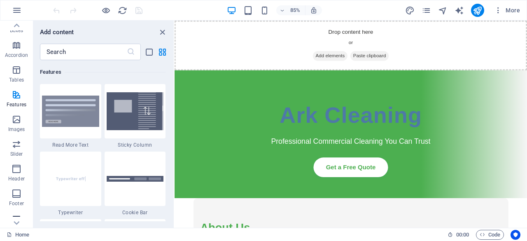
scroll to position [124, 0]
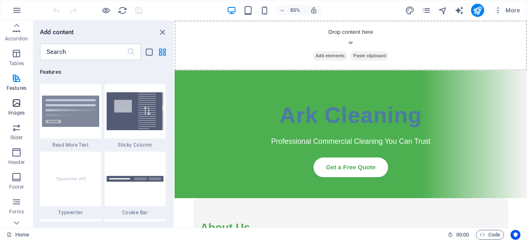
click at [15, 111] on p "Images" at bounding box center [16, 113] width 17 height 7
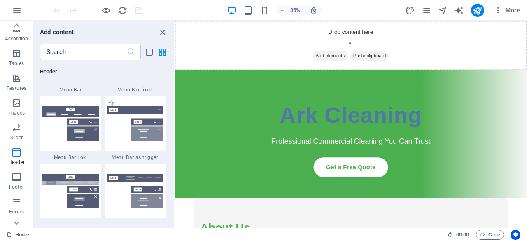
scroll to position [5122, 0]
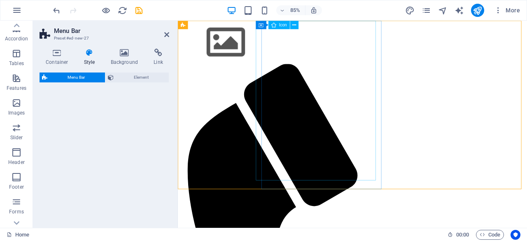
select select "rem"
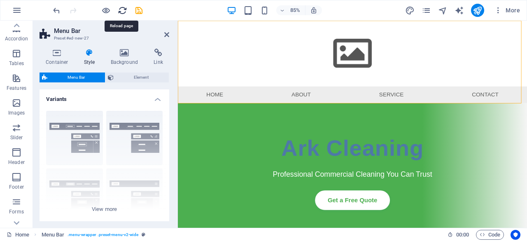
click at [119, 12] on icon "reload" at bounding box center [122, 10] width 9 height 9
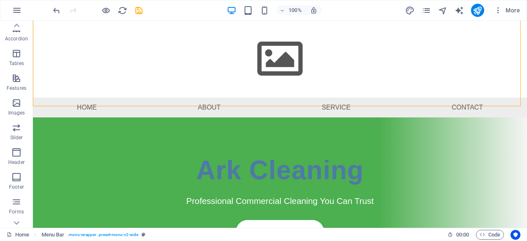
scroll to position [0, 0]
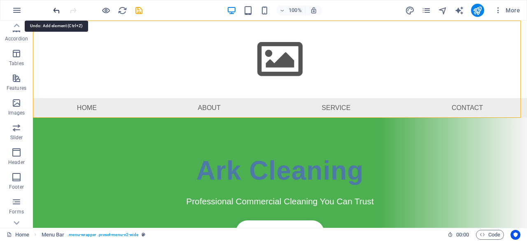
click at [56, 12] on icon "undo" at bounding box center [56, 10] width 9 height 9
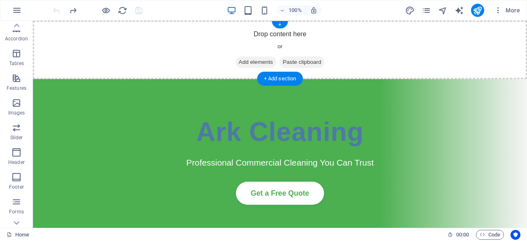
click at [247, 64] on span "Add elements" at bounding box center [256, 62] width 41 height 12
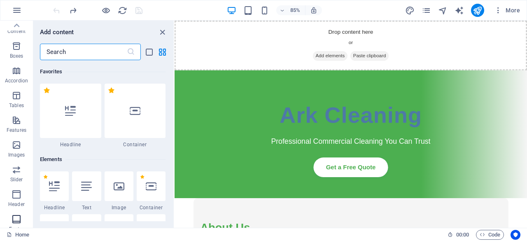
scroll to position [81, 0]
click at [18, 196] on icon "button" at bounding box center [17, 195] width 10 height 10
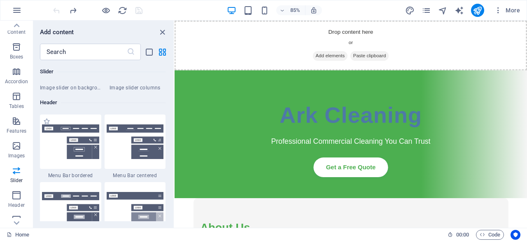
scroll to position [4917, 0]
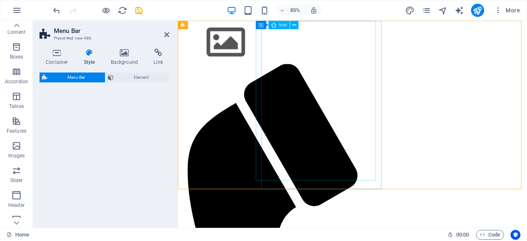
select select "rem"
select select "preset-menu-v2-border"
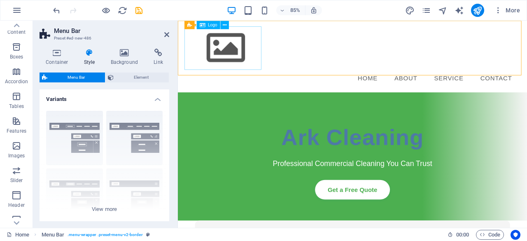
click at [373, 48] on div "Menu Home About Service Contact" at bounding box center [383, 63] width 402 height 84
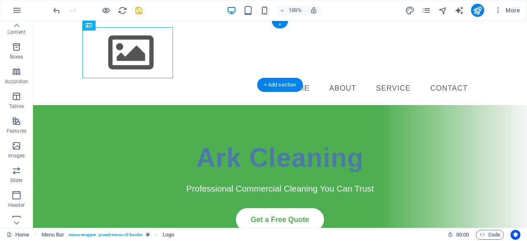
drag, startPoint x: 135, startPoint y: 47, endPoint x: 130, endPoint y: 59, distance: 13.7
click at [122, 40] on div at bounding box center [280, 52] width 389 height 51
click at [128, 47] on div at bounding box center [280, 52] width 389 height 51
drag, startPoint x: 128, startPoint y: 47, endPoint x: 162, endPoint y: 67, distance: 39.2
click at [129, 47] on div at bounding box center [280, 52] width 389 height 51
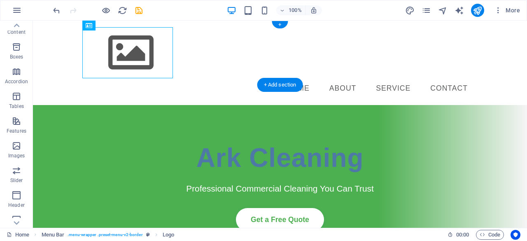
select select "px"
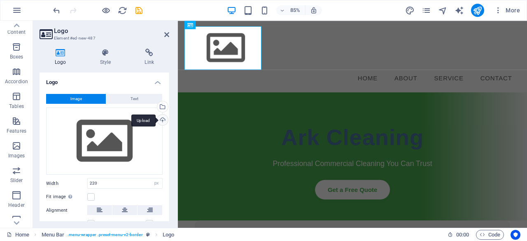
click at [162, 122] on div "Upload" at bounding box center [162, 120] width 12 height 12
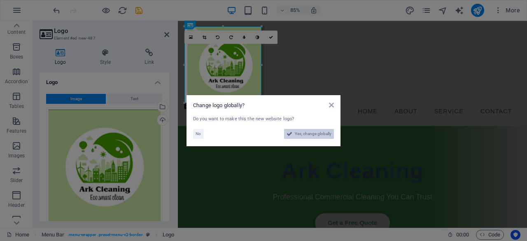
click at [297, 137] on span "Yes, change globally" at bounding box center [313, 134] width 37 height 10
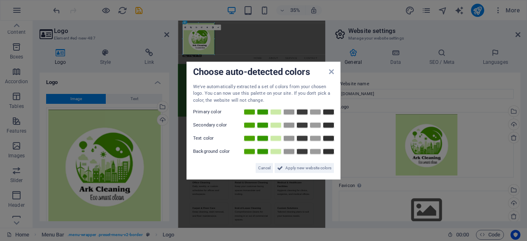
click at [166, 36] on aside "Choose auto-detected colors We've automatically extracted a set of colors from …" at bounding box center [263, 120] width 527 height 241
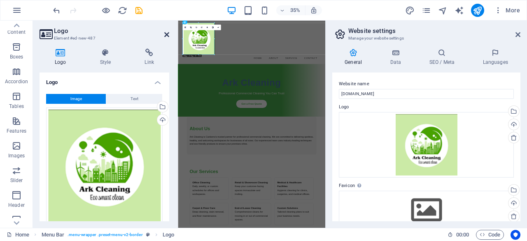
click at [166, 37] on icon at bounding box center [166, 34] width 5 height 7
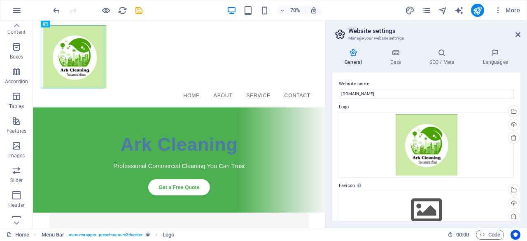
click at [520, 34] on aside "Website settings Manage your website settings General Data SEO / Meta Languages…" at bounding box center [426, 124] width 202 height 207
click at [517, 34] on icon at bounding box center [518, 34] width 5 height 7
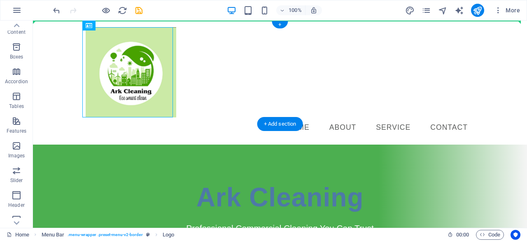
drag, startPoint x: 108, startPoint y: 37, endPoint x: 53, endPoint y: 44, distance: 55.7
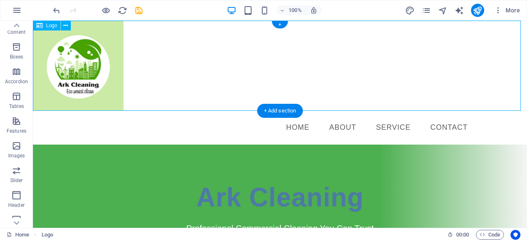
click at [254, 50] on div at bounding box center [280, 66] width 494 height 90
click at [272, 114] on div "+ Add section" at bounding box center [280, 111] width 46 height 14
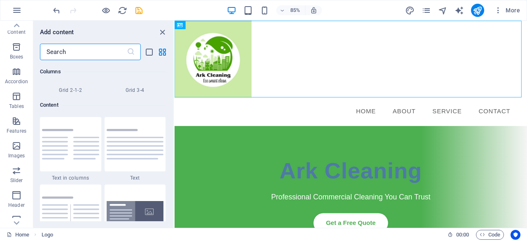
scroll to position [1400, 0]
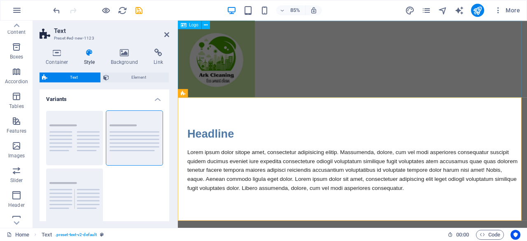
click at [315, 57] on div at bounding box center [383, 66] width 411 height 90
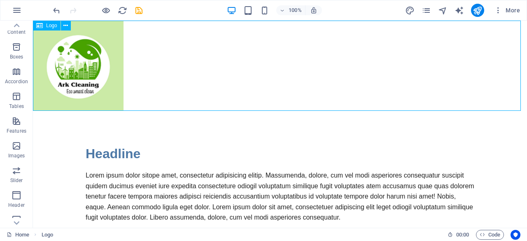
click at [232, 44] on div at bounding box center [280, 66] width 494 height 90
click at [199, 25] on div at bounding box center [280, 66] width 494 height 90
click at [198, 25] on div at bounding box center [280, 66] width 494 height 90
click at [260, 38] on div at bounding box center [280, 66] width 494 height 90
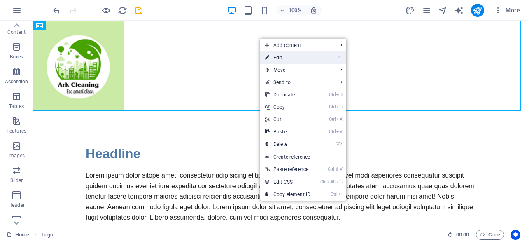
click at [279, 57] on link "⏎ Edit" at bounding box center [287, 57] width 55 height 12
select select "px"
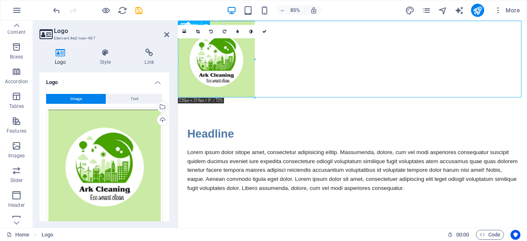
click at [339, 45] on div at bounding box center [383, 66] width 411 height 90
click at [341, 45] on div at bounding box center [383, 66] width 411 height 90
click at [55, 13] on icon "undo" at bounding box center [56, 10] width 9 height 9
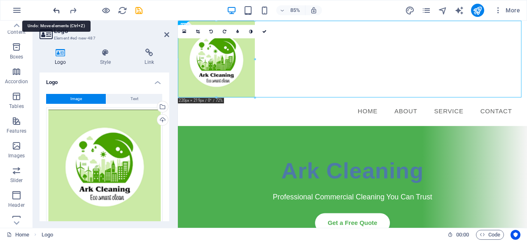
click at [55, 13] on icon "undo" at bounding box center [56, 10] width 9 height 9
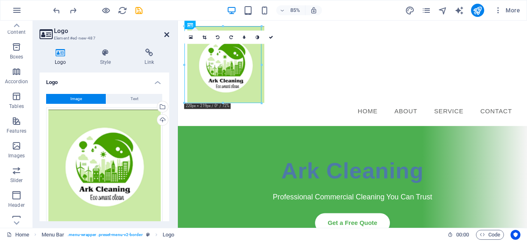
click at [167, 33] on icon at bounding box center [166, 34] width 5 height 7
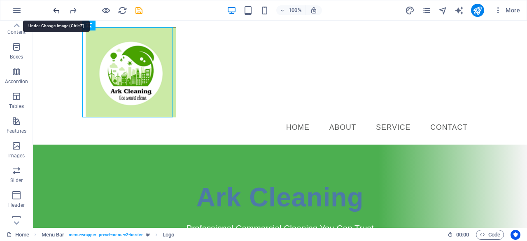
click at [57, 10] on icon "undo" at bounding box center [56, 10] width 9 height 9
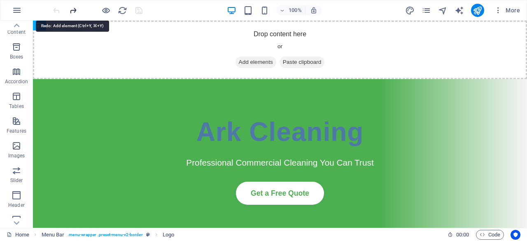
click at [74, 8] on icon "redo" at bounding box center [72, 10] width 9 height 9
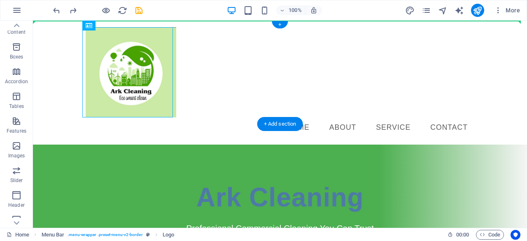
drag, startPoint x: 108, startPoint y: 34, endPoint x: 50, endPoint y: 37, distance: 58.1
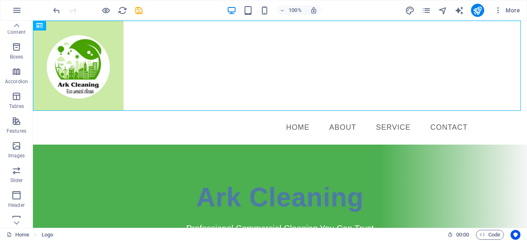
click at [195, 147] on header "Ark Cleaning Professional Commercial Cleaning You Can Trust Get a Free Quote" at bounding box center [280, 220] width 494 height 150
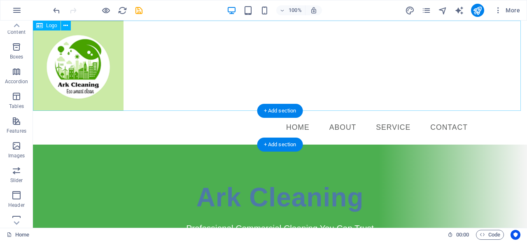
click at [193, 35] on div at bounding box center [280, 66] width 494 height 90
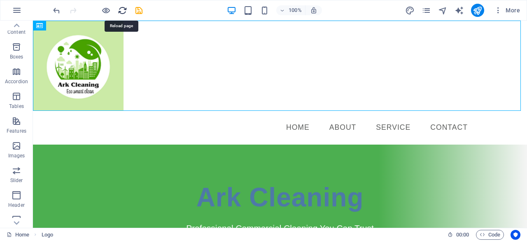
click at [124, 12] on icon "reload" at bounding box center [122, 10] width 9 height 9
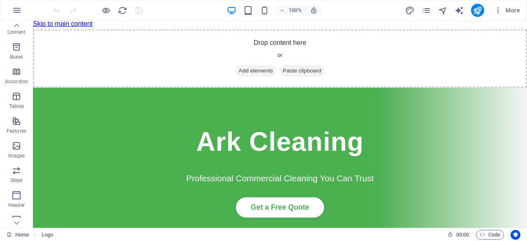
scroll to position [0, 0]
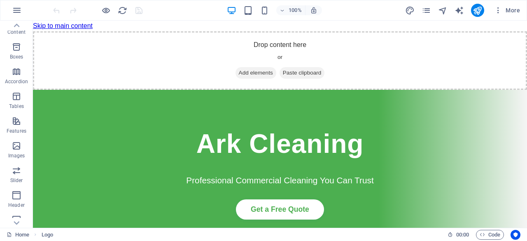
click at [131, 98] on header "Ark Cleaning Professional Commercial Cleaning You Can Trust Get a Free Quote" at bounding box center [280, 167] width 494 height 154
click at [148, 91] on header "Ark Cleaning Professional Commercial Cleaning You Can Trust Get a Free Quote" at bounding box center [280, 167] width 494 height 154
click at [490, 237] on span "Code" at bounding box center [490, 235] width 21 height 10
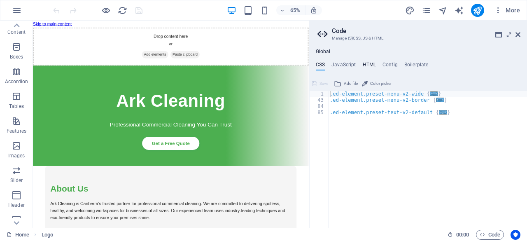
click at [367, 66] on h4 "HTML" at bounding box center [370, 66] width 14 height 9
type textarea "<a href="#main-content" class="wv-link-content button">Skip to main content</a>"
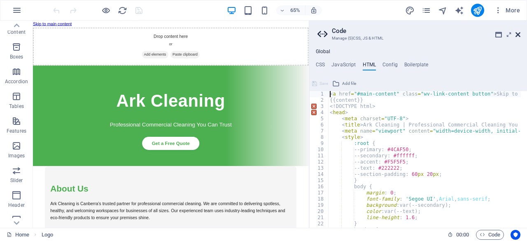
click at [515, 35] on header "Code Manage (S)CSS, JS & HTML" at bounding box center [418, 31] width 203 height 21
click at [519, 36] on icon at bounding box center [518, 34] width 5 height 7
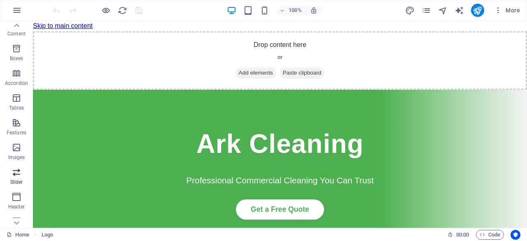
scroll to position [122, 0]
click at [14, 103] on icon "button" at bounding box center [17, 105] width 10 height 10
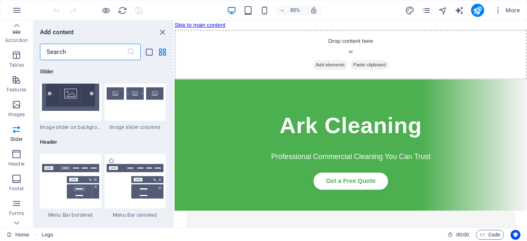
scroll to position [4916, 0]
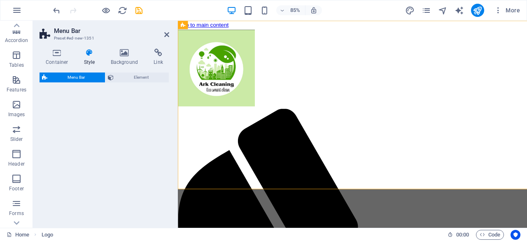
select select "rem"
select select "preset-menu-v2-border"
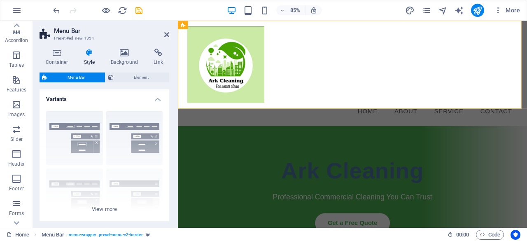
click at [162, 33] on h2 "Menu Bar" at bounding box center [111, 30] width 115 height 7
click at [167, 35] on icon at bounding box center [166, 34] width 5 height 7
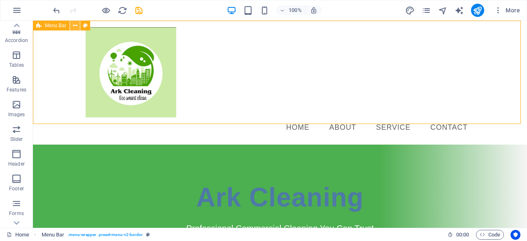
click at [74, 26] on icon at bounding box center [75, 25] width 5 height 9
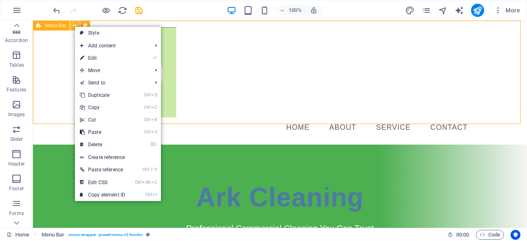
click at [74, 26] on icon at bounding box center [75, 25] width 5 height 9
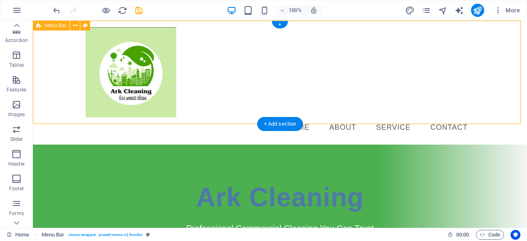
click at [304, 28] on div "Menu Home About Service Contact" at bounding box center [280, 83] width 494 height 124
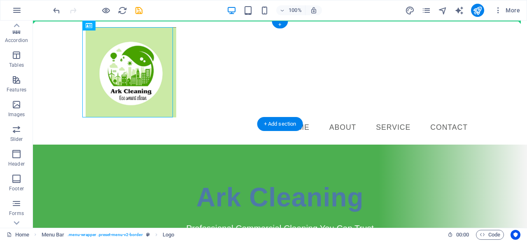
drag, startPoint x: 135, startPoint y: 35, endPoint x: 61, endPoint y: 34, distance: 74.5
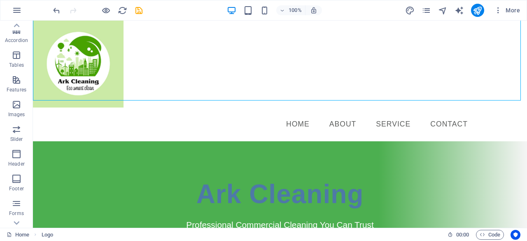
scroll to position [0, 0]
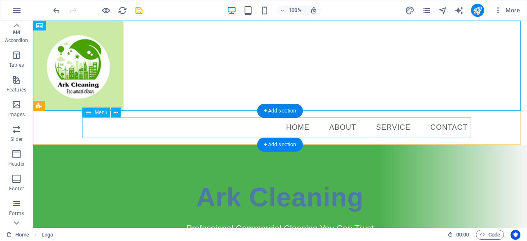
click at [441, 132] on nav "Home About Service Contact" at bounding box center [280, 127] width 389 height 21
